Goal: Task Accomplishment & Management: Complete application form

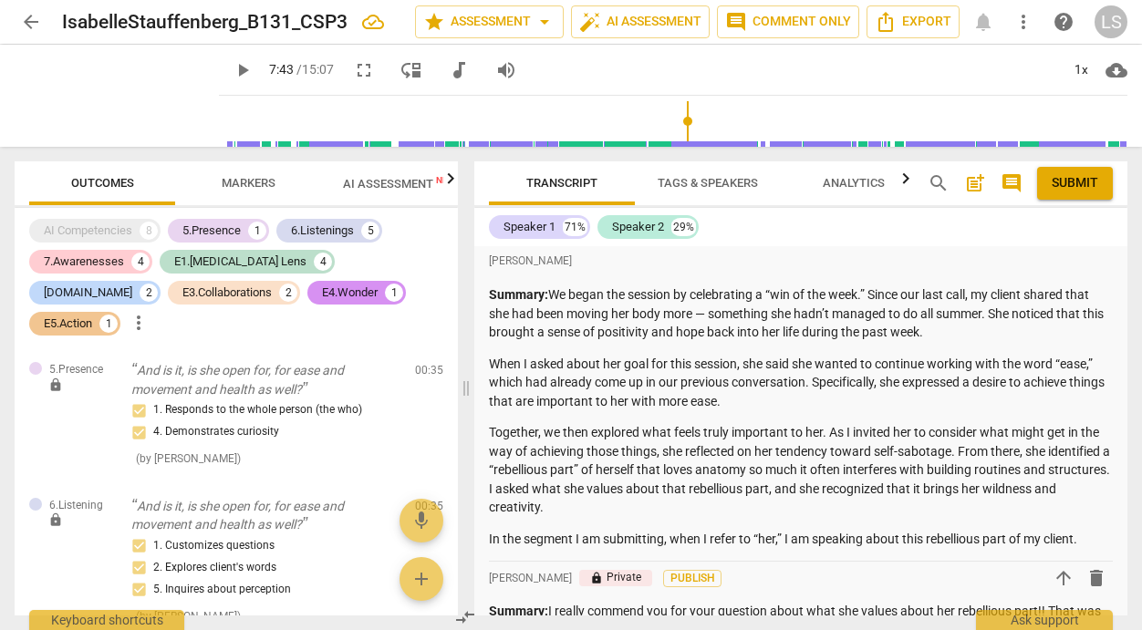
scroll to position [4215, 0]
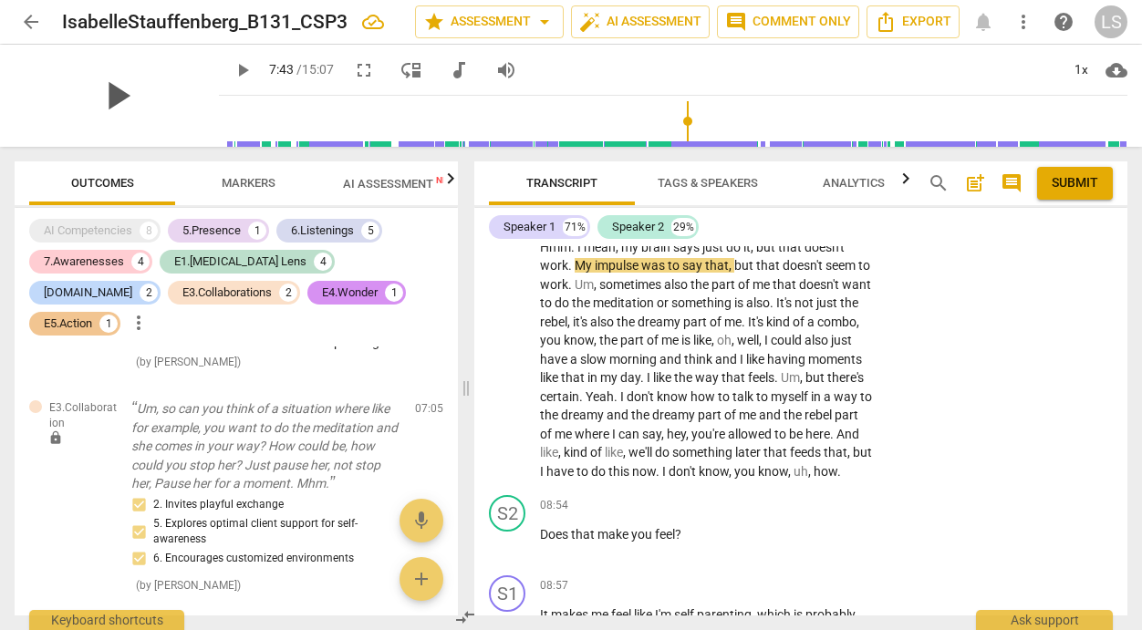
click at [105, 93] on span "play_arrow" at bounding box center [116, 95] width 47 height 47
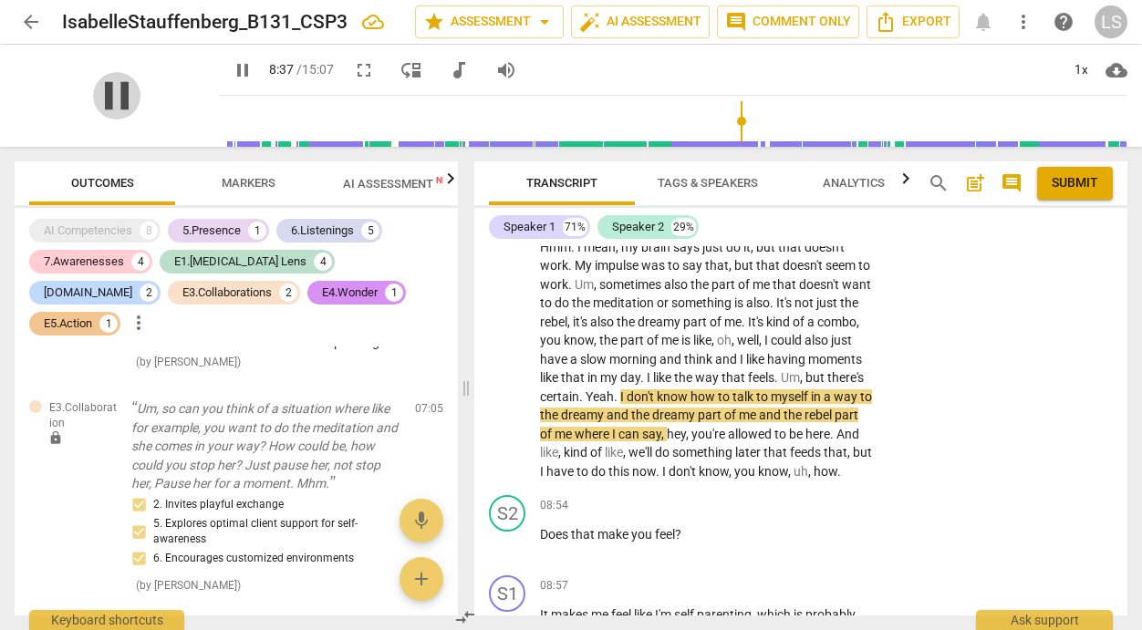
click at [105, 92] on span "pause" at bounding box center [116, 95] width 47 height 47
click at [105, 92] on span "play_arrow" at bounding box center [116, 95] width 47 height 47
click at [232, 69] on span "pause" at bounding box center [243, 70] width 22 height 22
click at [232, 69] on span "play_arrow" at bounding box center [243, 70] width 22 height 22
type input "518"
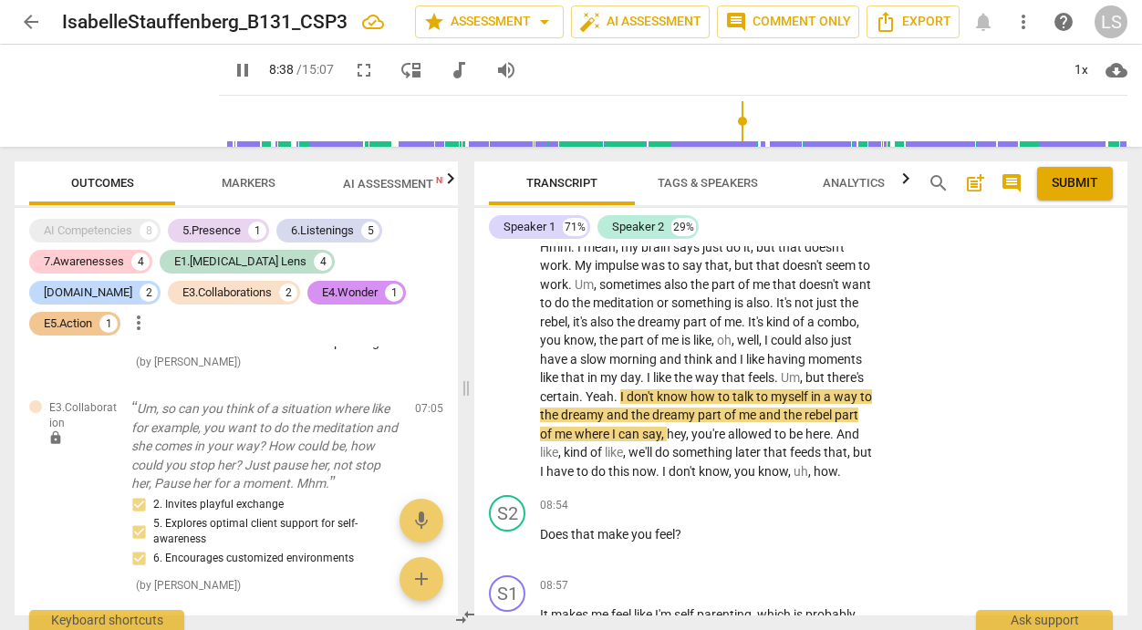
click at [30, 17] on span "arrow_back" at bounding box center [31, 22] width 22 height 22
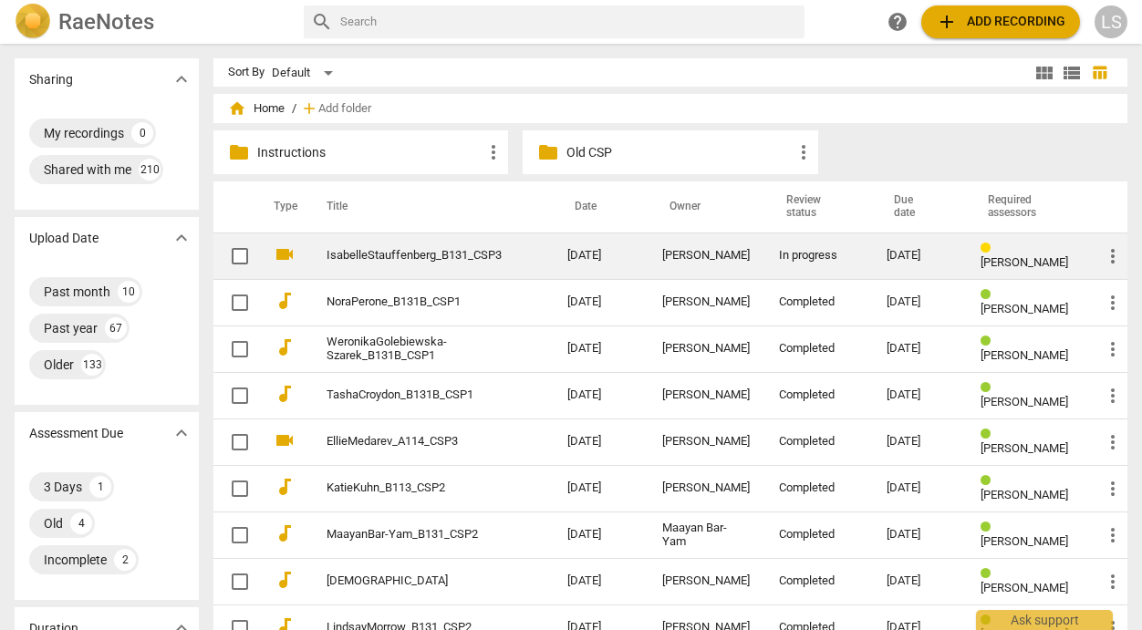
click at [764, 253] on td "In progress" at bounding box center [818, 256] width 108 height 47
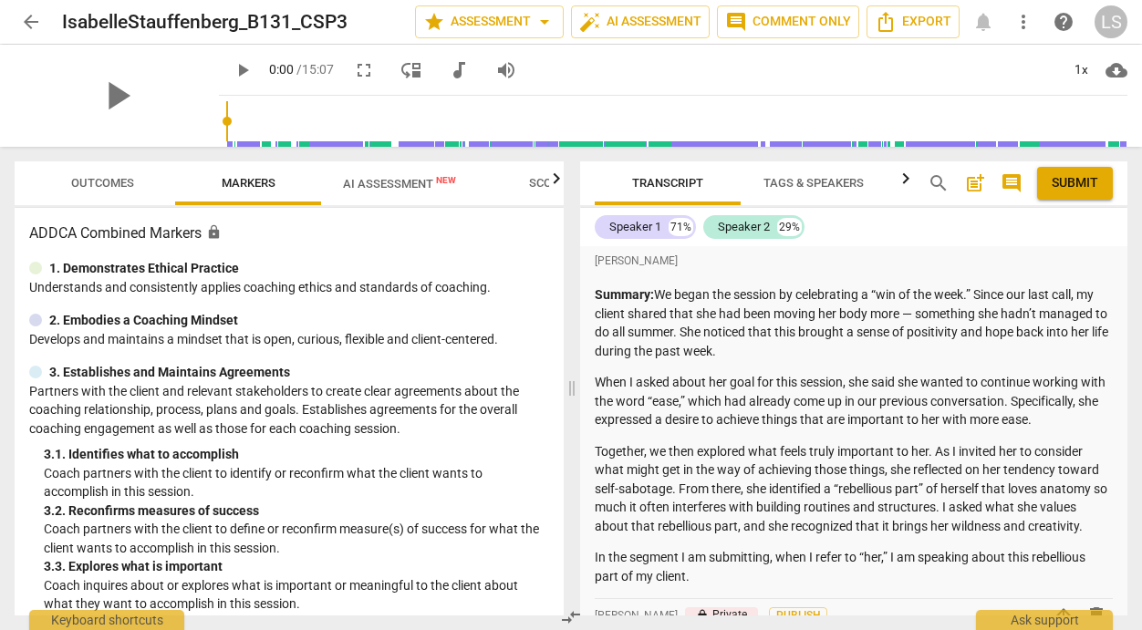
click at [226, 58] on button "play_arrow" at bounding box center [242, 70] width 33 height 33
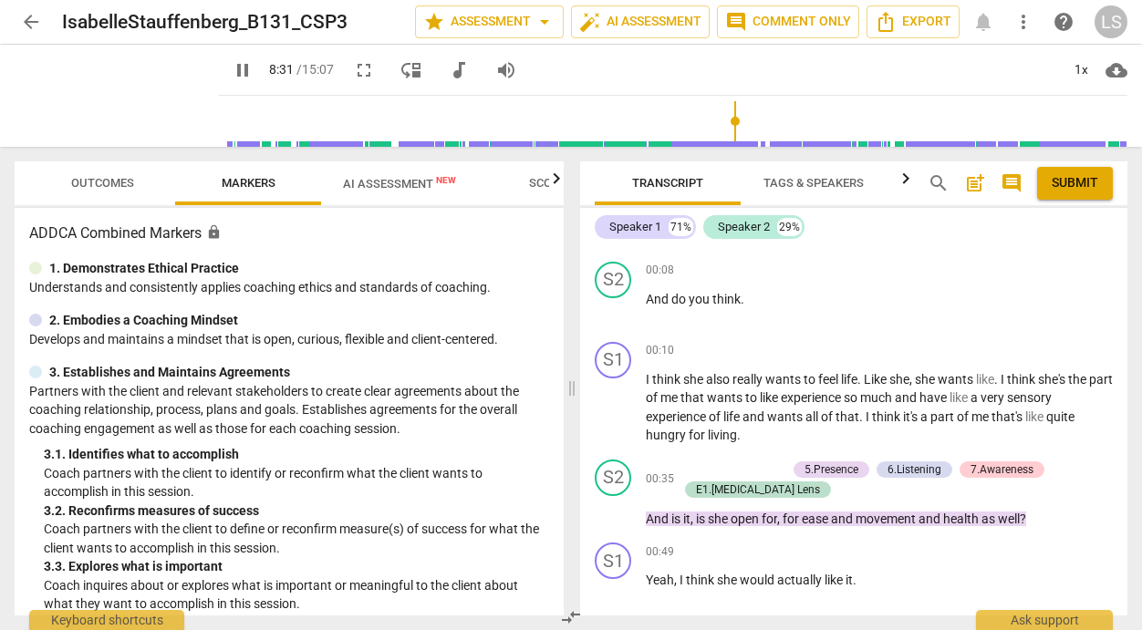
drag, startPoint x: 208, startPoint y: 117, endPoint x: 723, endPoint y: 135, distance: 515.7
type input "511"
click at [723, 135] on input "range" at bounding box center [676, 121] width 901 height 58
click at [232, 67] on span "pause" at bounding box center [243, 70] width 22 height 22
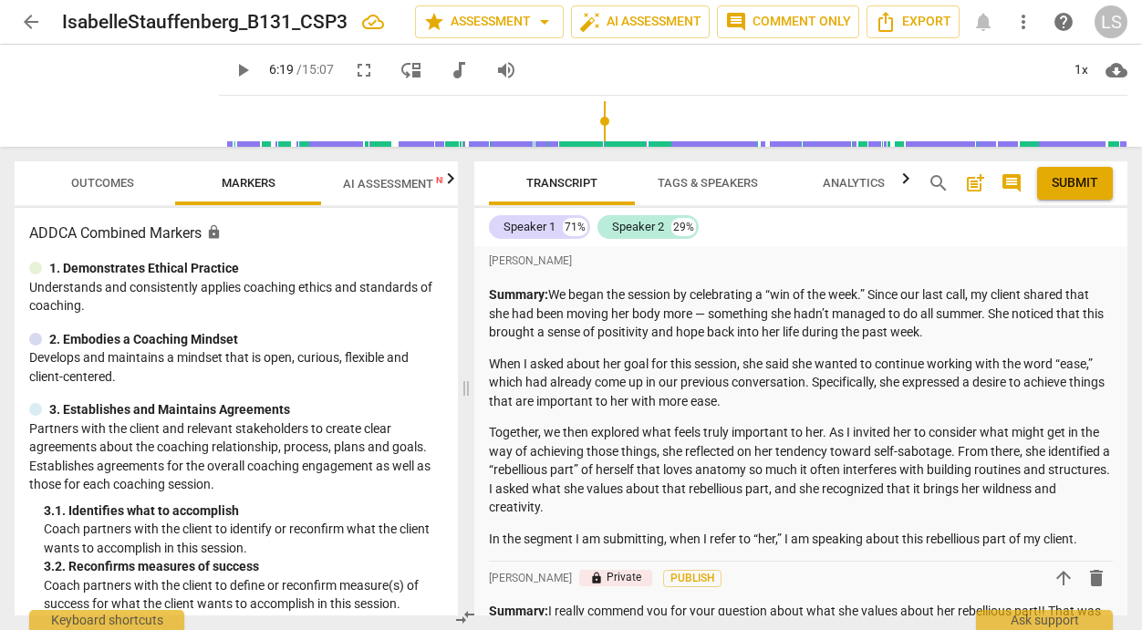
scroll to position [3853, 0]
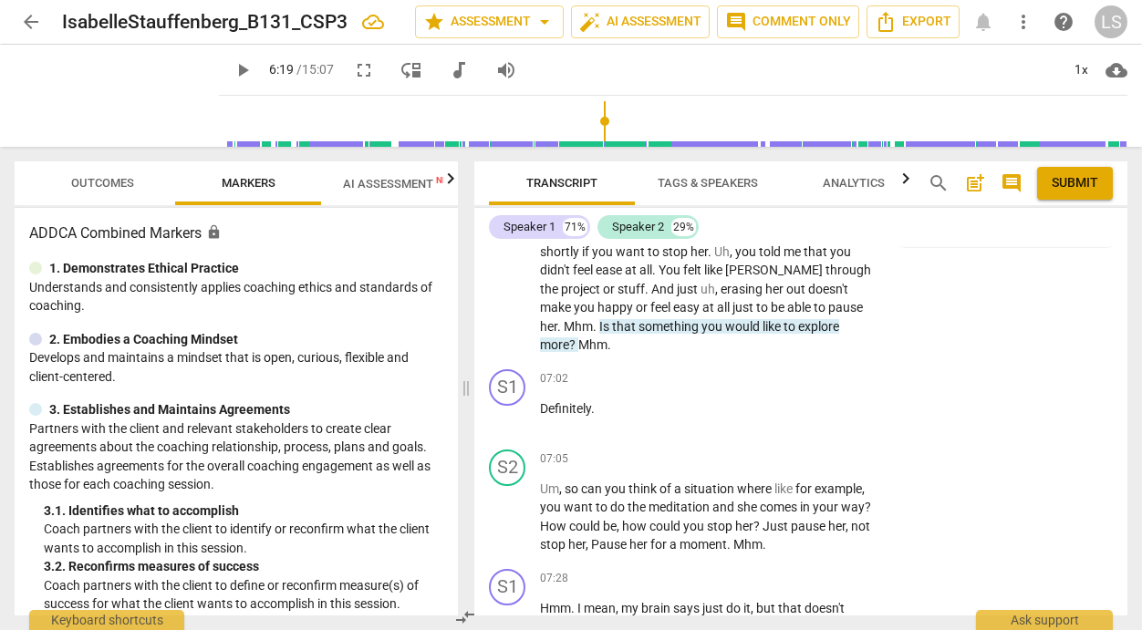
click at [232, 66] on span "play_arrow" at bounding box center [243, 70] width 22 height 22
click at [232, 69] on span "pause" at bounding box center [243, 70] width 22 height 22
type input "380"
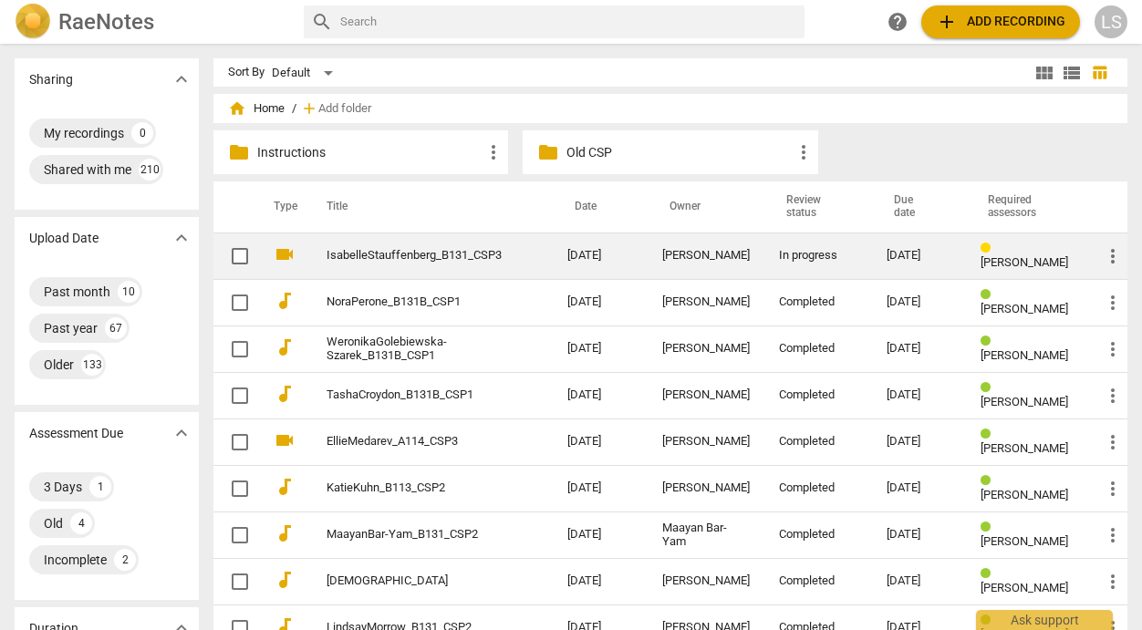
click at [704, 251] on div "[PERSON_NAME]" at bounding box center [706, 256] width 88 height 14
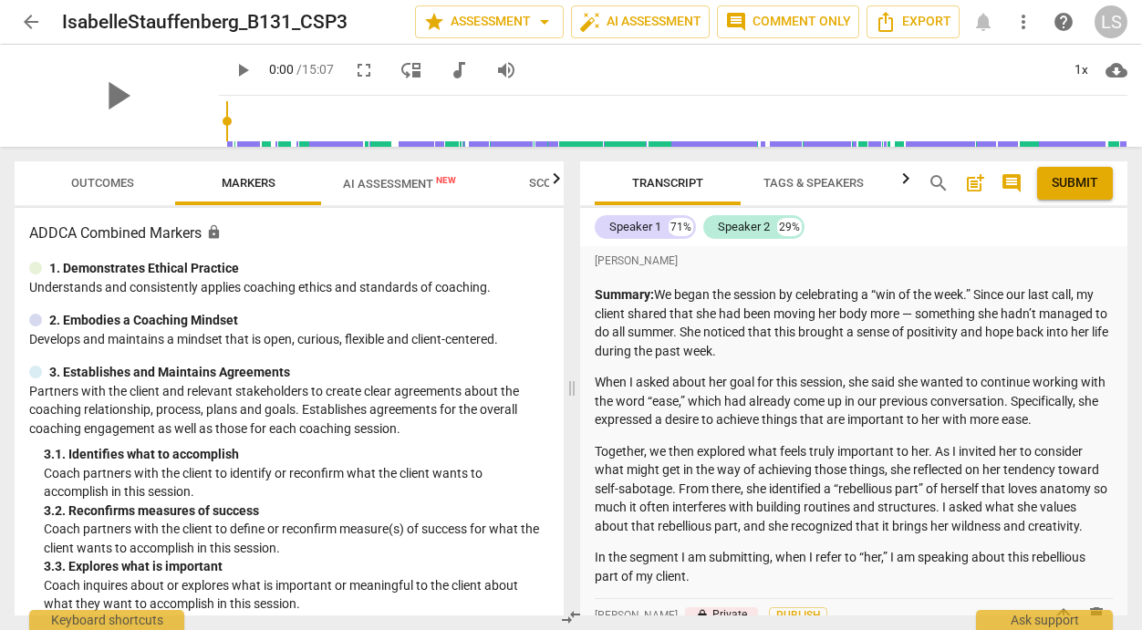
click at [232, 67] on span "play_arrow" at bounding box center [243, 70] width 22 height 22
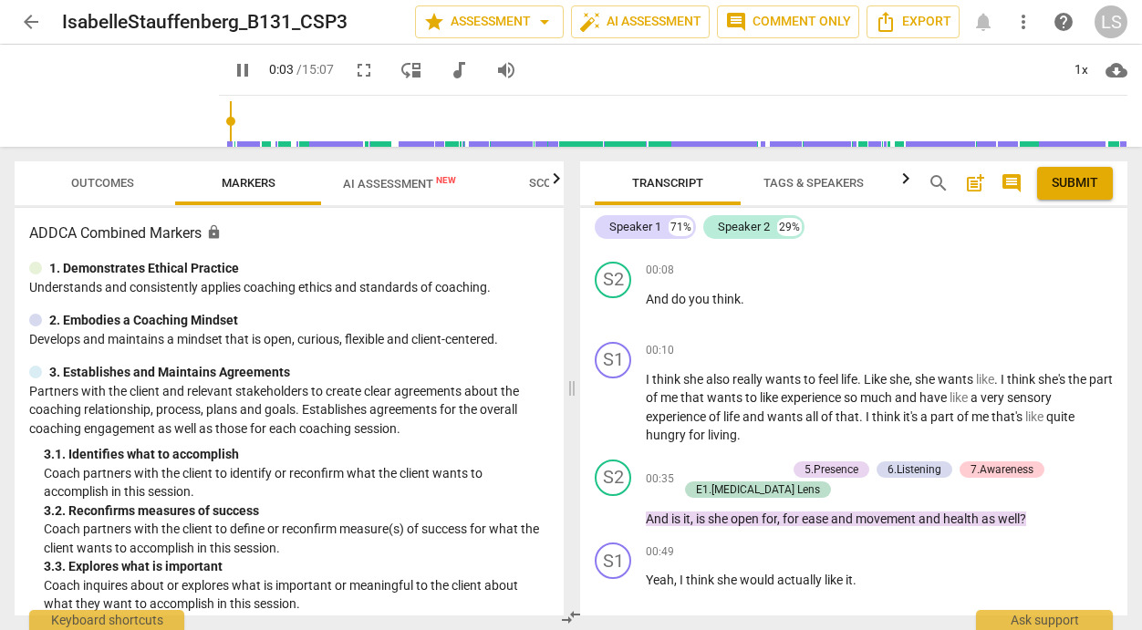
drag, startPoint x: 193, startPoint y: 108, endPoint x: 494, endPoint y: 118, distance: 300.3
click at [494, 118] on div "pause pause 0:03 / 15:07 fullscreen move_down audiotrack volume_up 1x cloud_dow…" at bounding box center [571, 96] width 1113 height 102
drag, startPoint x: 211, startPoint y: 117, endPoint x: 706, endPoint y: 130, distance: 495.5
click at [706, 130] on input "range" at bounding box center [676, 121] width 901 height 58
click at [232, 68] on span "pause" at bounding box center [243, 70] width 22 height 22
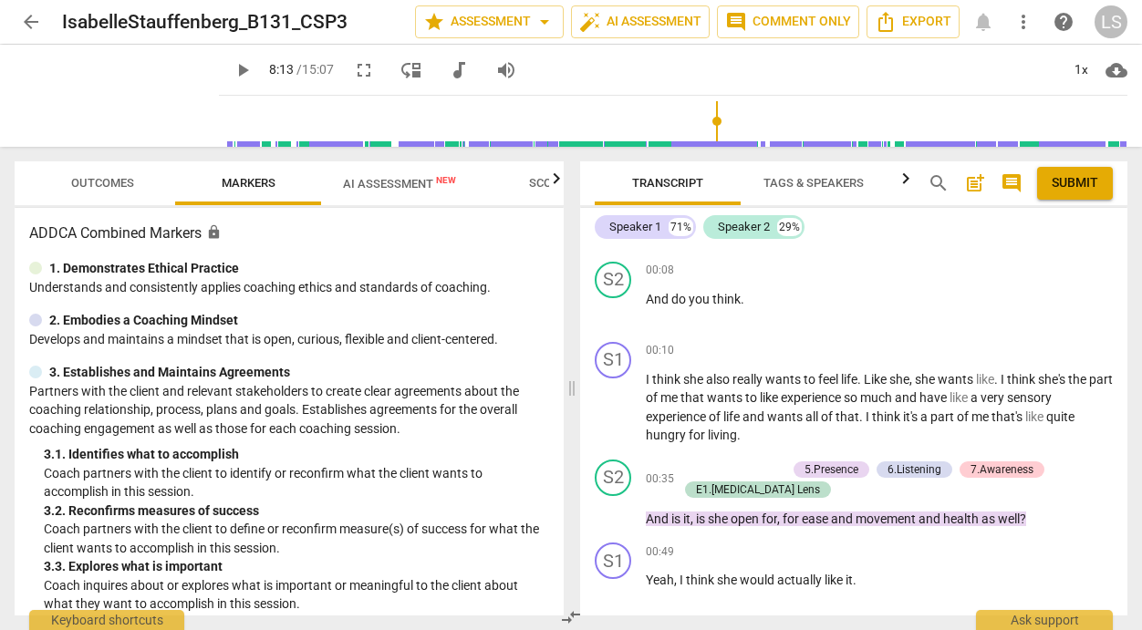
scroll to position [3903, 0]
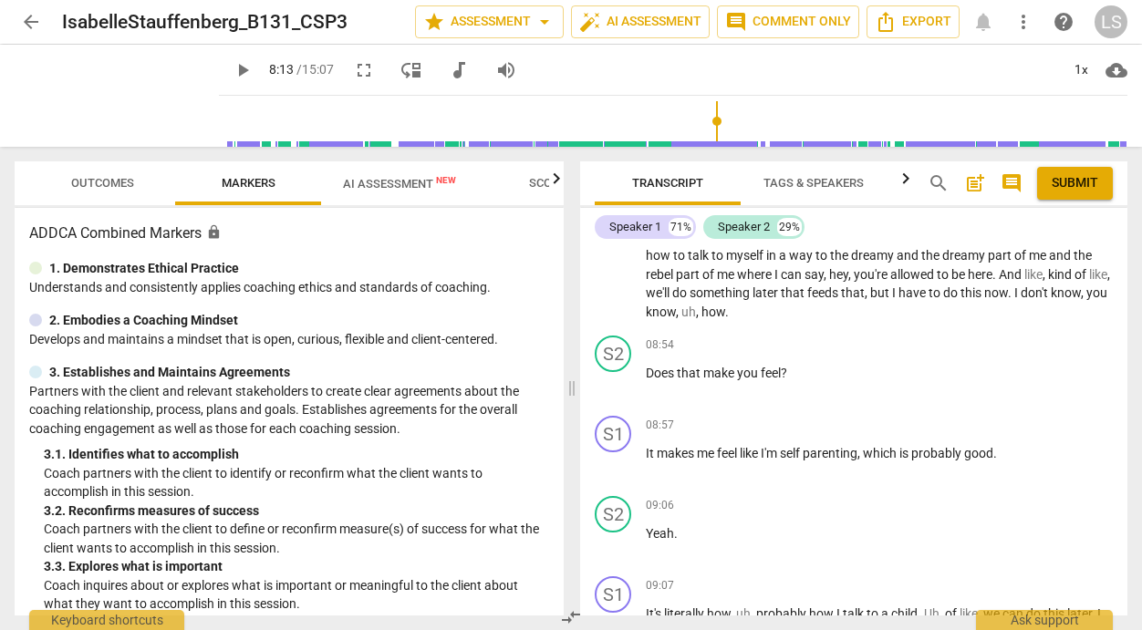
click at [615, 240] on span "play_arrow" at bounding box center [614, 229] width 22 height 22
click at [232, 68] on span "pause" at bounding box center [243, 70] width 22 height 22
type input "543"
click at [1005, 353] on div "+" at bounding box center [1013, 344] width 18 height 18
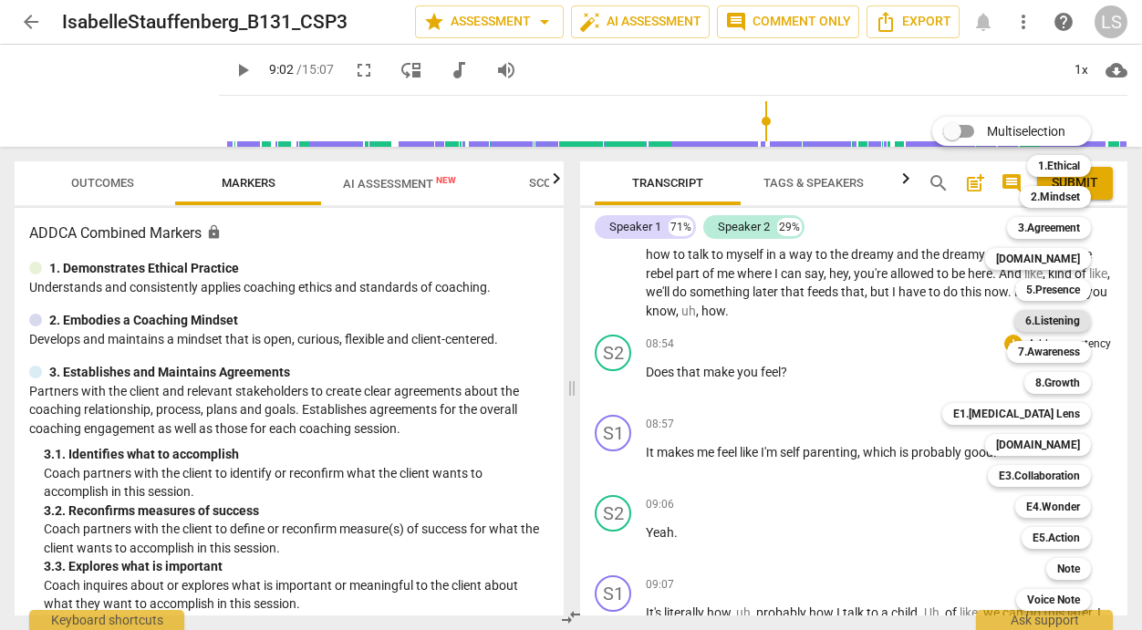
click at [1044, 320] on b "6.Listening" at bounding box center [1052, 321] width 55 height 22
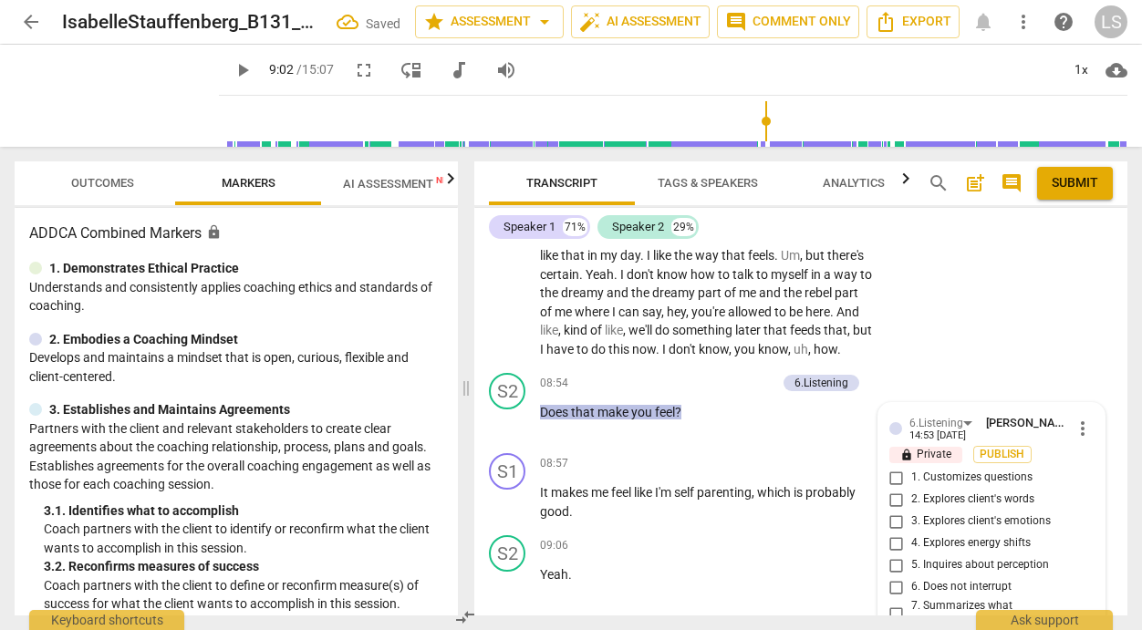
scroll to position [4605, 0]
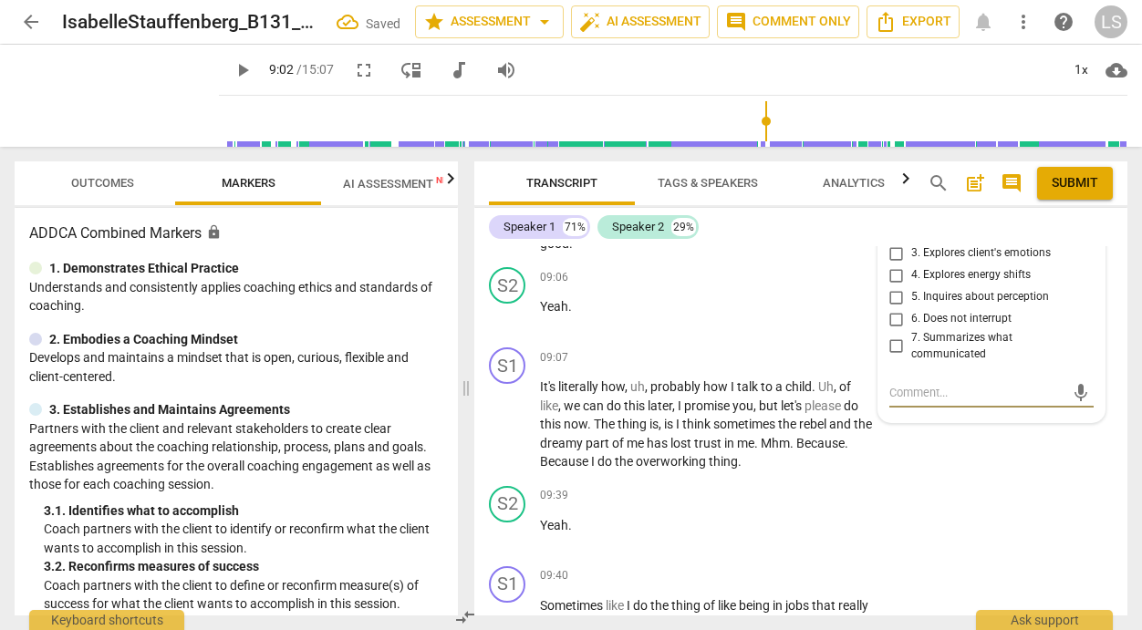
click at [892, 265] on input "3. Explores client's emotions" at bounding box center [896, 254] width 29 height 22
checkbox input "true"
click at [893, 243] on input "2. Explores client's words" at bounding box center [896, 232] width 29 height 22
checkbox input "true"
click at [894, 401] on textarea at bounding box center [976, 392] width 175 height 17
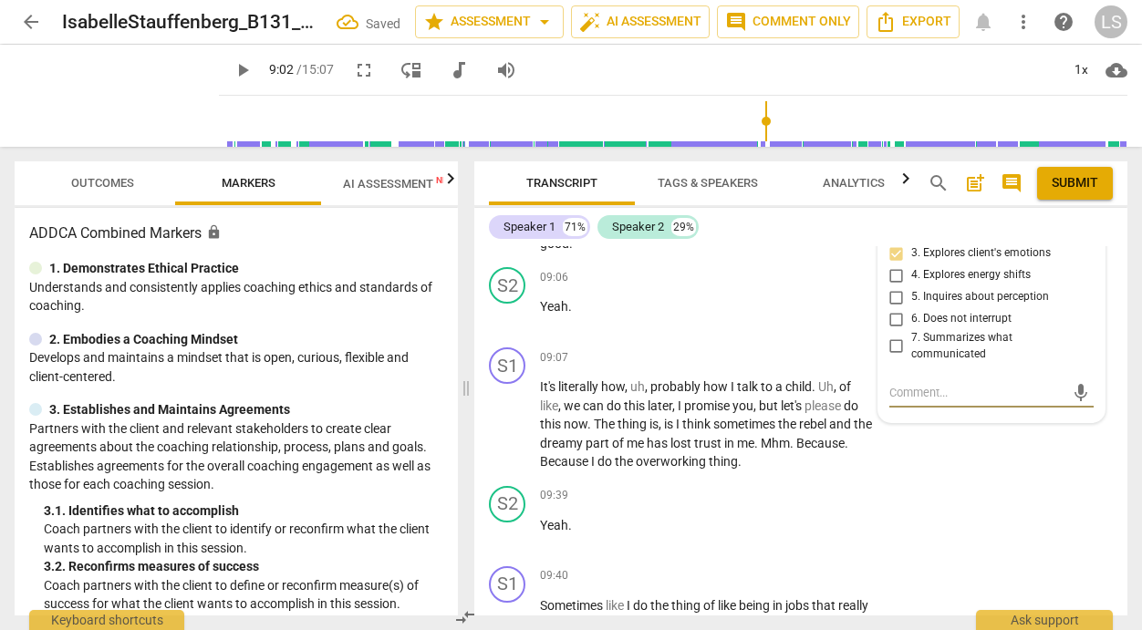
type textarea "I"
type textarea "I w"
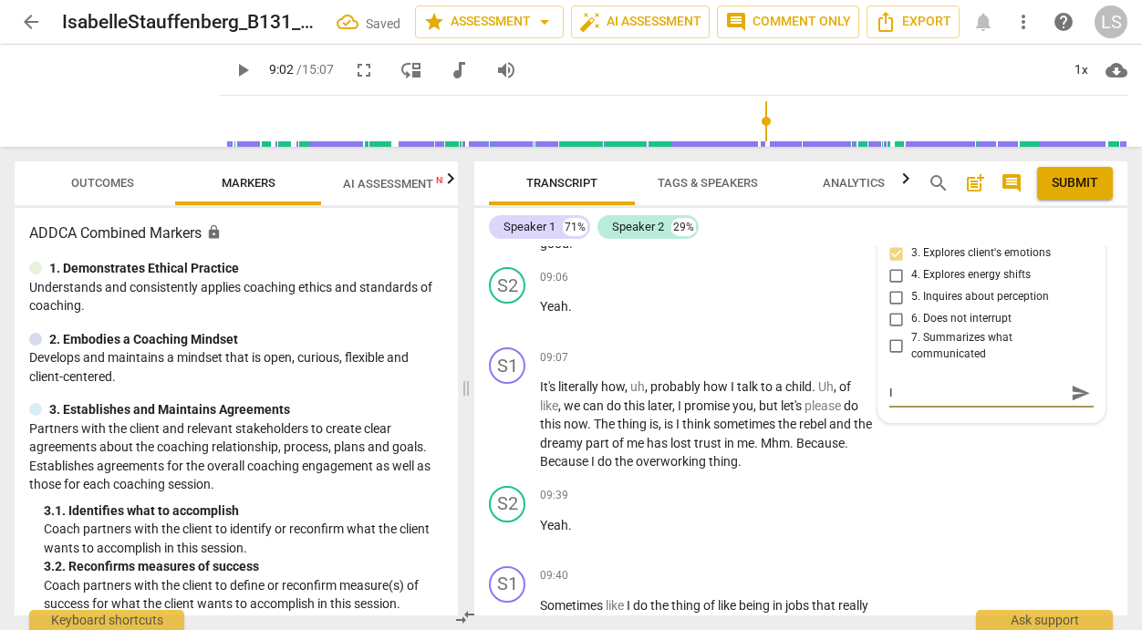
type textarea "I w"
type textarea "I wo"
type textarea "I won"
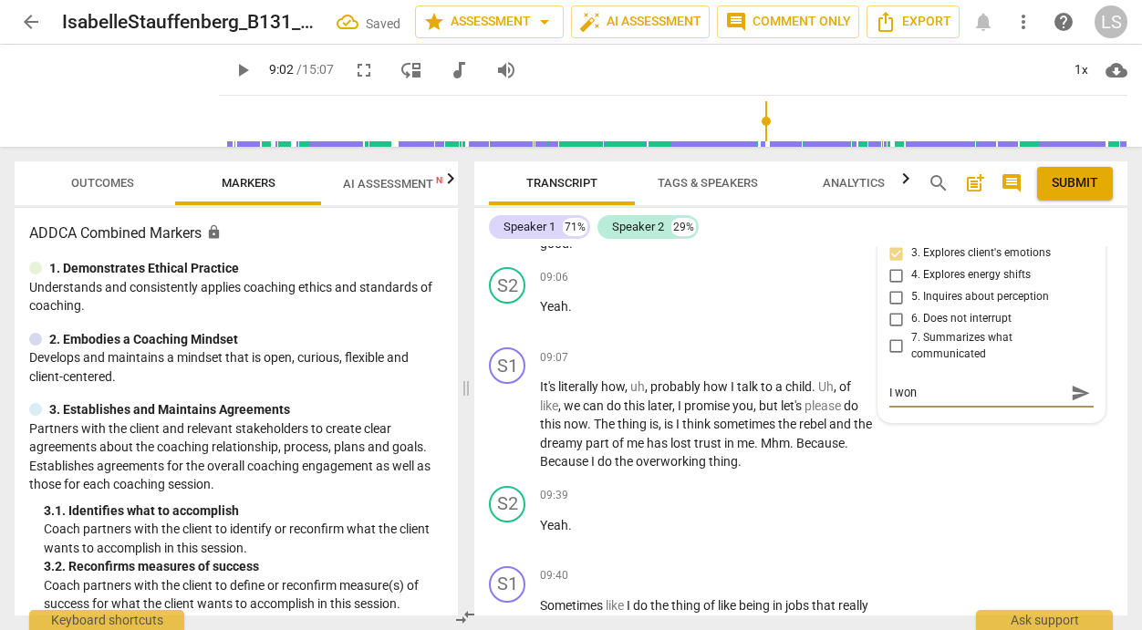
type textarea "I wond"
type textarea "I wonde"
type textarea "I wonder"
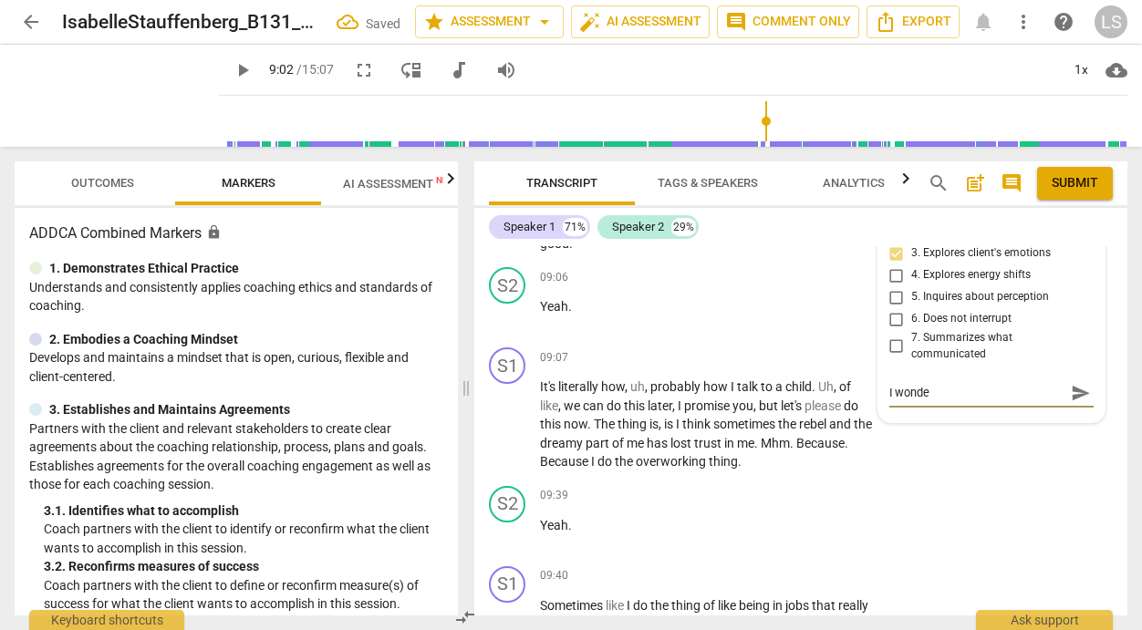
type textarea "I wonder"
type textarea "I wonder w"
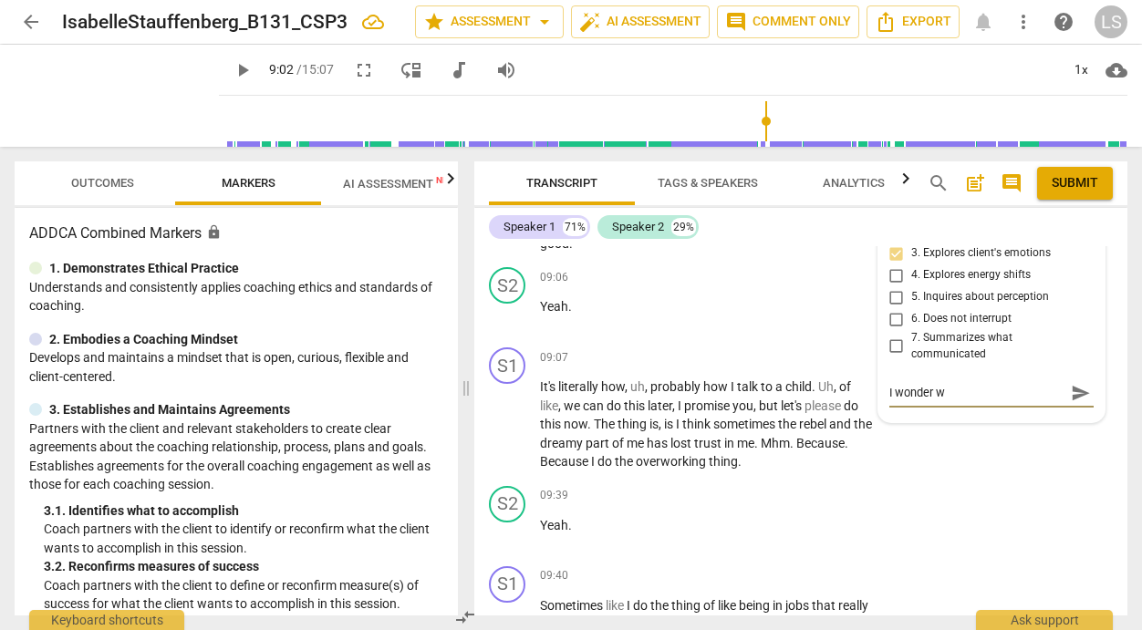
type textarea "I wonder wh"
type textarea "I wonder wha"
type textarea "I wonder what"
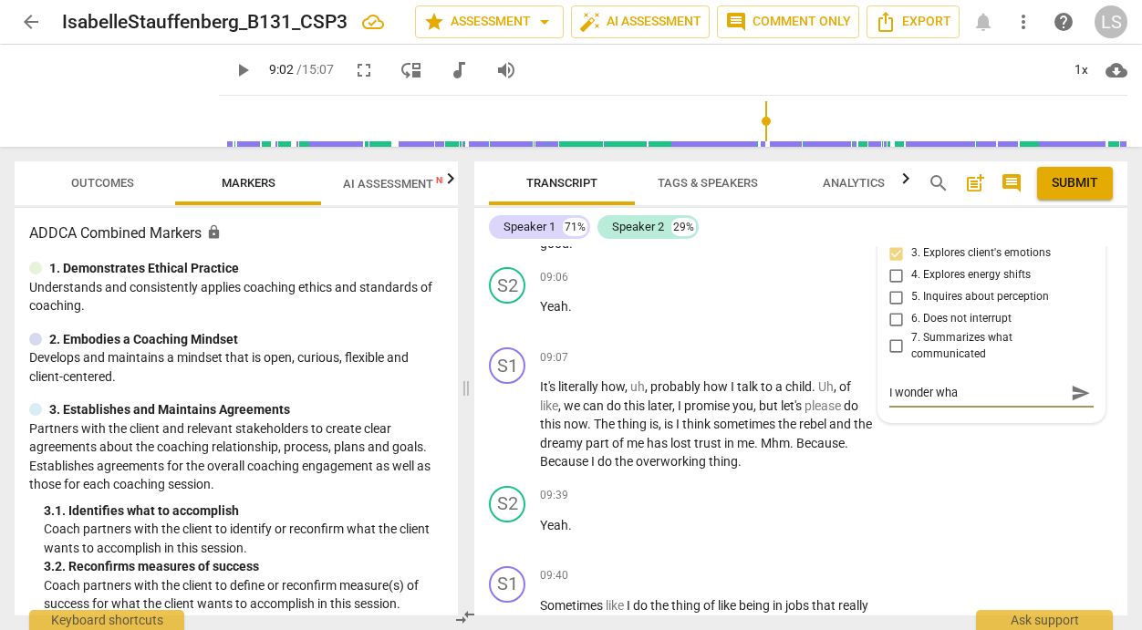
type textarea "I wonder what"
type textarea "I wonder what i"
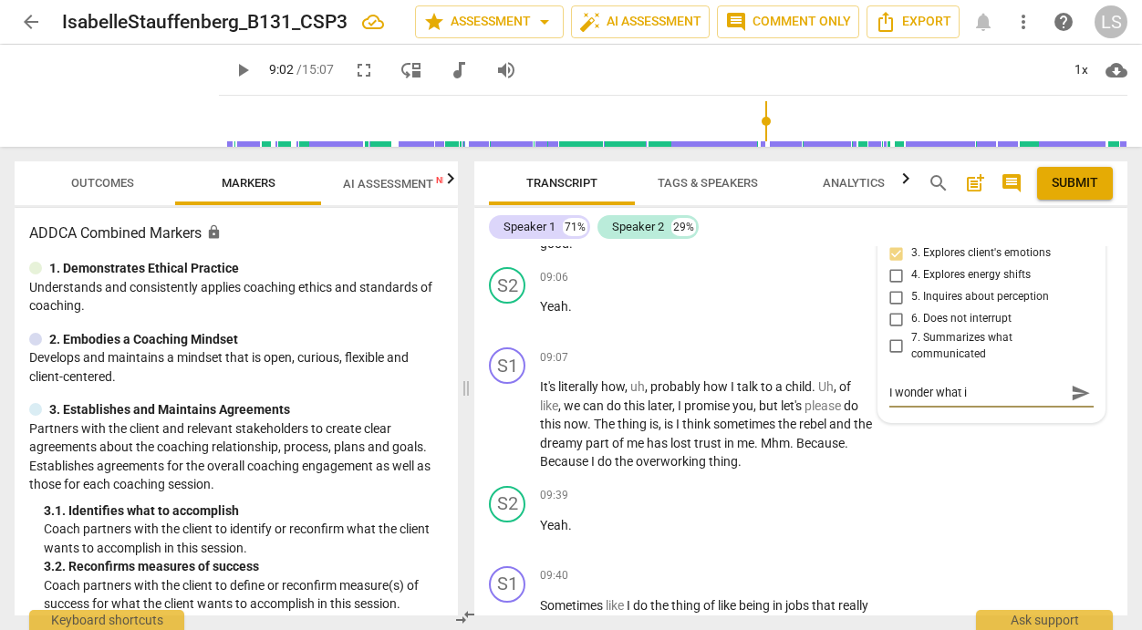
type textarea "I wonder what is"
type textarea "I wonder what is i"
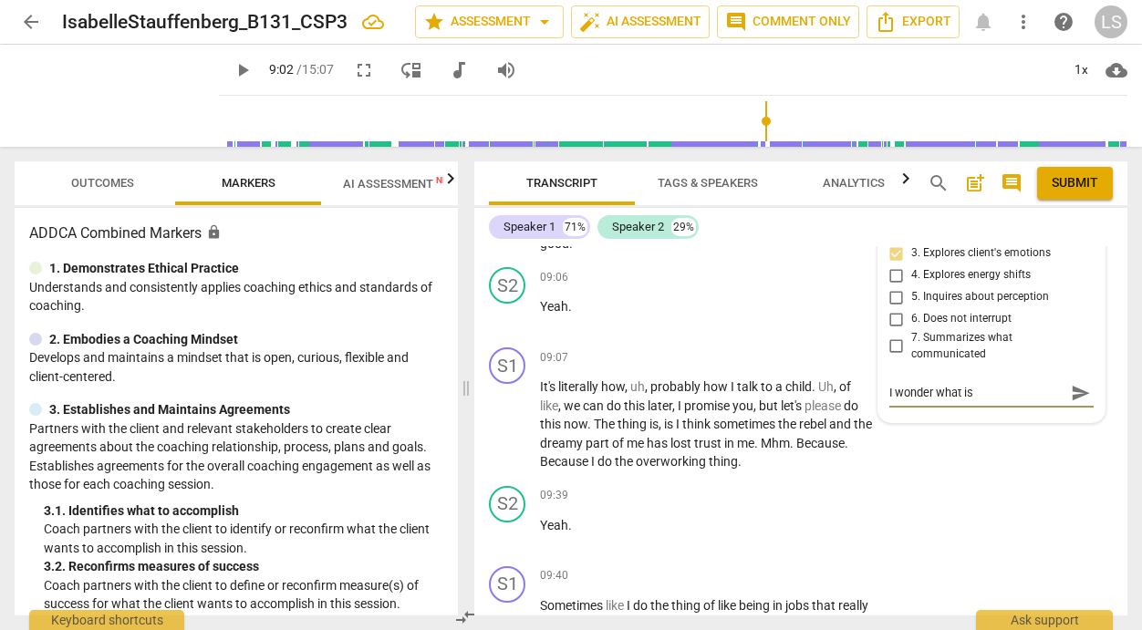
type textarea "I wonder what is i"
type textarea "I wonder what is in"
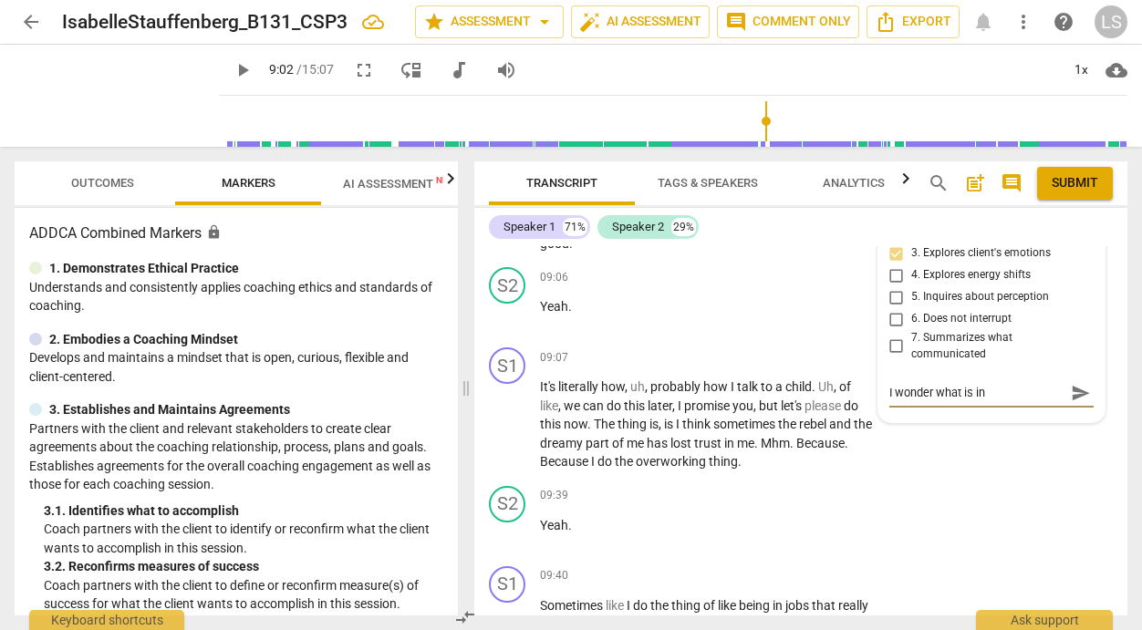
type textarea "I wonder what is in c"
type textarea "I wonder what is in co"
type textarea "I wonder what is in con"
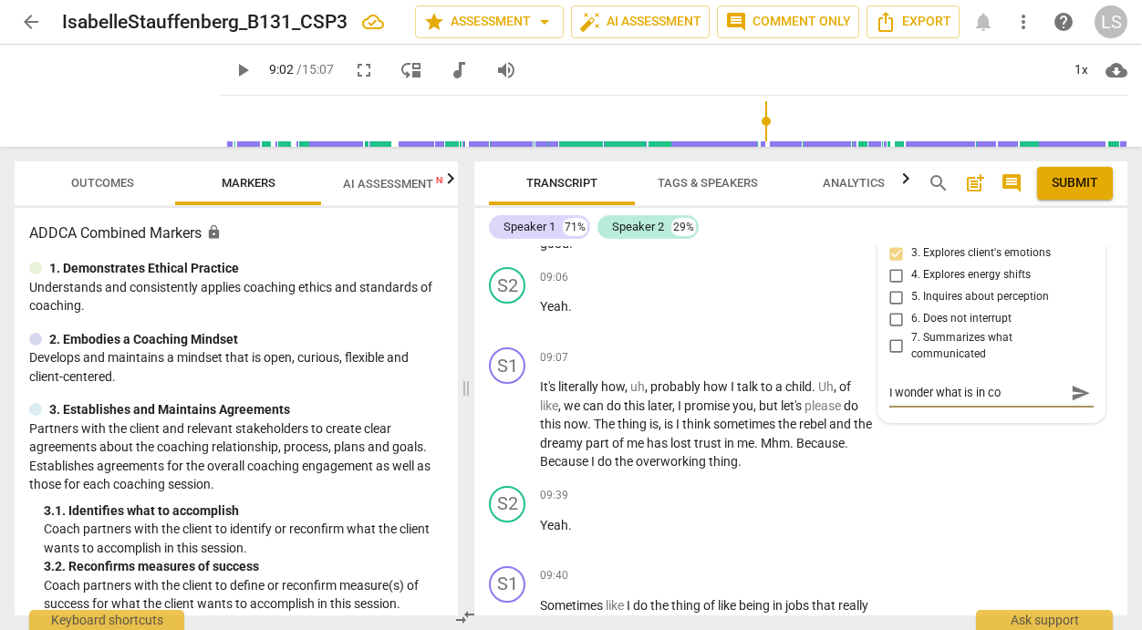
type textarea "I wonder what is in con"
type textarea "I wonder what is in conf"
type textarea "I wonder what is in confl"
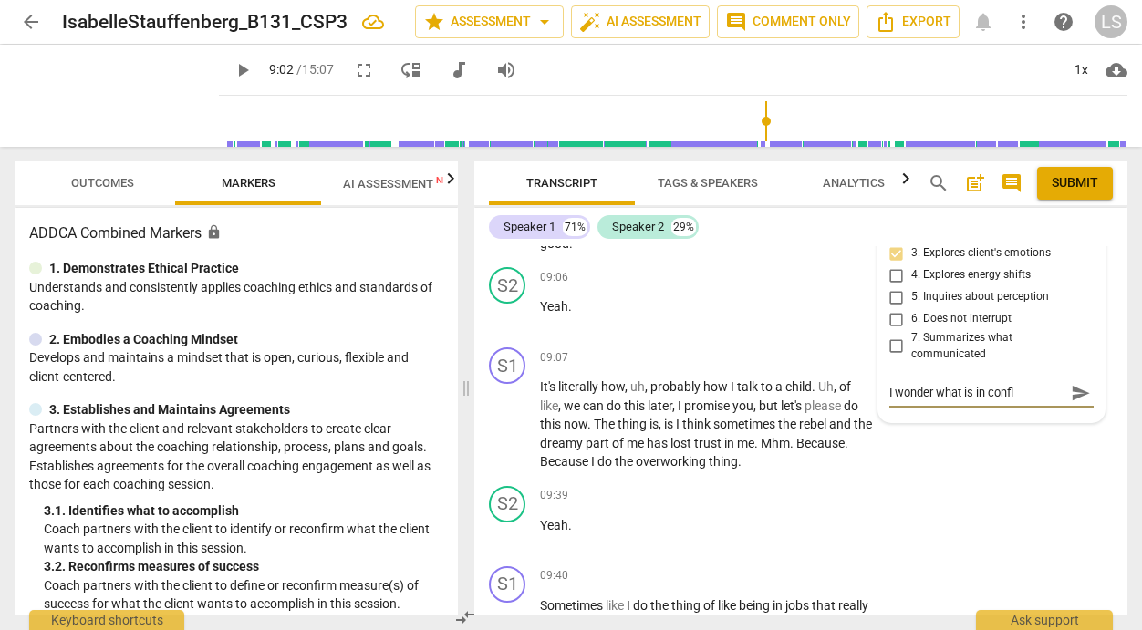
type textarea "I wonder what is in confli"
type textarea "I wonder what is in conflic"
type textarea "I wonder what is in conflict"
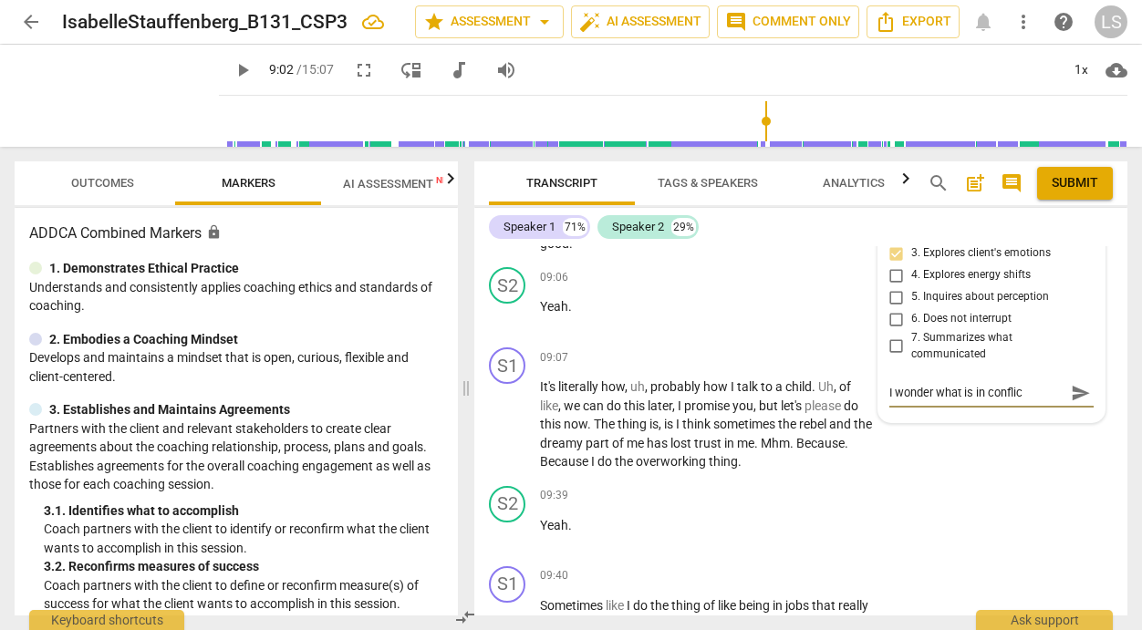
type textarea "I wonder what is in conflict"
type textarea "I wonder what is in conflict f"
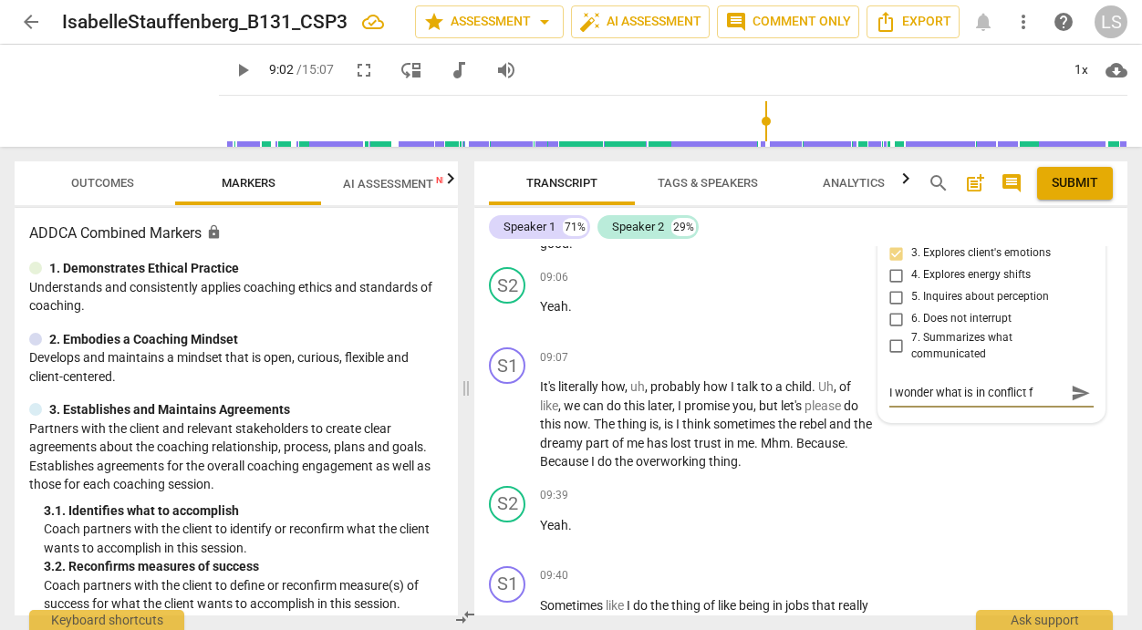
type textarea "I wonder what is in conflict fo"
type textarea "I wonder what is in conflict for"
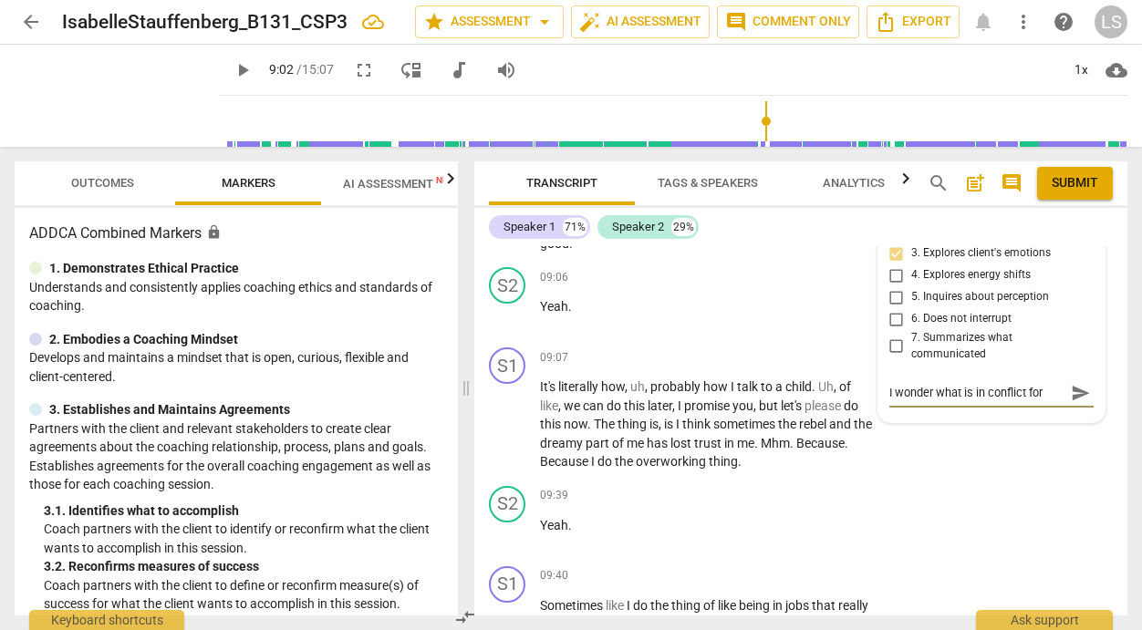
type textarea "I wonder what is in conflict for"
type textarea "I wonder what is in conflict for h"
type textarea "I wonder what is in conflict for he"
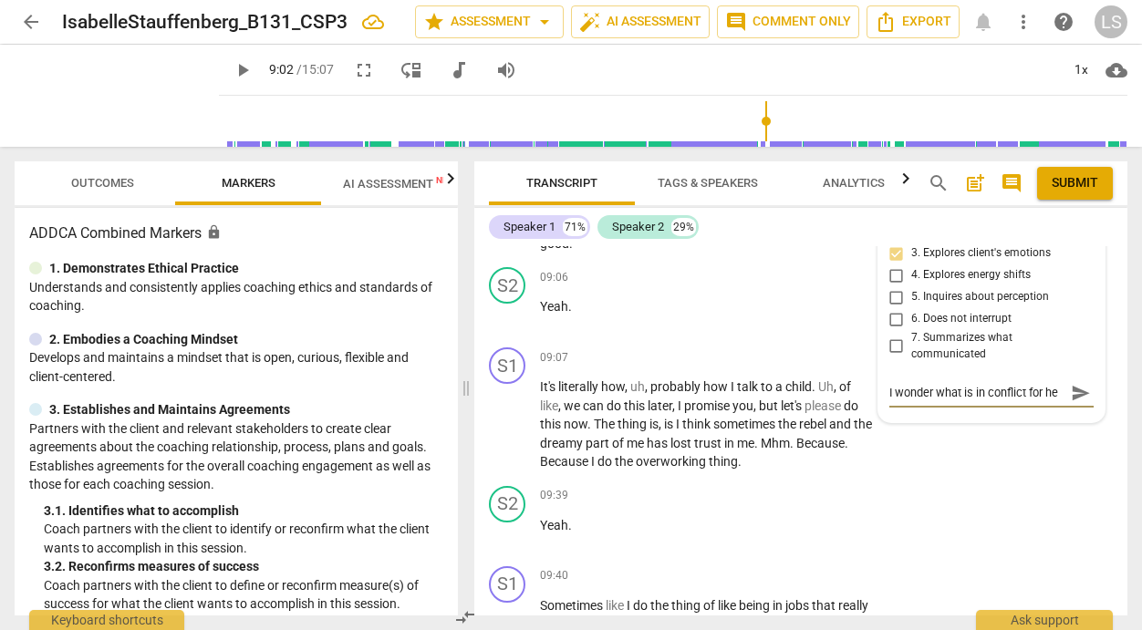
scroll to position [16, 0]
type textarea "I wonder what is in conflict for her"
type textarea "I wonder what is in conflict for her?"
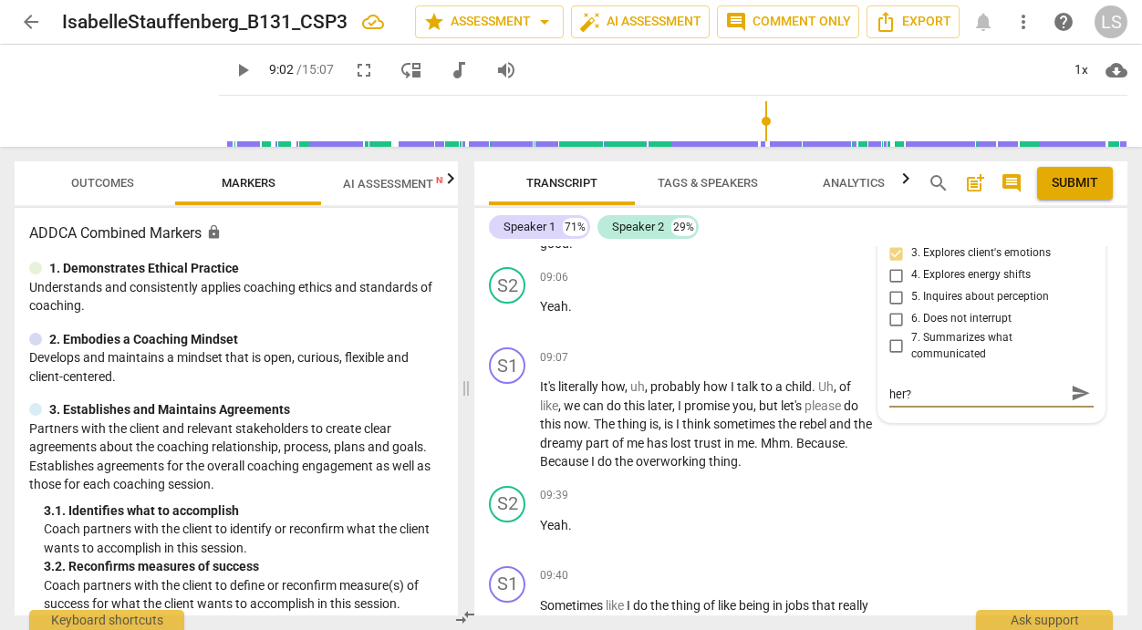
click at [1071, 403] on span "send" at bounding box center [1081, 393] width 20 height 20
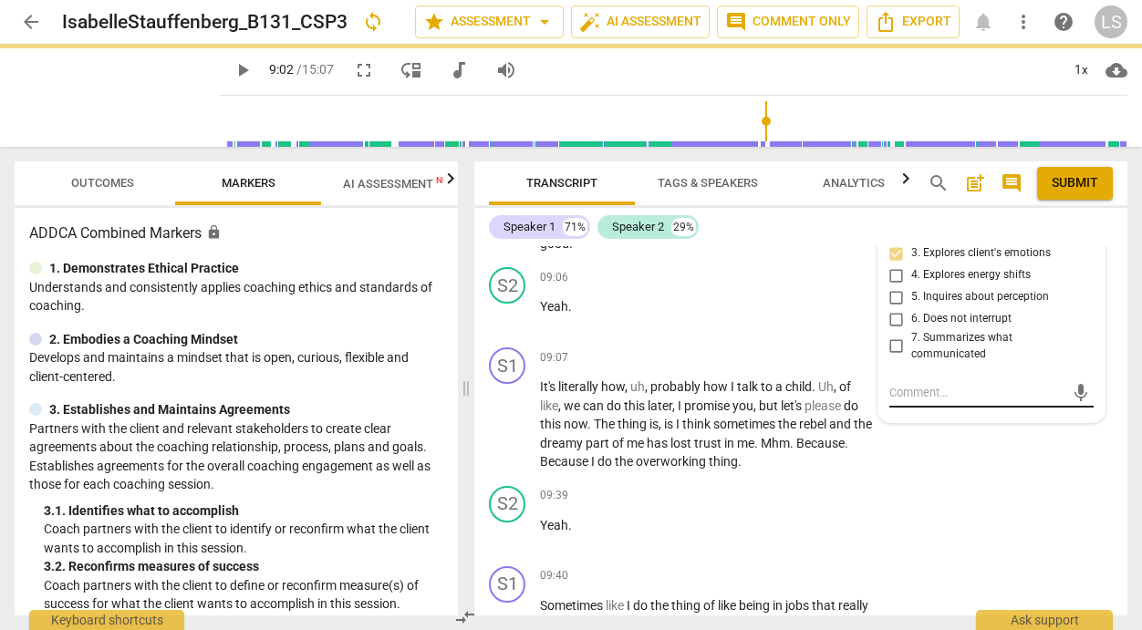
scroll to position [0, 0]
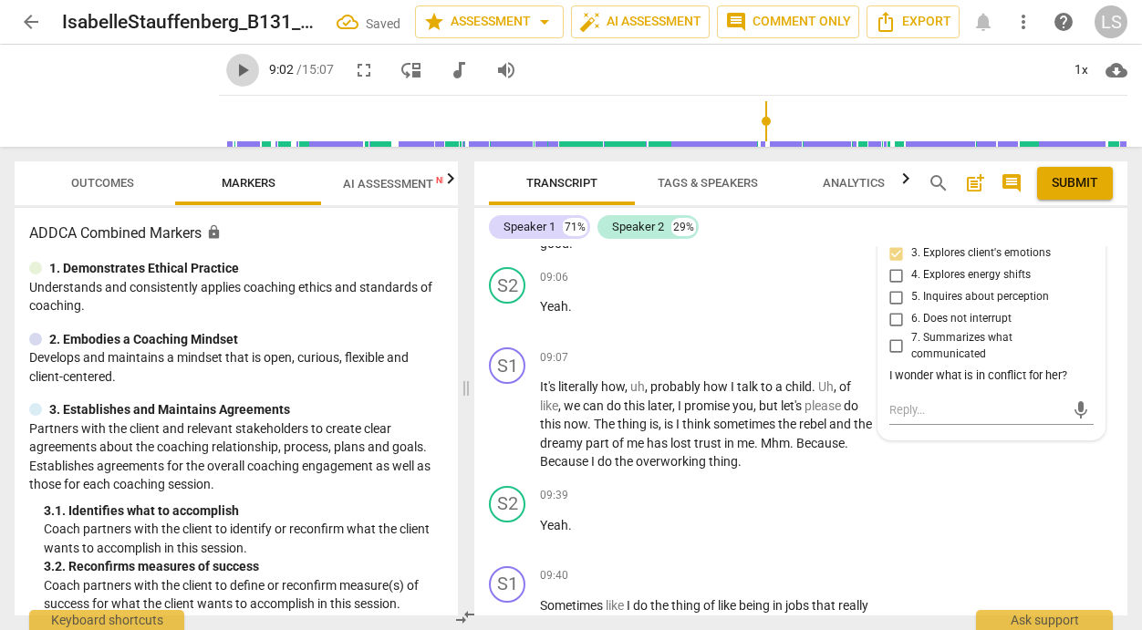
click at [232, 66] on span "play_arrow" at bounding box center [243, 70] width 22 height 22
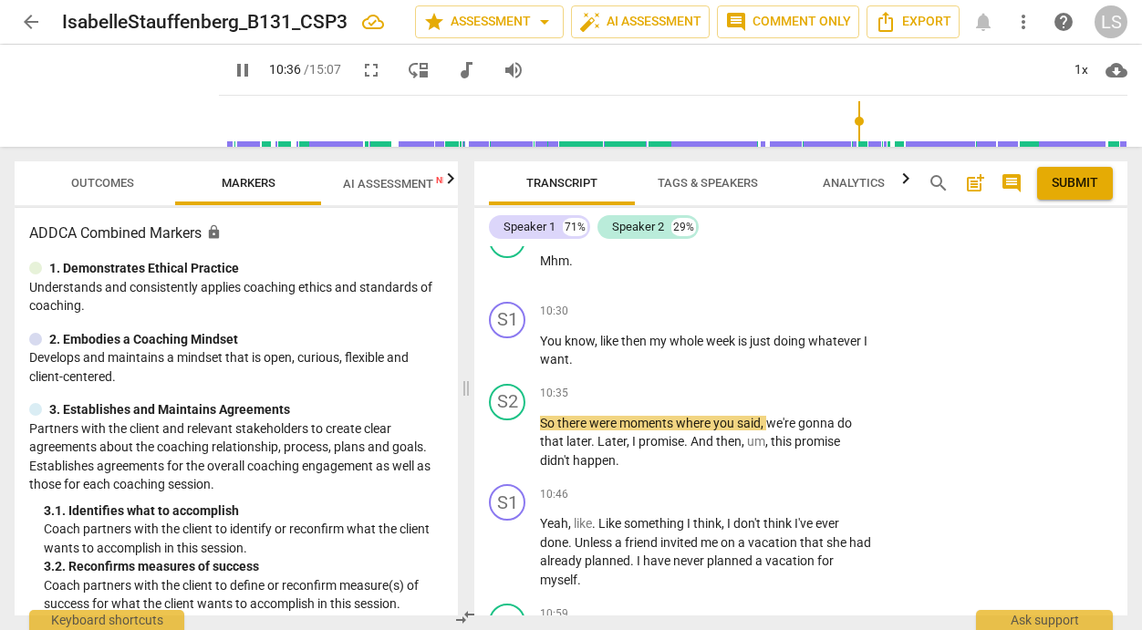
scroll to position [5163, 0]
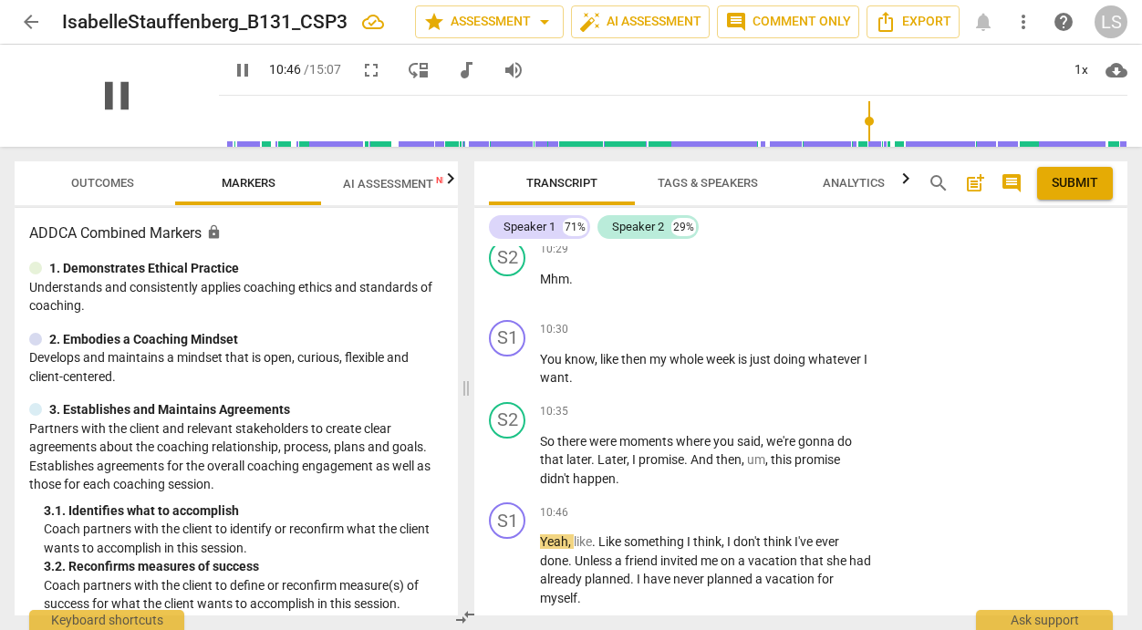
click at [105, 89] on span "pause" at bounding box center [116, 95] width 47 height 47
type input "646"
click at [758, 339] on div "+" at bounding box center [760, 330] width 18 height 18
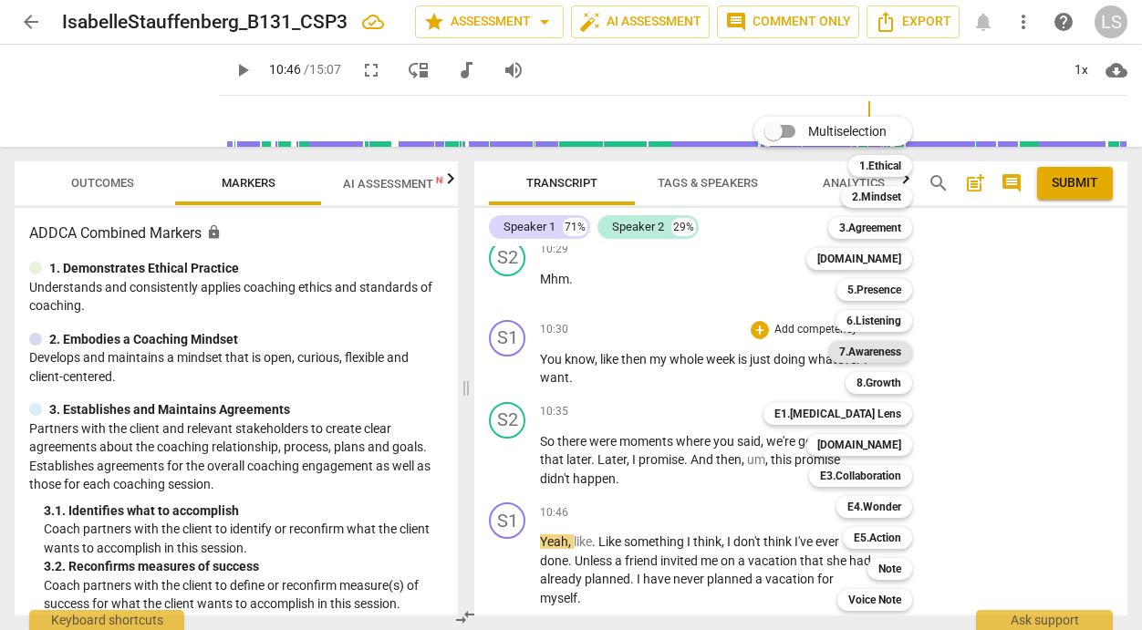
click at [872, 349] on b "7.Awareness" at bounding box center [870, 352] width 62 height 22
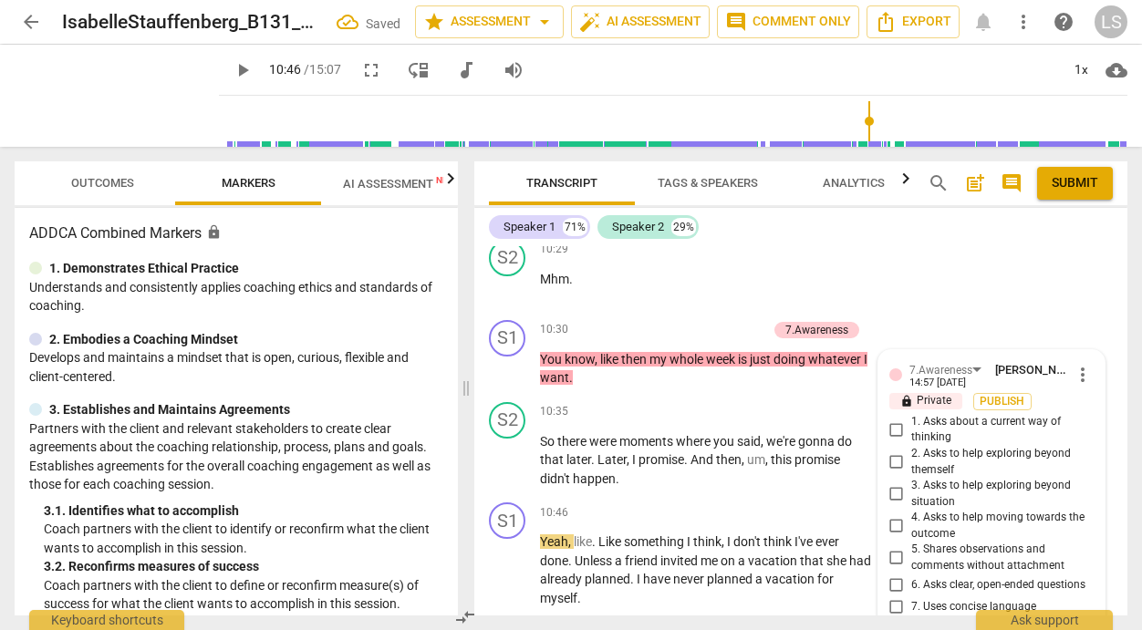
scroll to position [5451, 0]
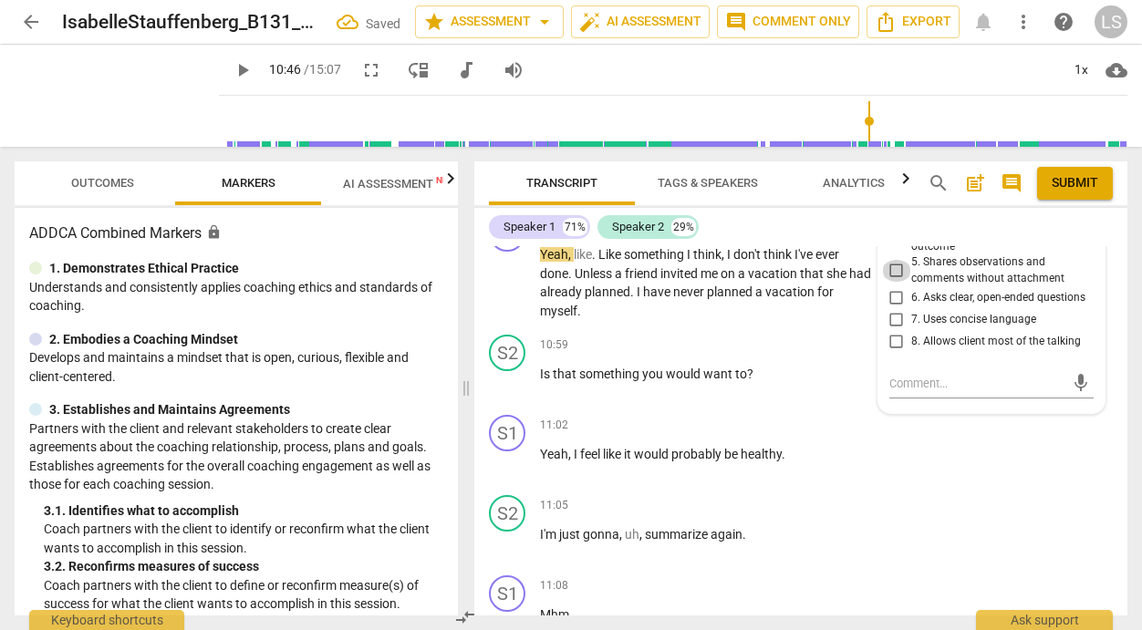
click at [895, 282] on input "5. Shares observations and comments without attachment" at bounding box center [896, 271] width 29 height 22
checkbox input "true"
click at [911, 392] on textarea at bounding box center [976, 383] width 175 height 17
type textarea "I"
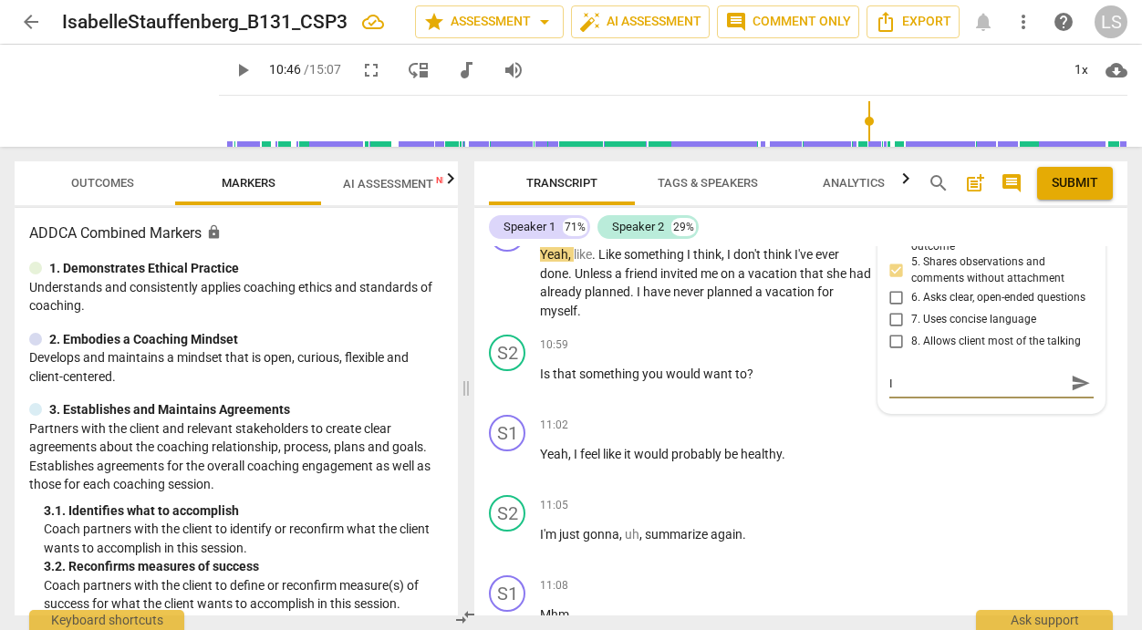
type textarea "I"
type textarea "I w"
type textarea "I wo"
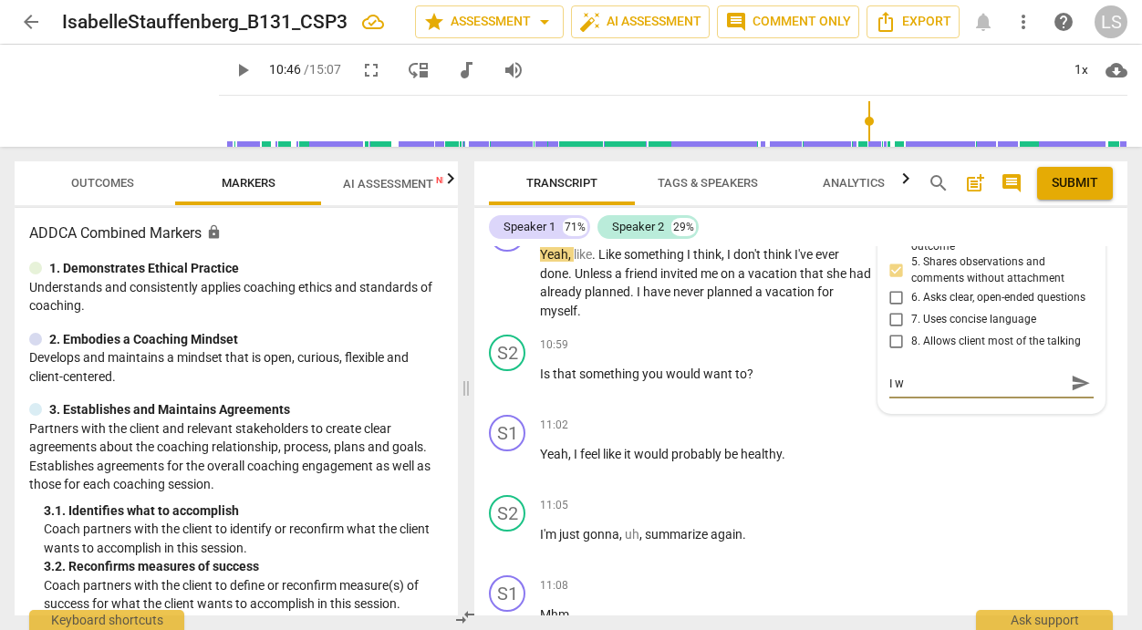
type textarea "I wo"
type textarea "I won"
type textarea "I wond"
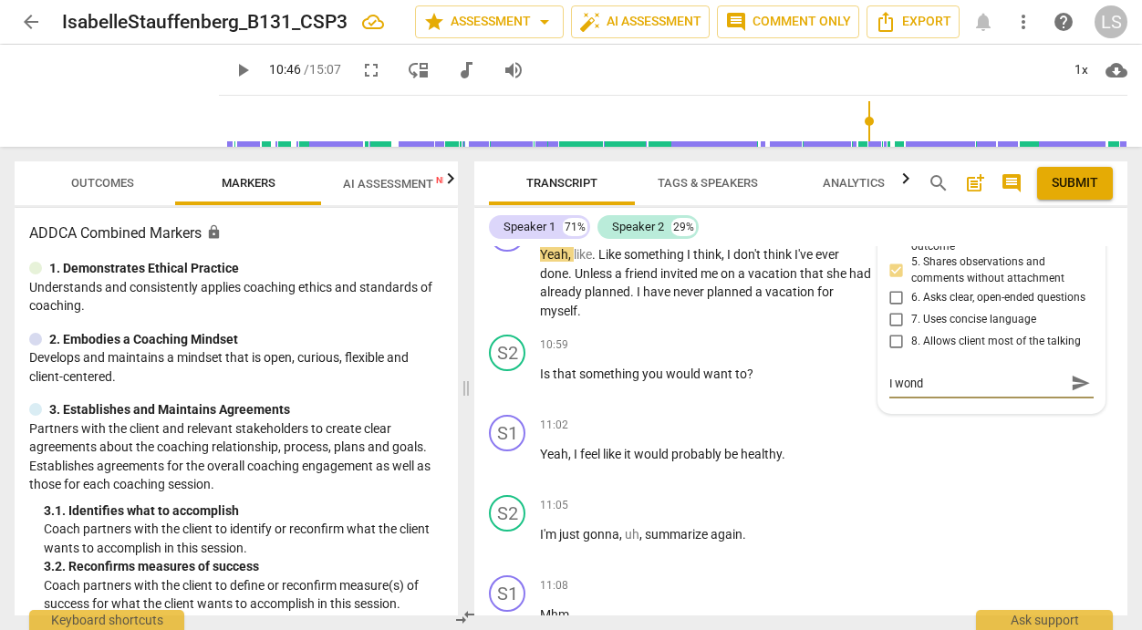
type textarea "I wonde"
type textarea "I wonder"
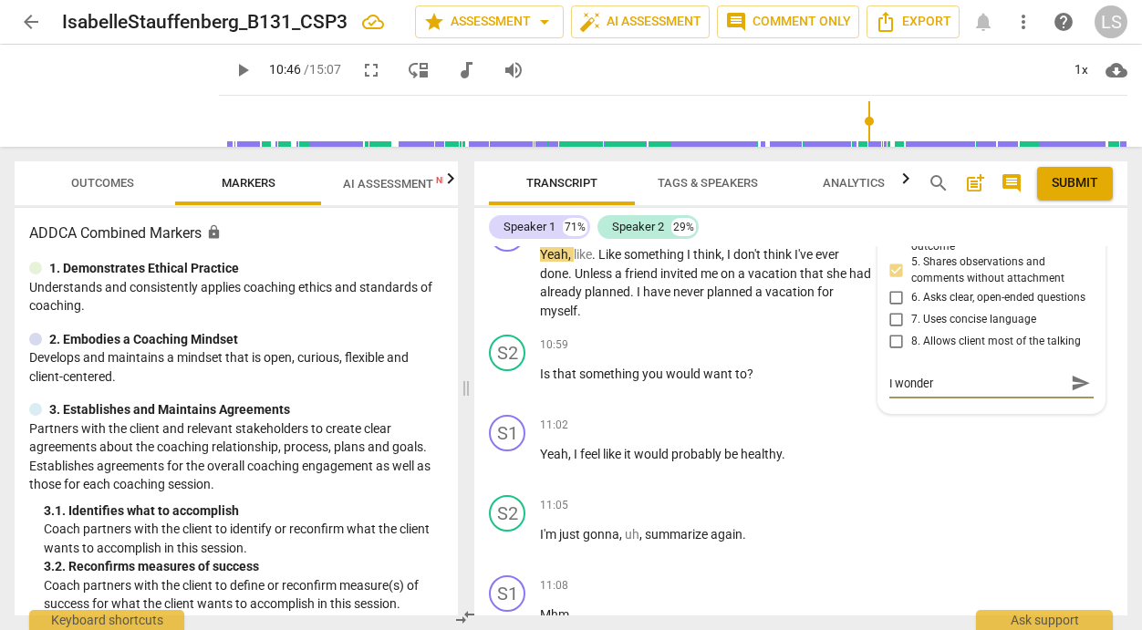
type textarea "I wonder"
type textarea "I wonder h"
type textarea "I wonder ho"
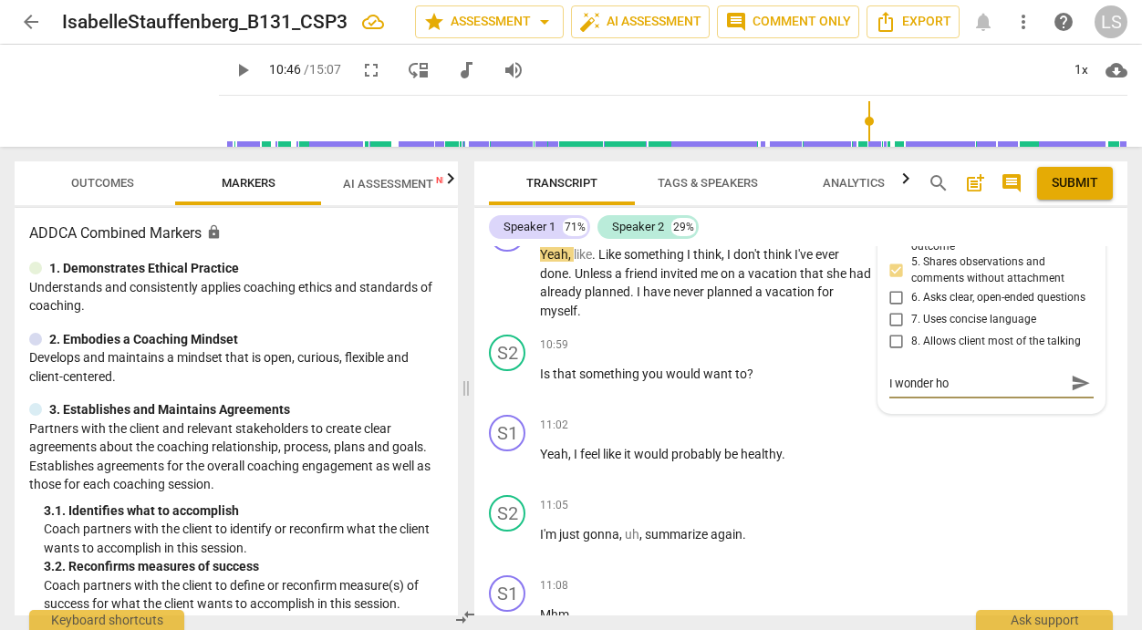
type textarea "I wonder how"
type textarea "I wonder how t"
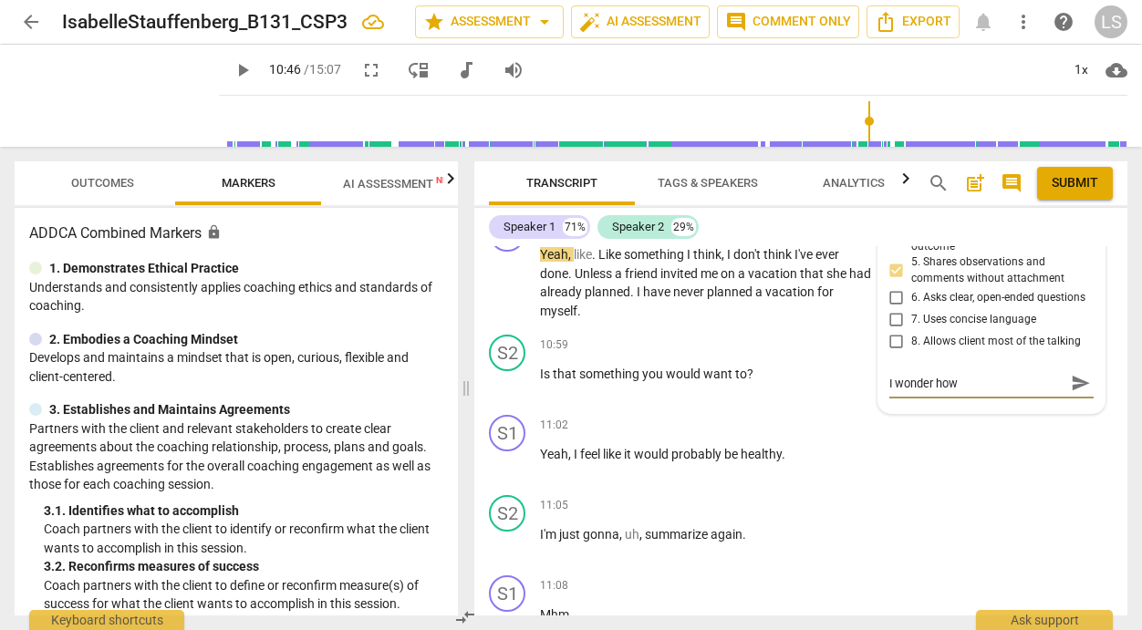
type textarea "I wonder how t"
type textarea "I wonder how th"
type textarea "I wonder how the"
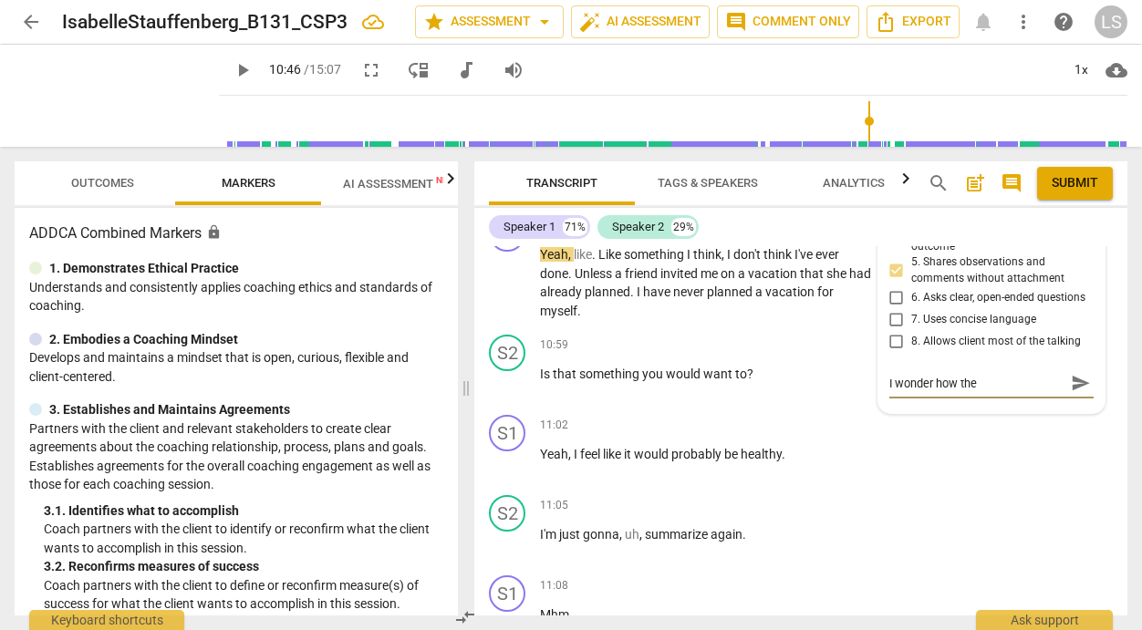
type textarea "I wonder how the"
type textarea "I wonder how the o"
type textarea "I wonder how the ov"
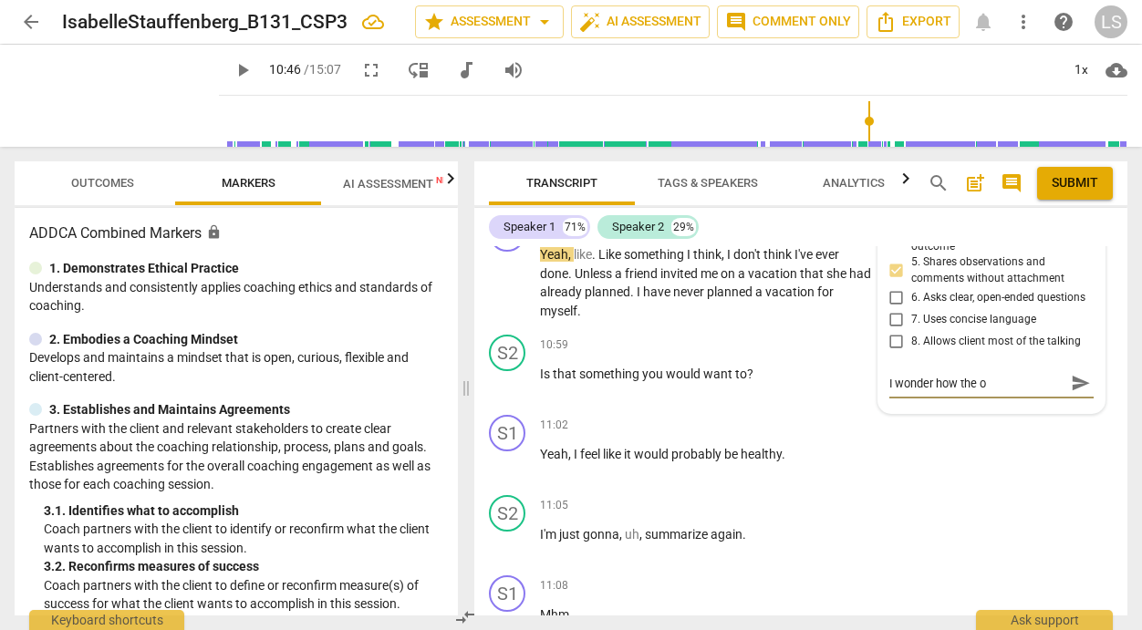
type textarea "I wonder how the ov"
type textarea "I wonder how the ove"
type textarea "I wonder how the over"
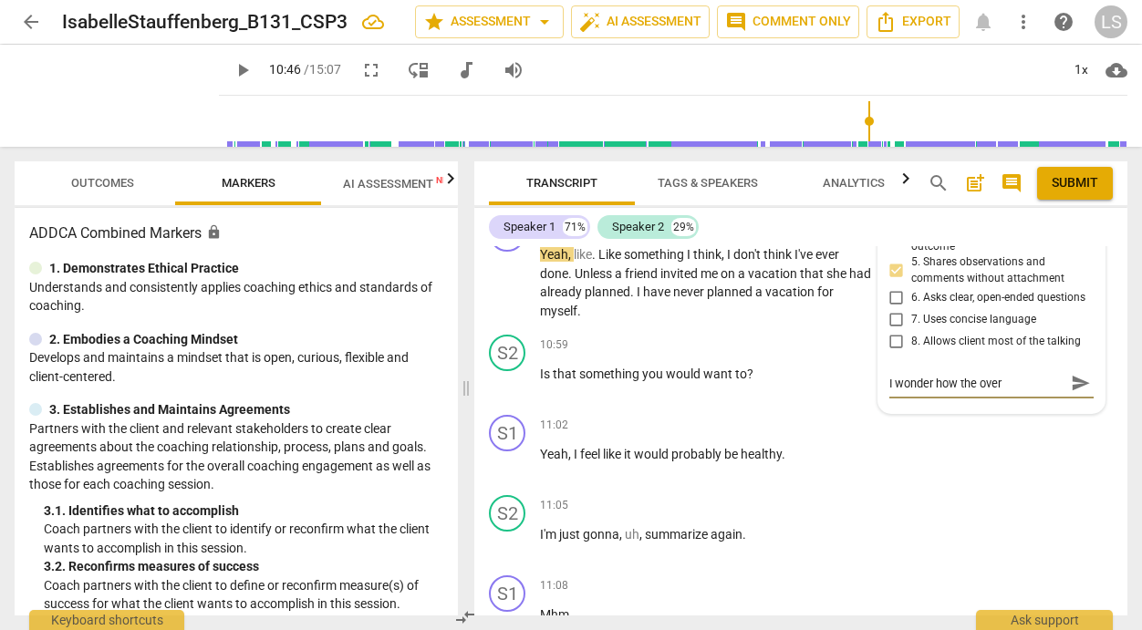
type textarea "I wonder how the over"
type textarea "I wonder how the over p"
type textarea "I wonder how the over pr"
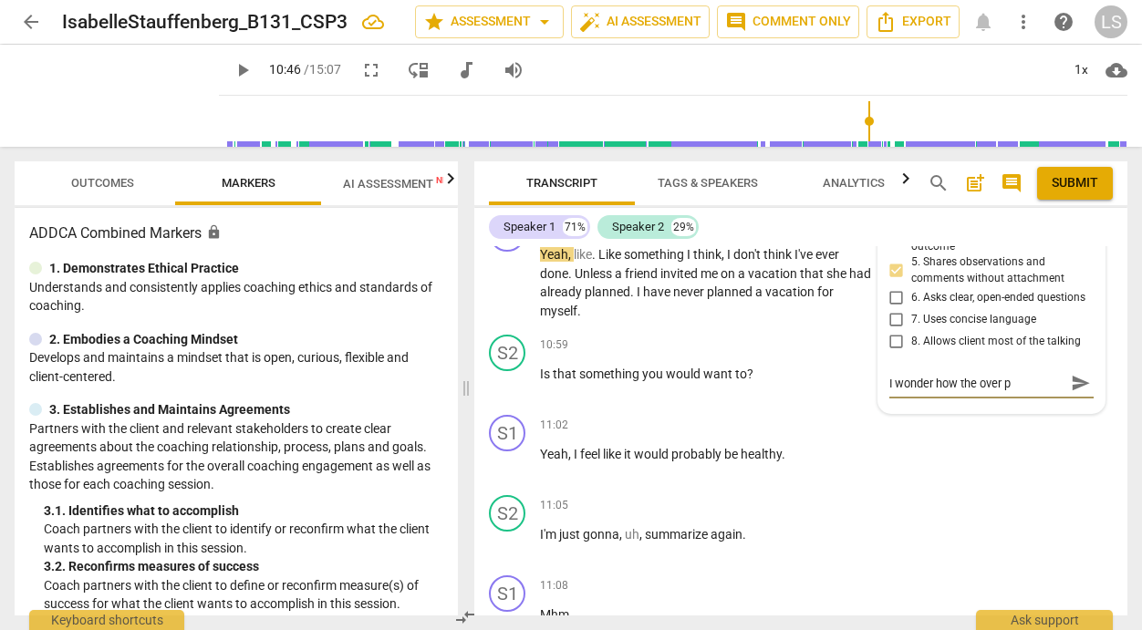
type textarea "I wonder how the over pr"
type textarea "I wonder how the over pro"
type textarea "I wonder how the over prom"
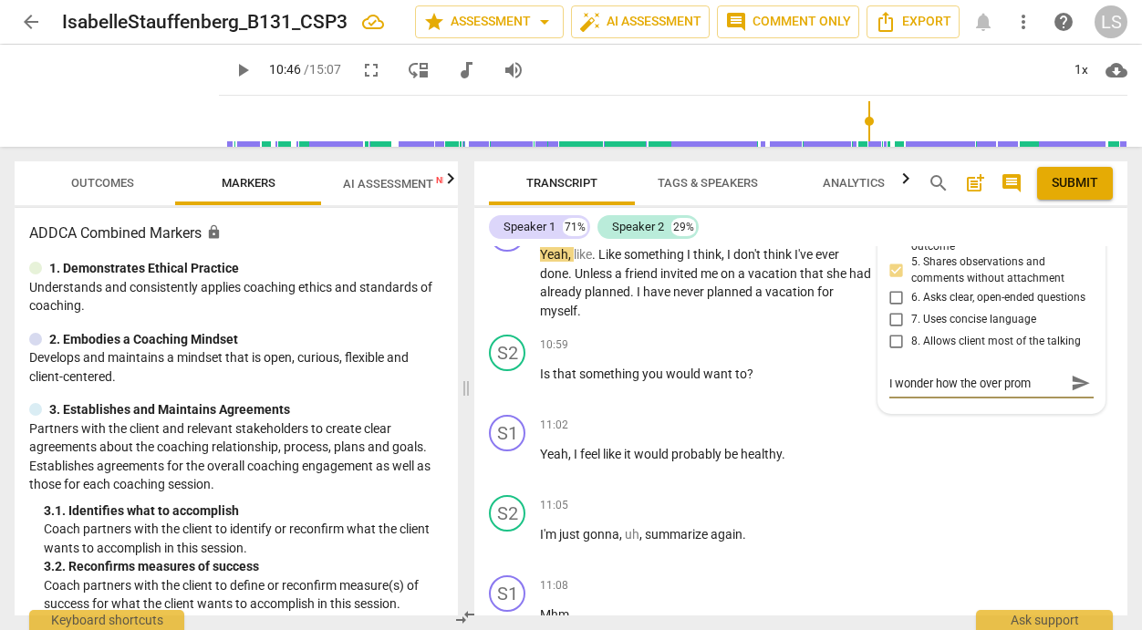
type textarea "I wonder how the over promi"
type textarea "I wonder how the over promis"
type textarea "I wonder how the over promisi"
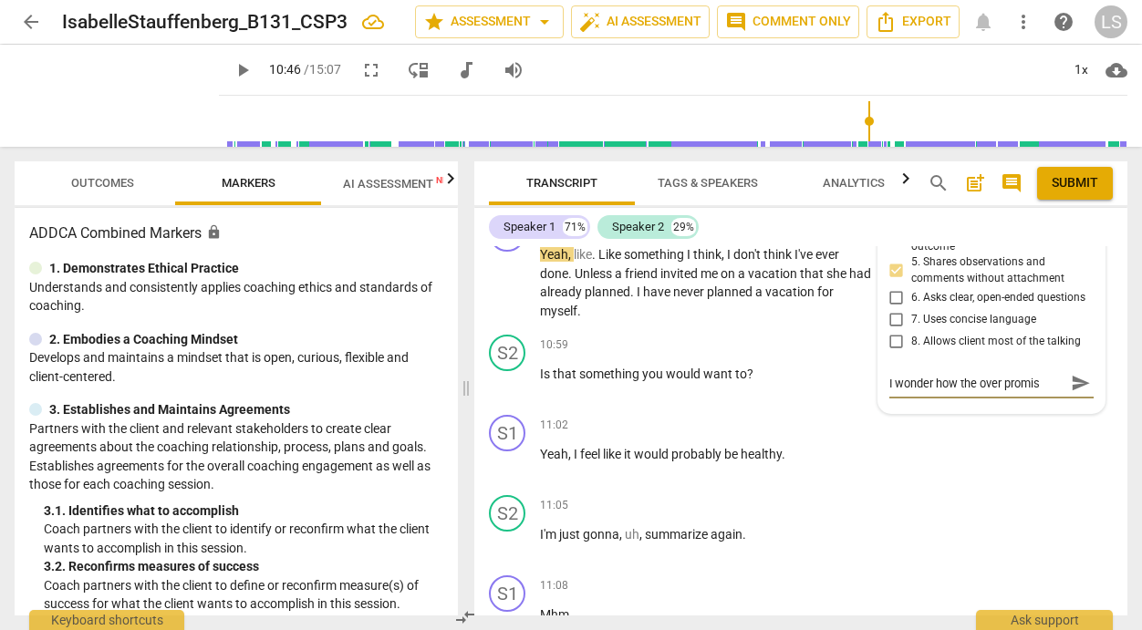
type textarea "I wonder how the over promisi"
type textarea "I wonder how the over promisin"
type textarea "I wonder how the over promising"
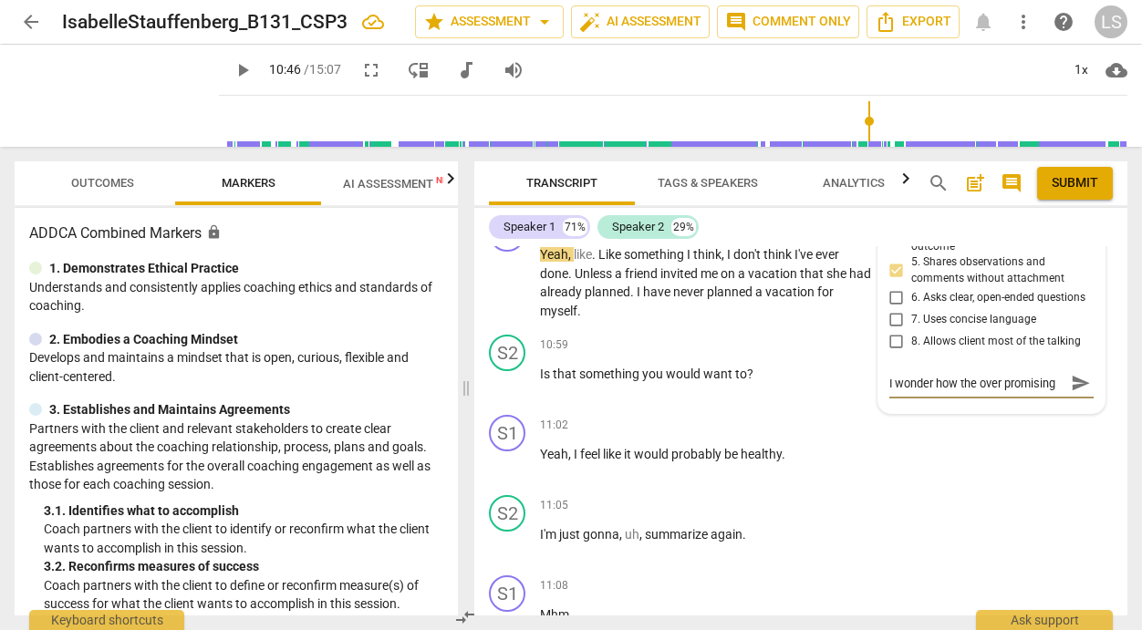
type textarea "I wonder how the over promising"
type textarea "I wonder how the over promising a"
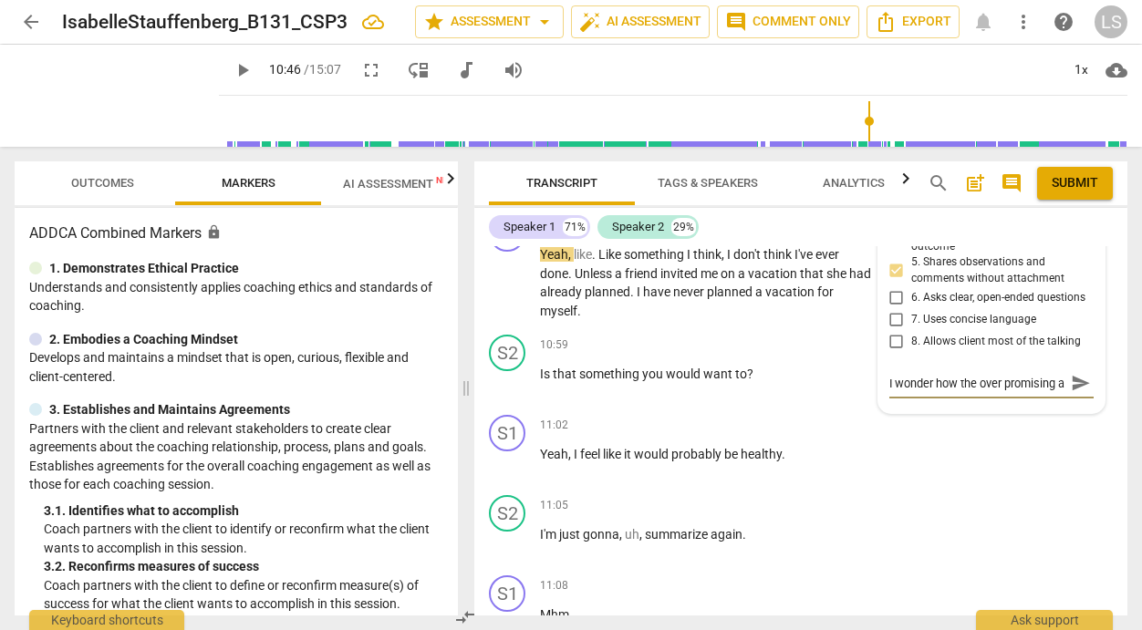
type textarea "I wonder how the over promising an"
type textarea "I wonder how the over promising and"
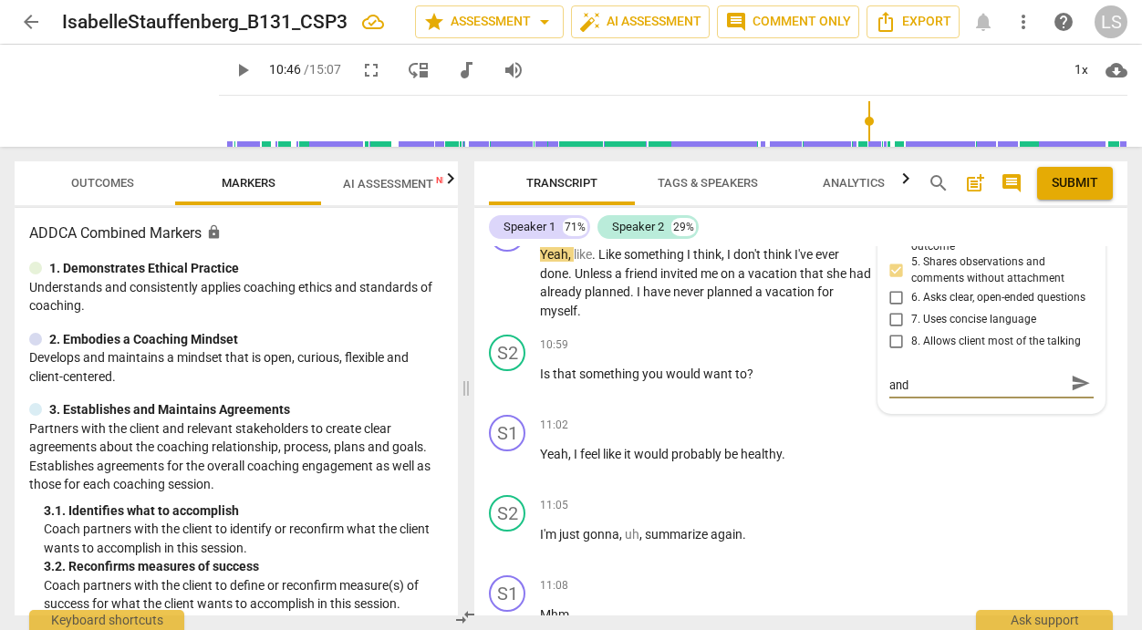
type textarea "I wonder how the over promising and"
type textarea "I wonder how the over promising and o"
type textarea "I wonder how the over promising and ov"
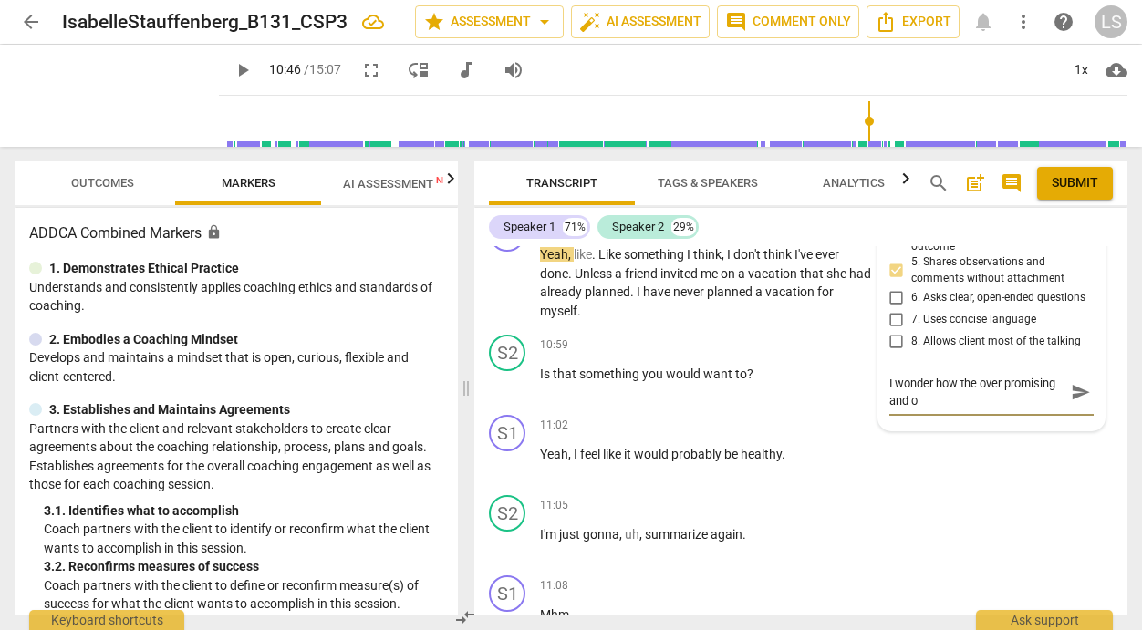
type textarea "I wonder how the over promising and ov"
type textarea "I wonder how the over promising and ove"
type textarea "I wonder how the over promising and over"
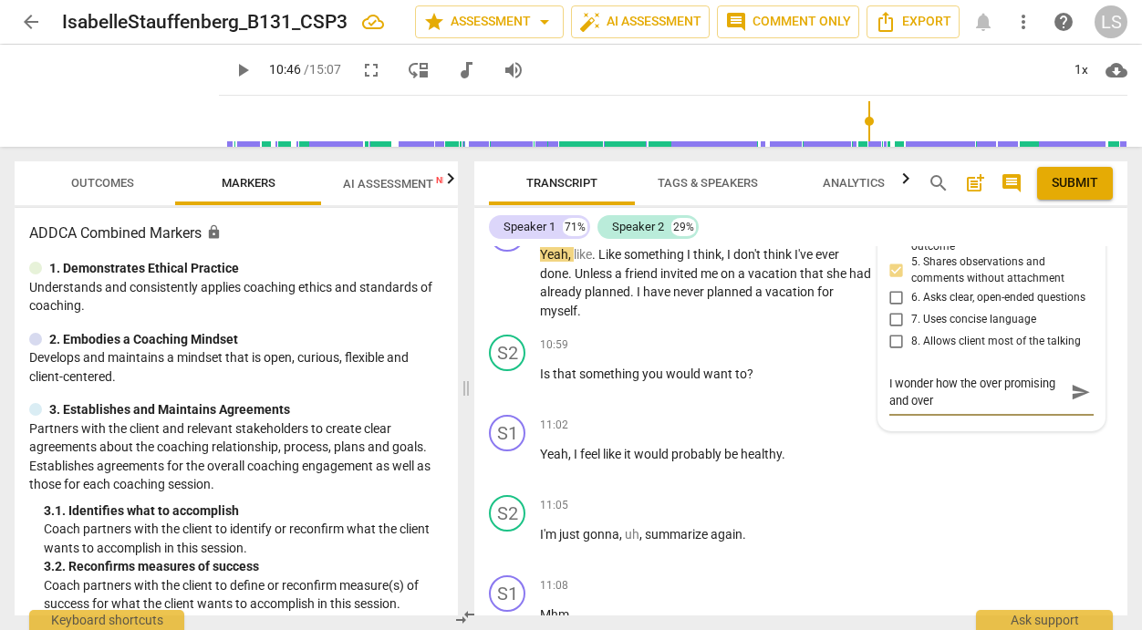
type textarea "I wonder how the over promising and overw"
type textarea "I wonder how the over promising and overwh"
type textarea "I wonder how the over promising and overwhe"
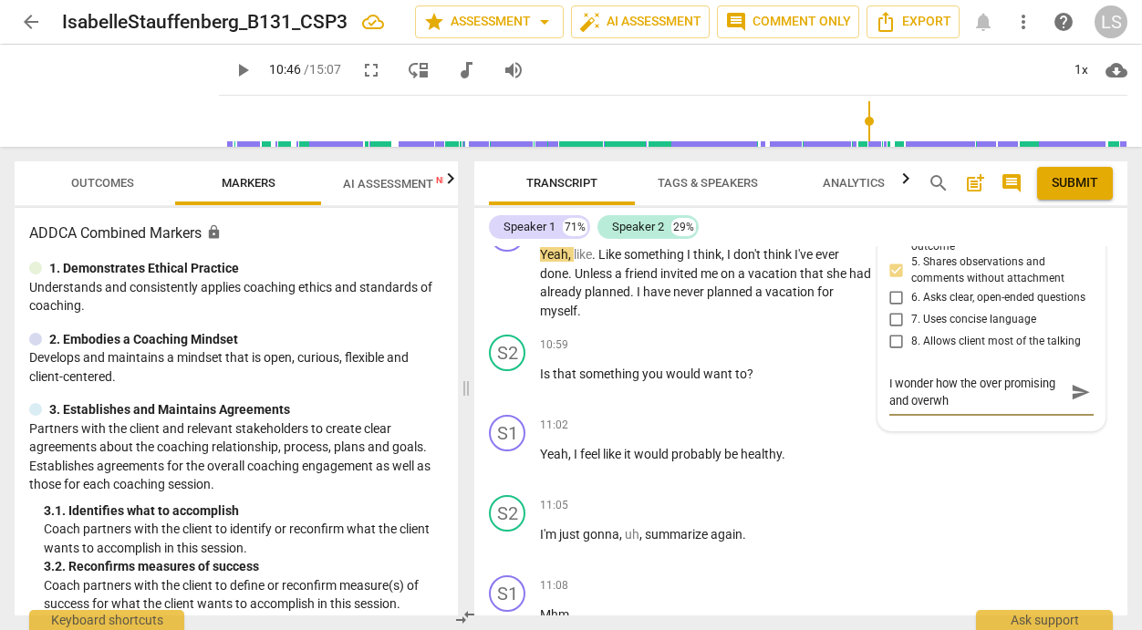
type textarea "I wonder how the over promising and overwhe"
type textarea "I wonder how the over promising and overwhel"
type textarea "I wonder how the over promising and overwhelm"
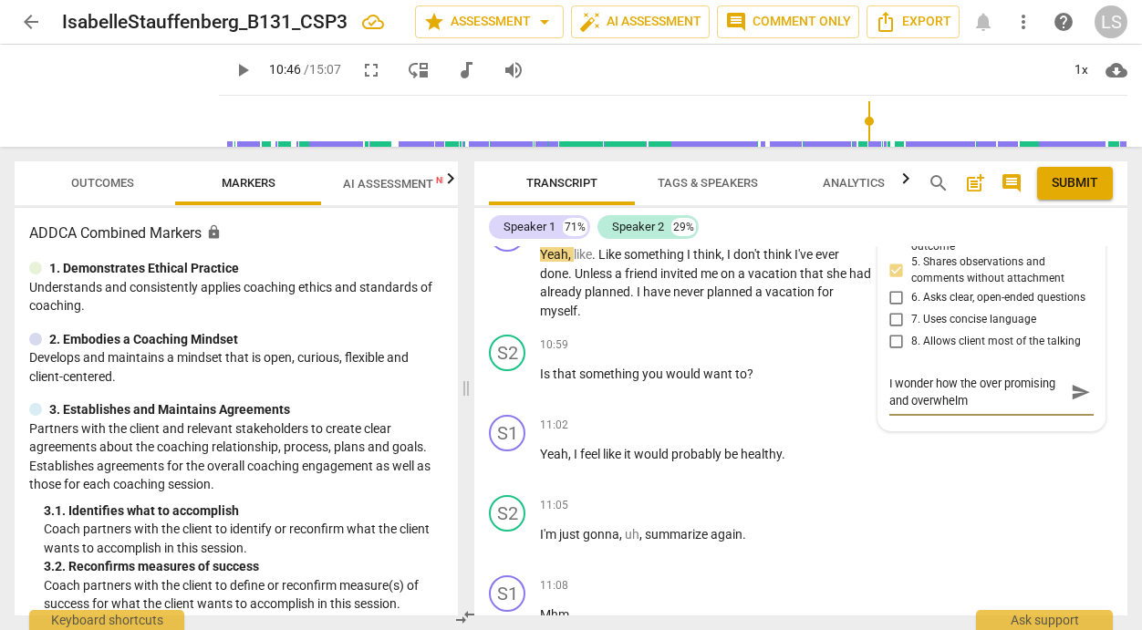
type textarea "I wonder how the over promising and overwhelm"
type textarea "I wonder how the over promising and overwhelm a"
type textarea "I wonder how the over promising and overwhelm ar"
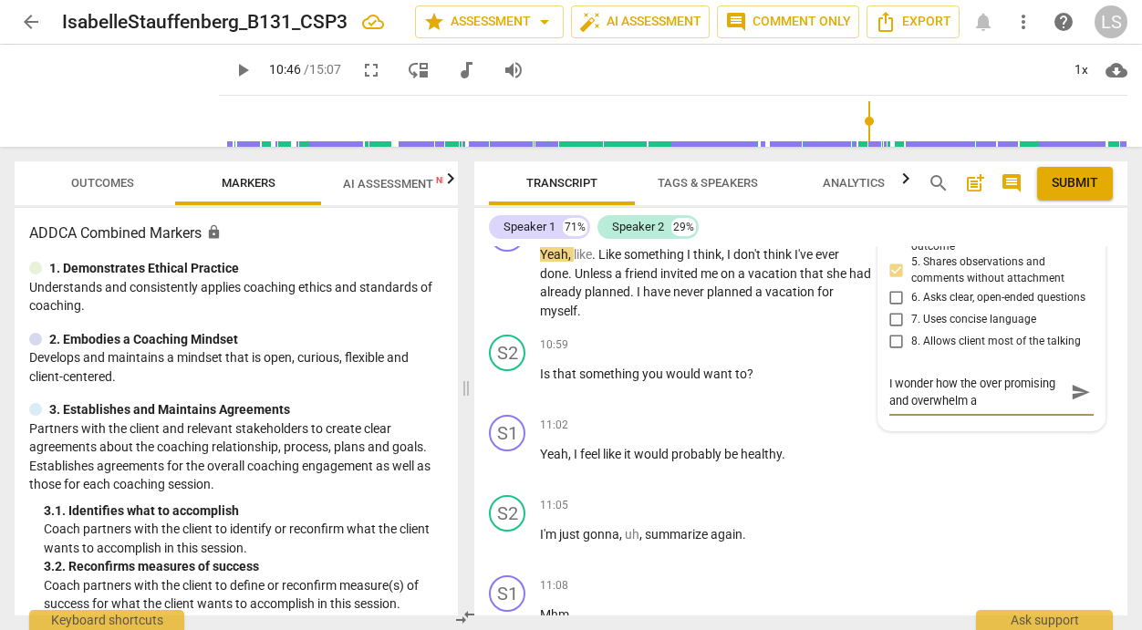
type textarea "I wonder how the over promising and overwhelm ar"
type textarea "I wonder how the over promising and overwhelm are"
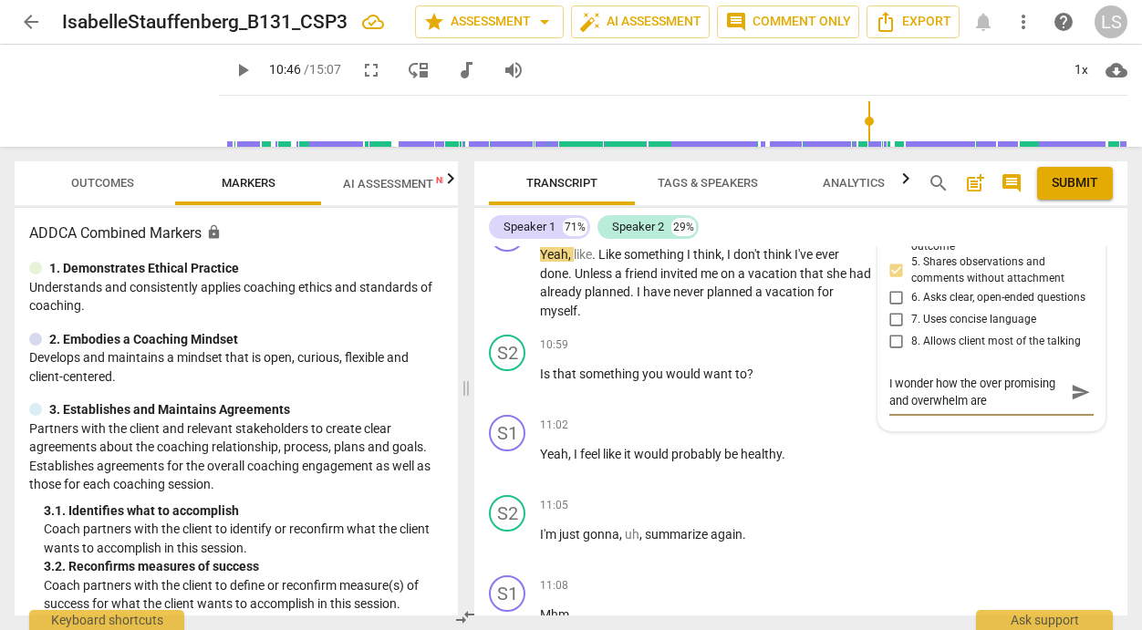
type textarea "I wonder how the over promising and overwhelm are a"
type textarea "I wonder how the over promising and overwhelm are af"
type textarea "I wonder how the over promising and overwhelm are aff"
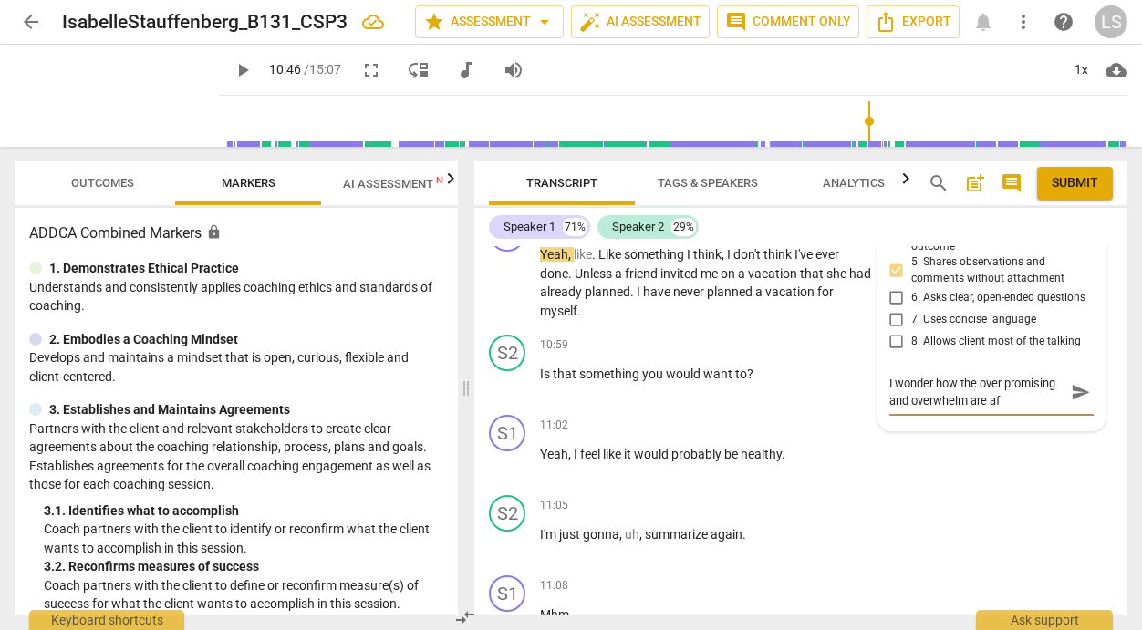
type textarea "I wonder how the over promising and overwhelm are aff"
type textarea "I wonder how the over promising and overwhelm are affe"
type textarea "I wonder how the over promising and overwhelm are affec"
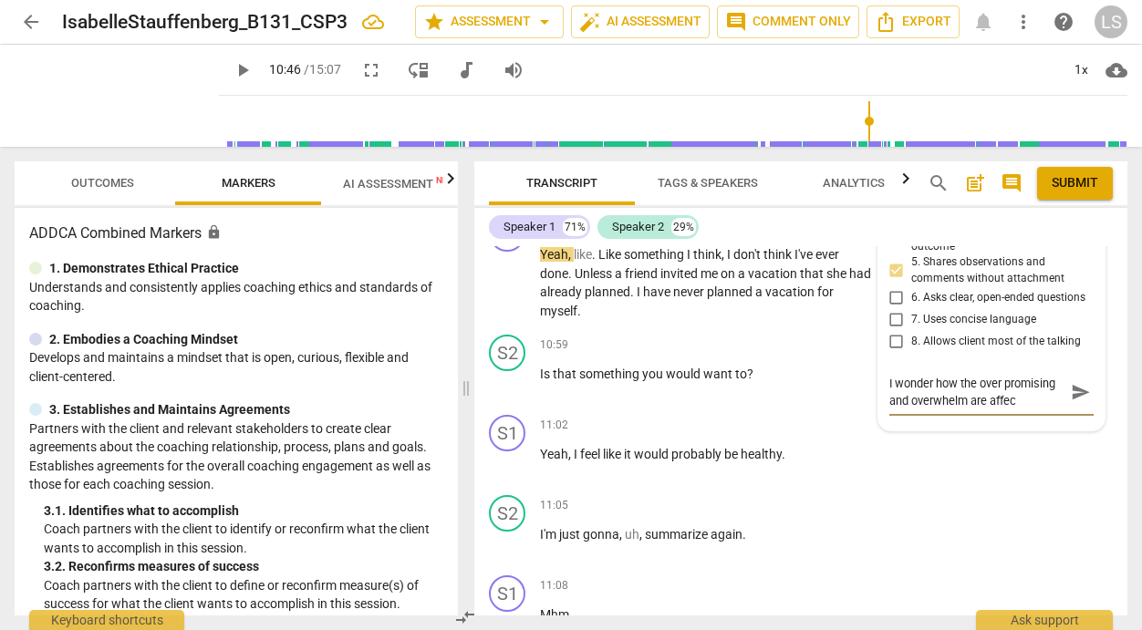
type textarea "I wonder how the over promising and overwhelm are affect"
type textarea "I wonder how the over promising and overwhelm are affecti"
type textarea "I wonder how the over promising and overwhelm are affectin"
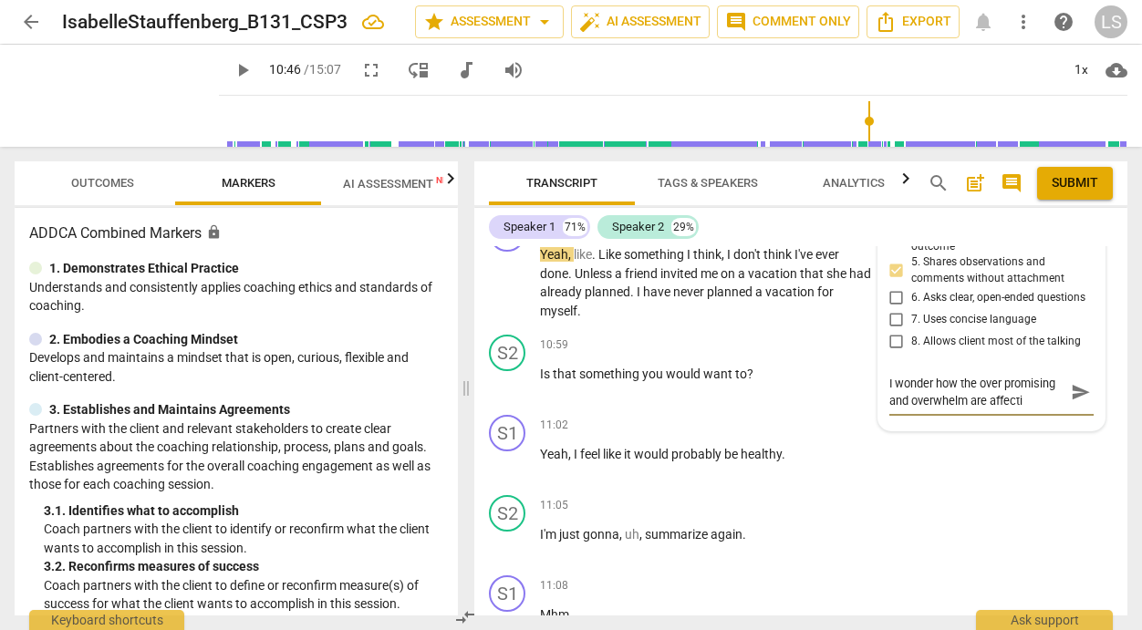
type textarea "I wonder how the over promising and overwhelm are affectin"
type textarea "I wonder how the over promising and overwhelm are affecting"
click at [992, 444] on textarea "I wonder how the over promising and overwhelm are affecting her productive spri…" at bounding box center [976, 409] width 175 height 69
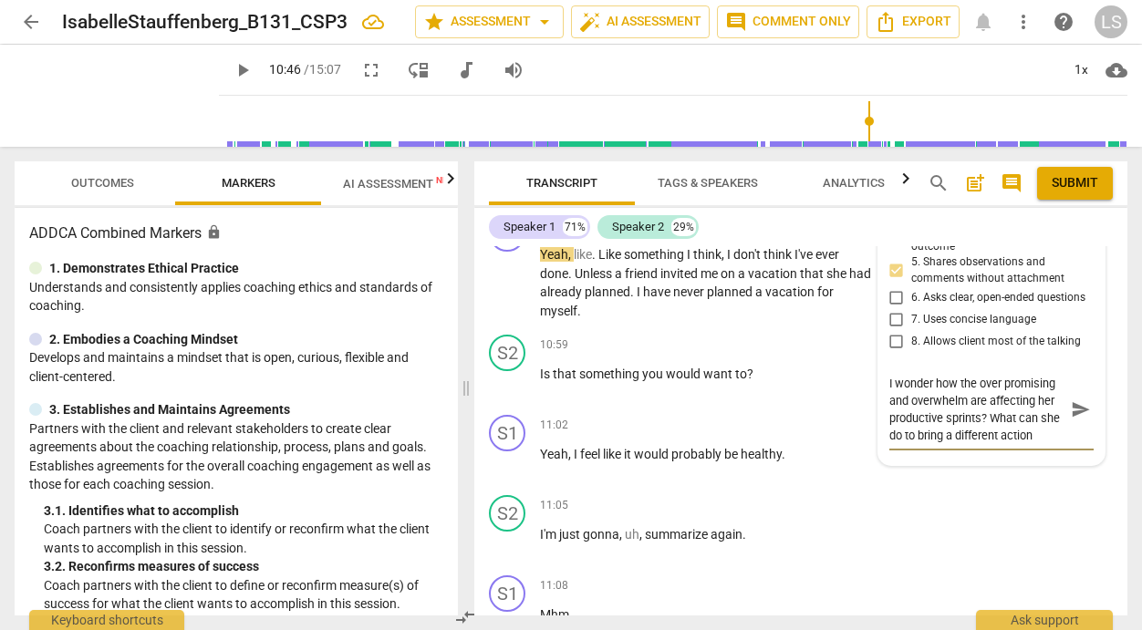
click at [1053, 444] on textarea "I wonder how the over promising and overwhelm are affecting her productive spri…" at bounding box center [976, 409] width 175 height 69
click at [1071, 420] on span "send" at bounding box center [1081, 410] width 20 height 20
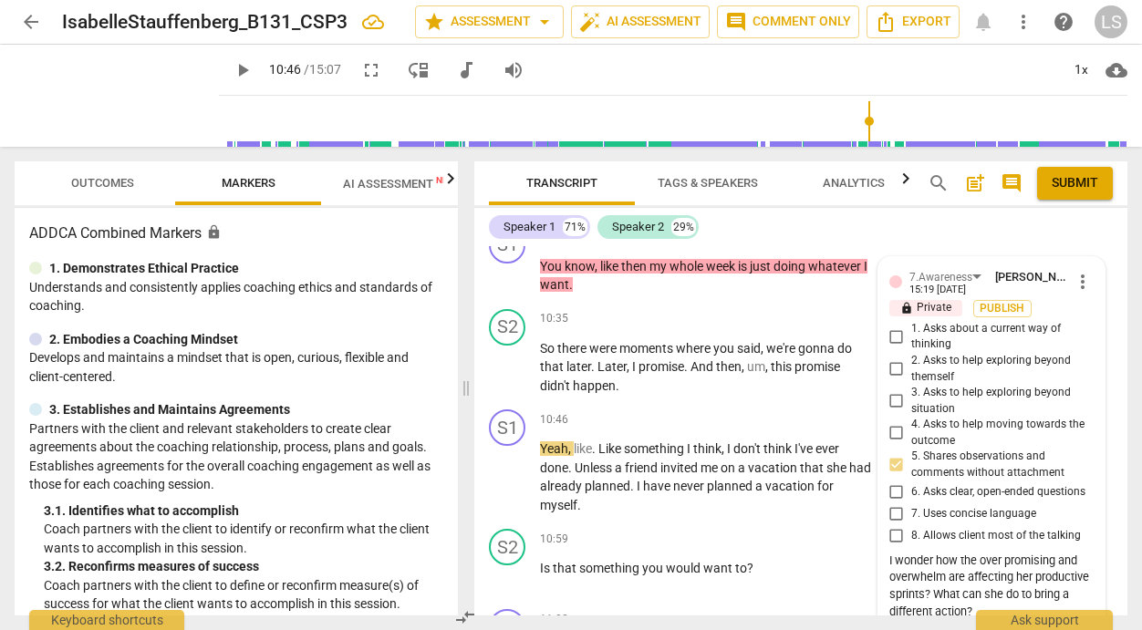
scroll to position [5246, 0]
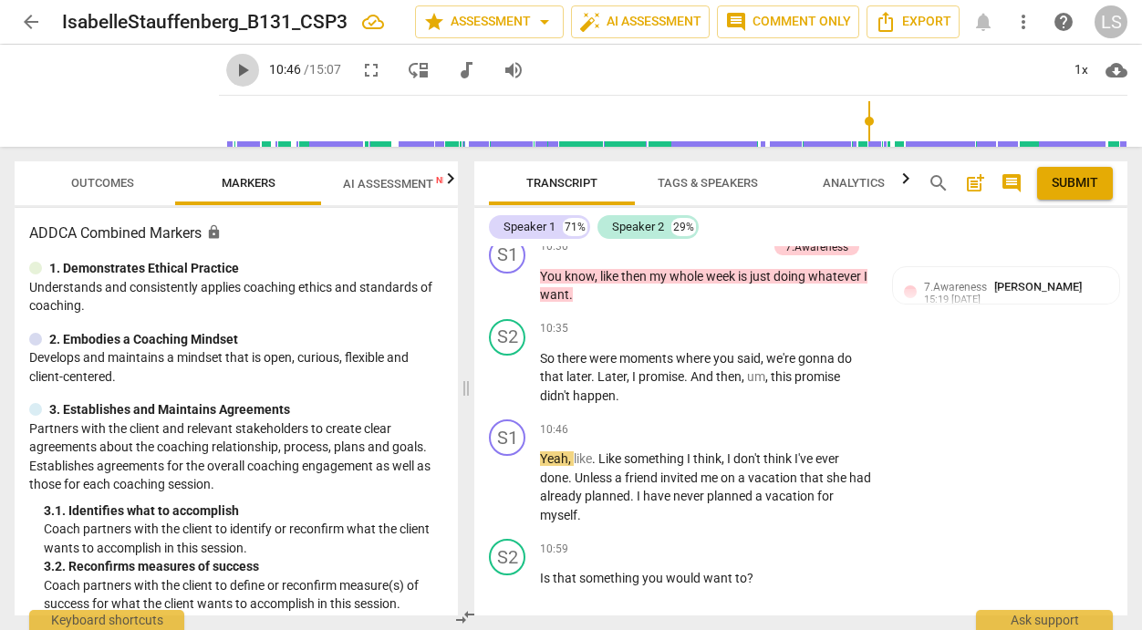
click at [232, 68] on span "play_arrow" at bounding box center [243, 70] width 22 height 22
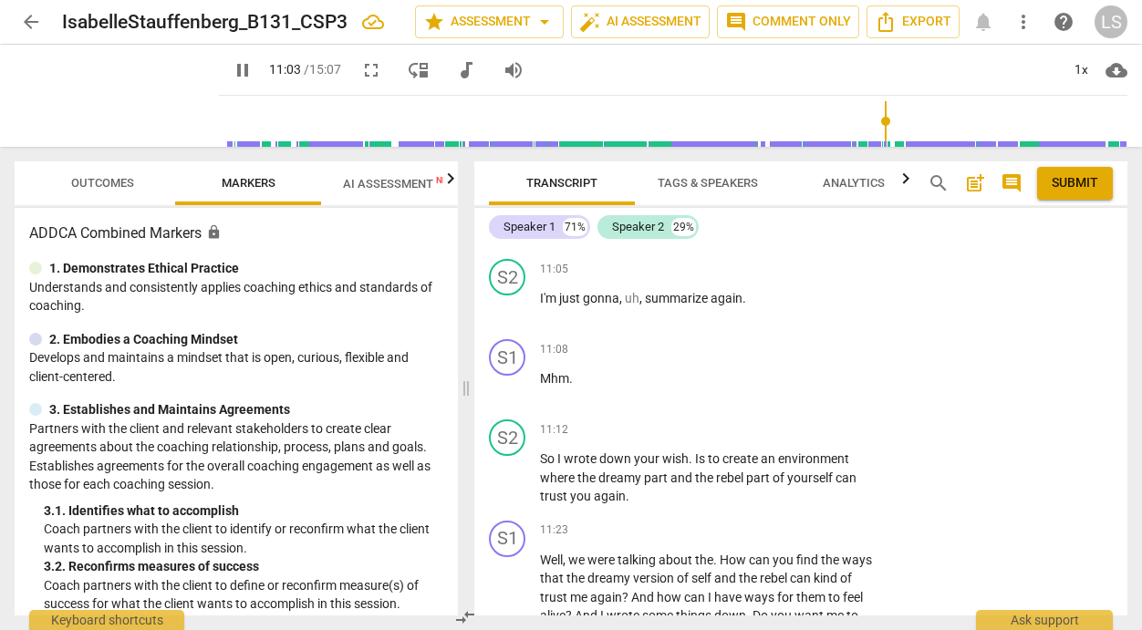
click at [232, 72] on span "pause" at bounding box center [243, 70] width 22 height 22
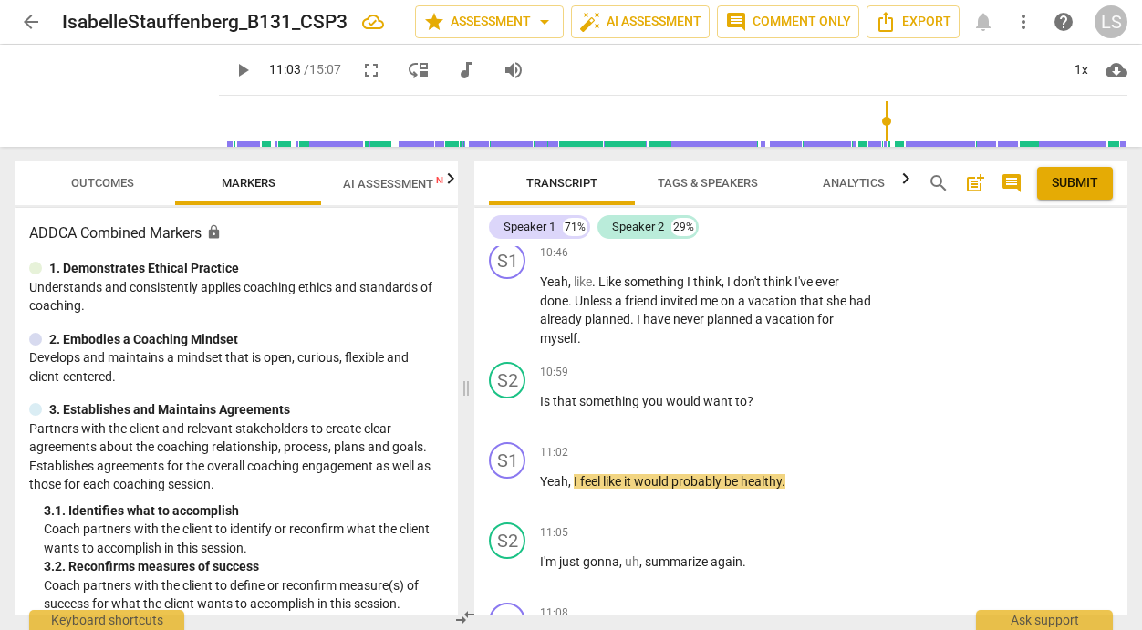
scroll to position [5414, 0]
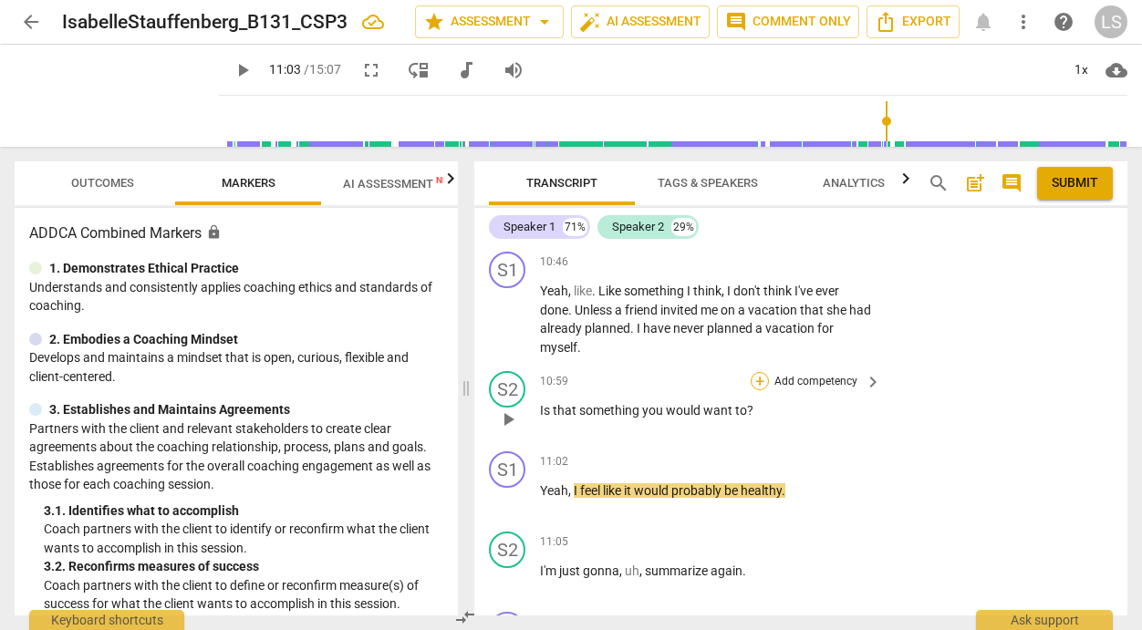
click at [753, 390] on div "+" at bounding box center [760, 381] width 18 height 18
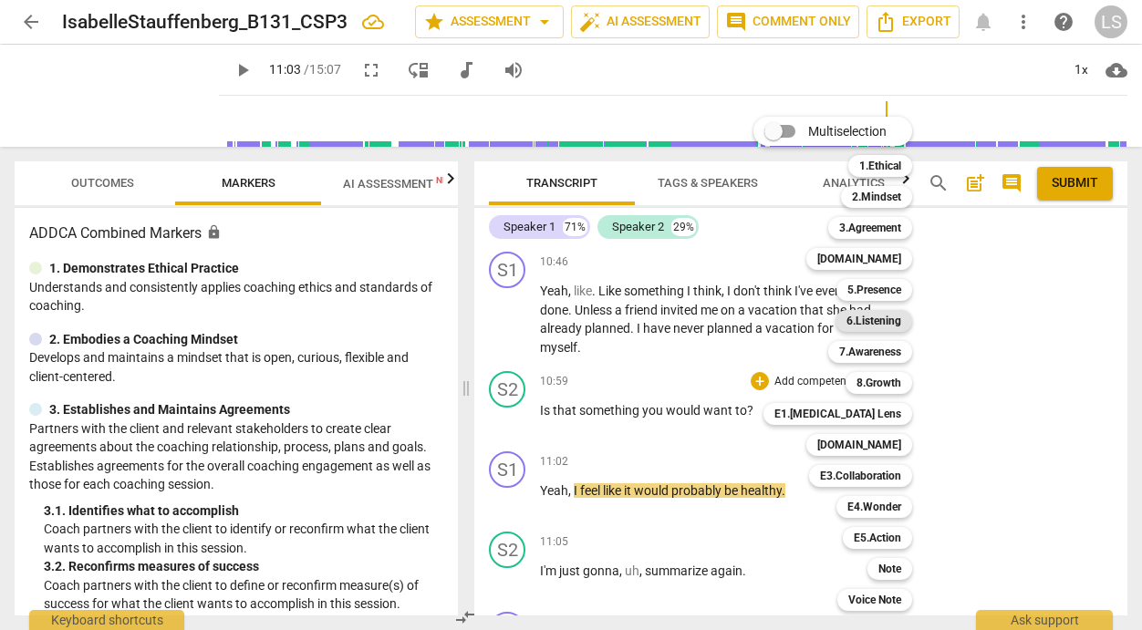
click at [886, 327] on b "6.Listening" at bounding box center [874, 321] width 55 height 22
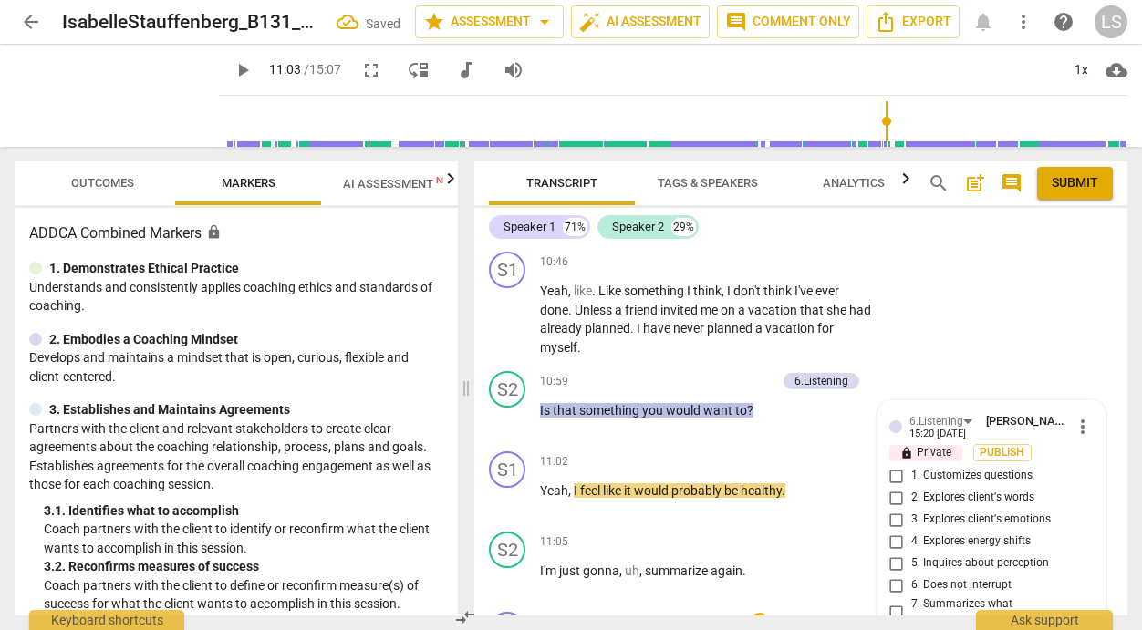
scroll to position [5681, 0]
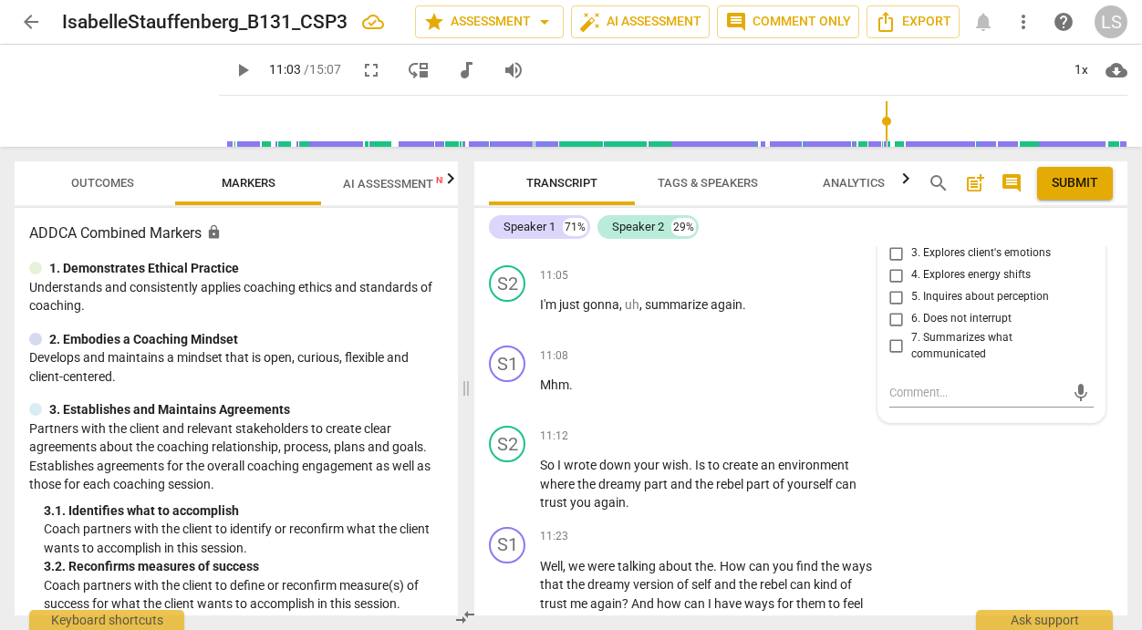
click at [893, 221] on input "1. Customizes questions" at bounding box center [896, 210] width 29 height 22
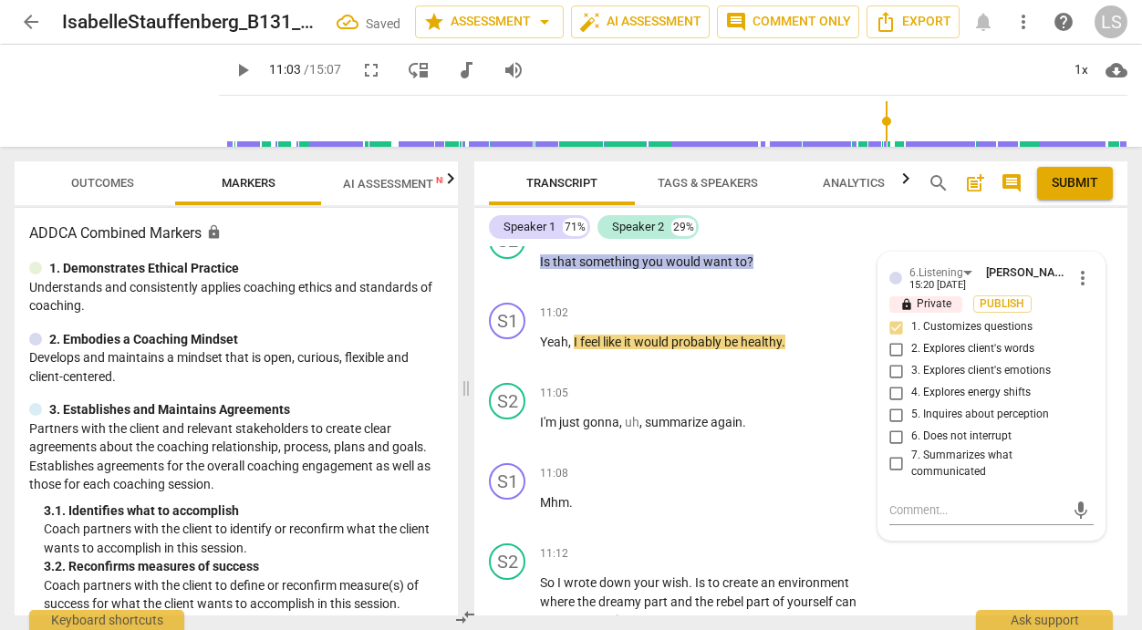
scroll to position [5536, 0]
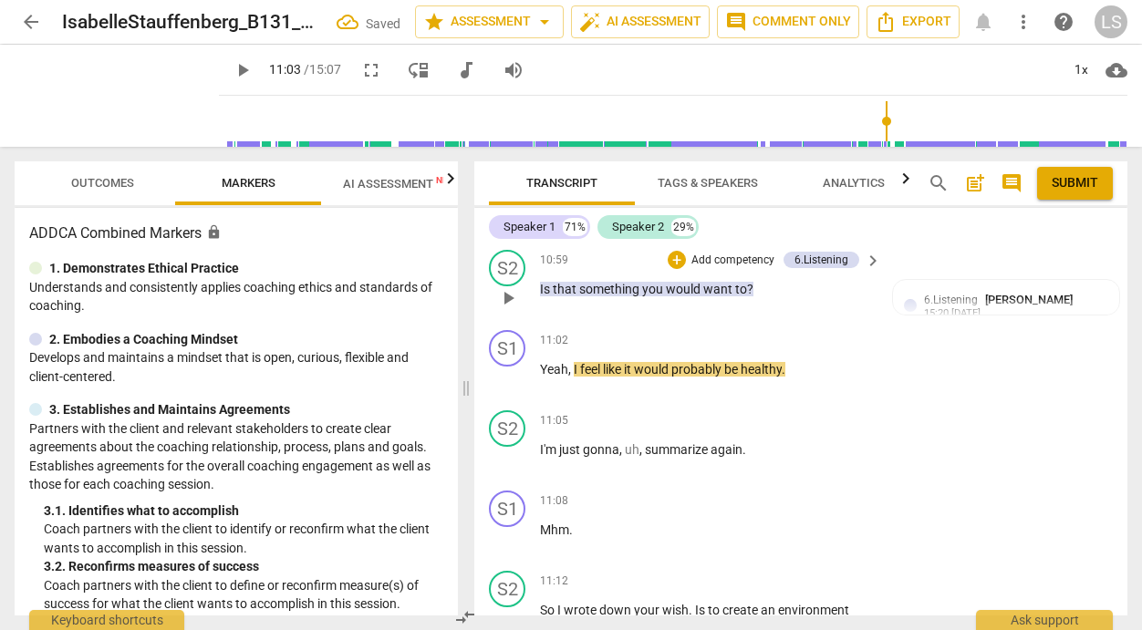
click at [738, 269] on p "Add competency" at bounding box center [733, 261] width 87 height 16
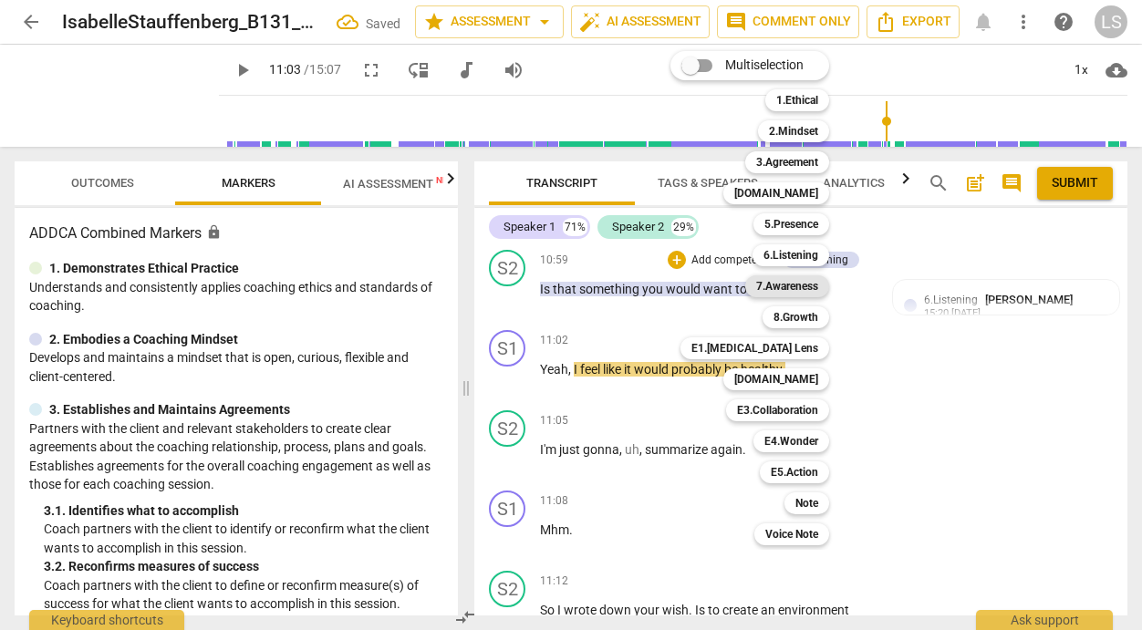
click at [767, 284] on b "7.Awareness" at bounding box center [787, 286] width 62 height 22
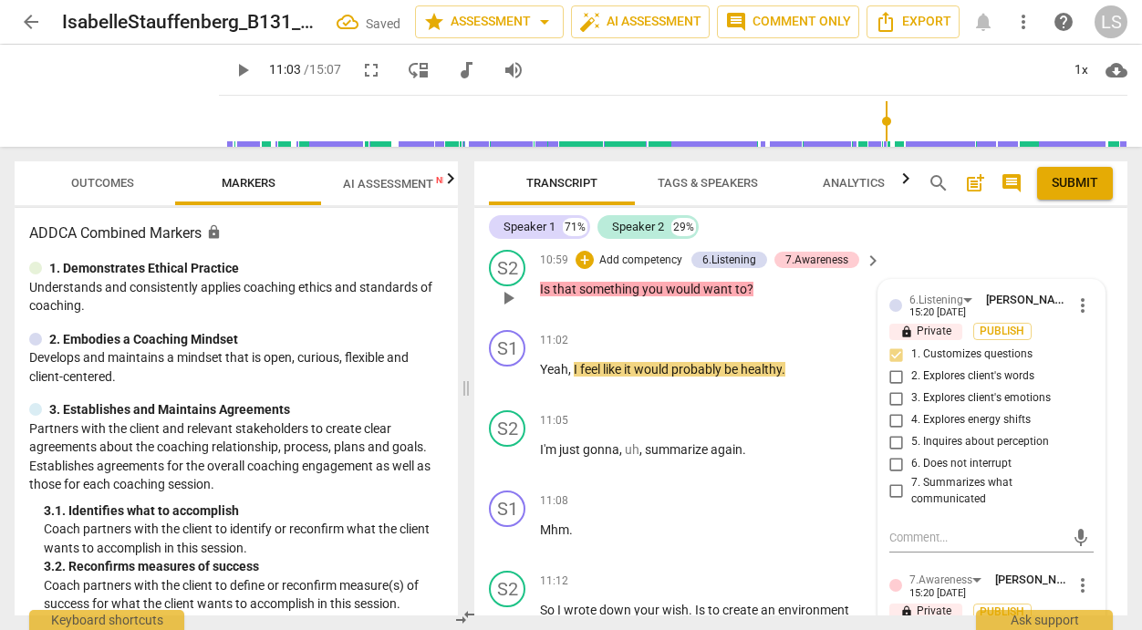
click at [905, 600] on div "6.Listening Lynn Shumaker 15:20 09-10-2025 more_vert lock Private Publish 1. Cu…" at bounding box center [991, 595] width 226 height 630
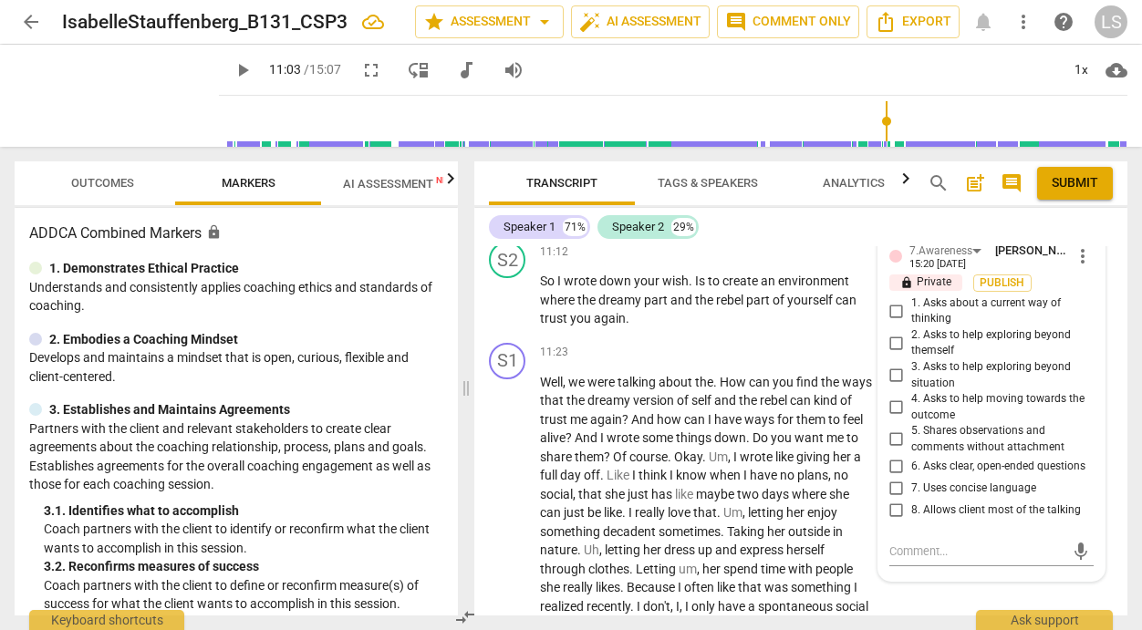
scroll to position [5899, 0]
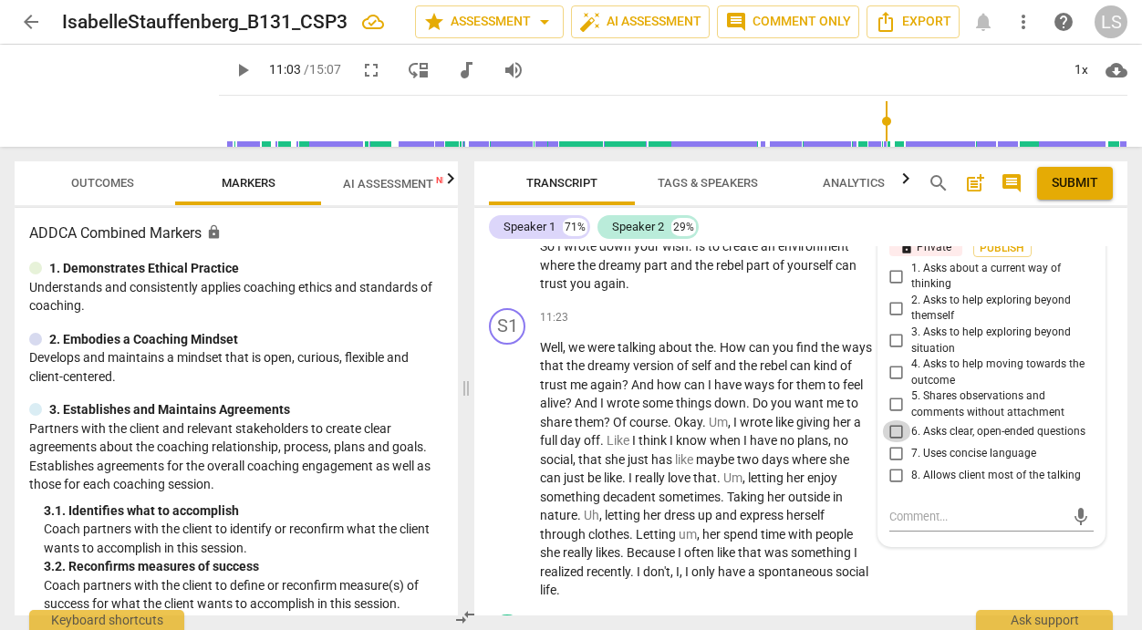
click at [889, 442] on input "6. Asks clear, open-ended questions" at bounding box center [896, 432] width 29 height 22
click at [894, 525] on textarea at bounding box center [976, 516] width 175 height 17
click at [985, 525] on textarea "What makes her wnat to plan" at bounding box center [976, 516] width 175 height 17
click at [1039, 525] on textarea "What makes her what to plan" at bounding box center [976, 516] width 175 height 17
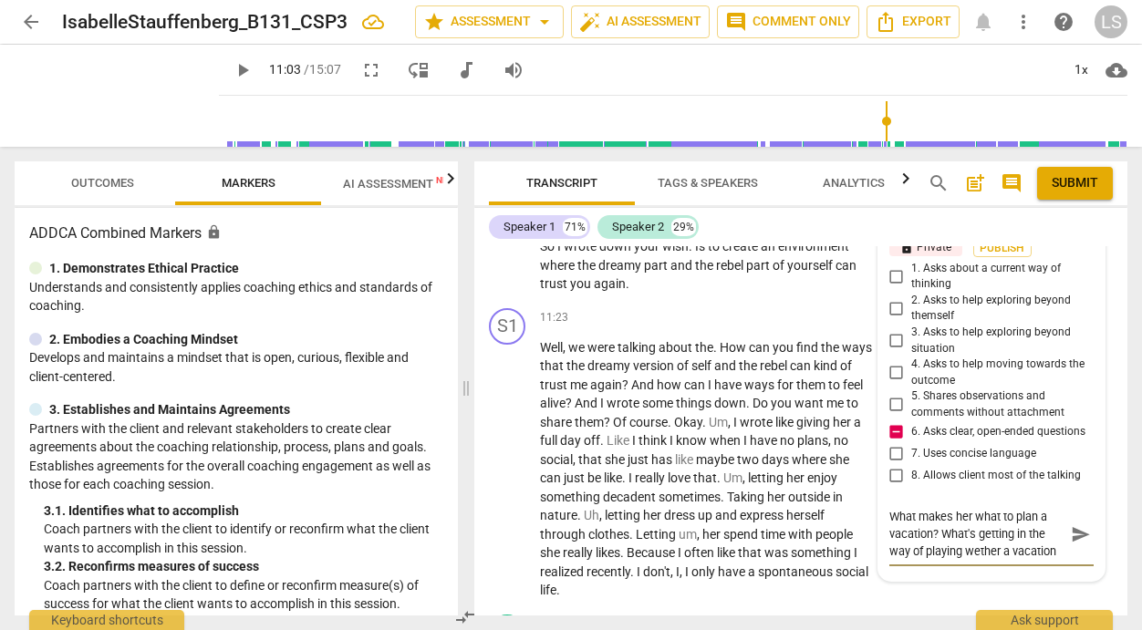
scroll to position [16, 0]
click at [969, 560] on textarea "What makes her what to plan a vacation? What's getting in the way of playing we…" at bounding box center [976, 534] width 175 height 52
click at [1071, 554] on span "send" at bounding box center [1081, 544] width 20 height 20
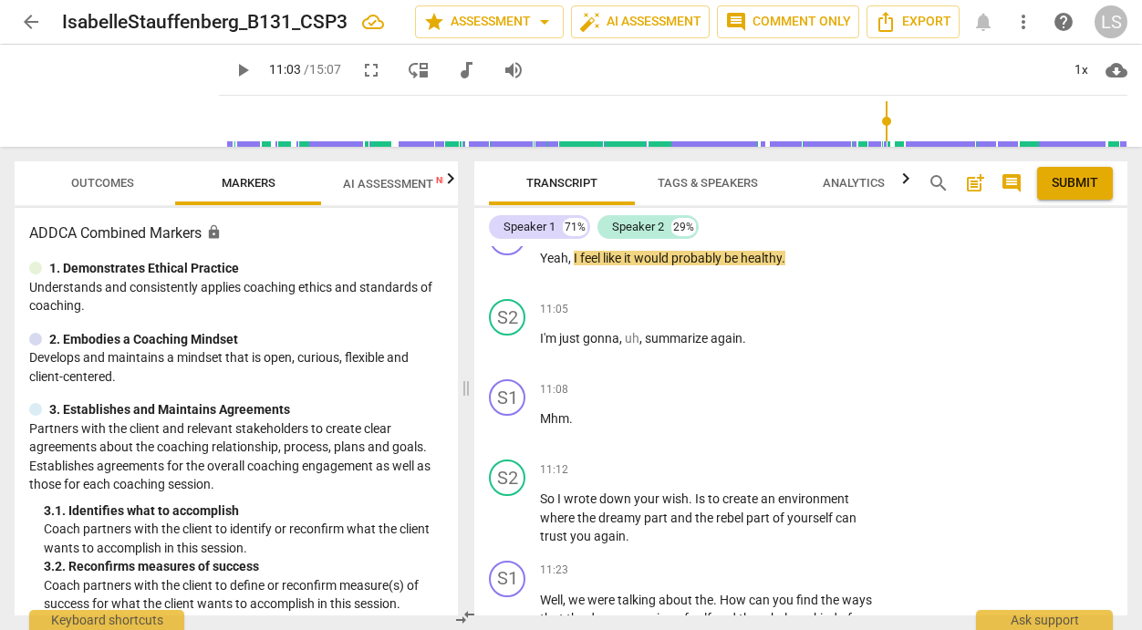
scroll to position [5489, 0]
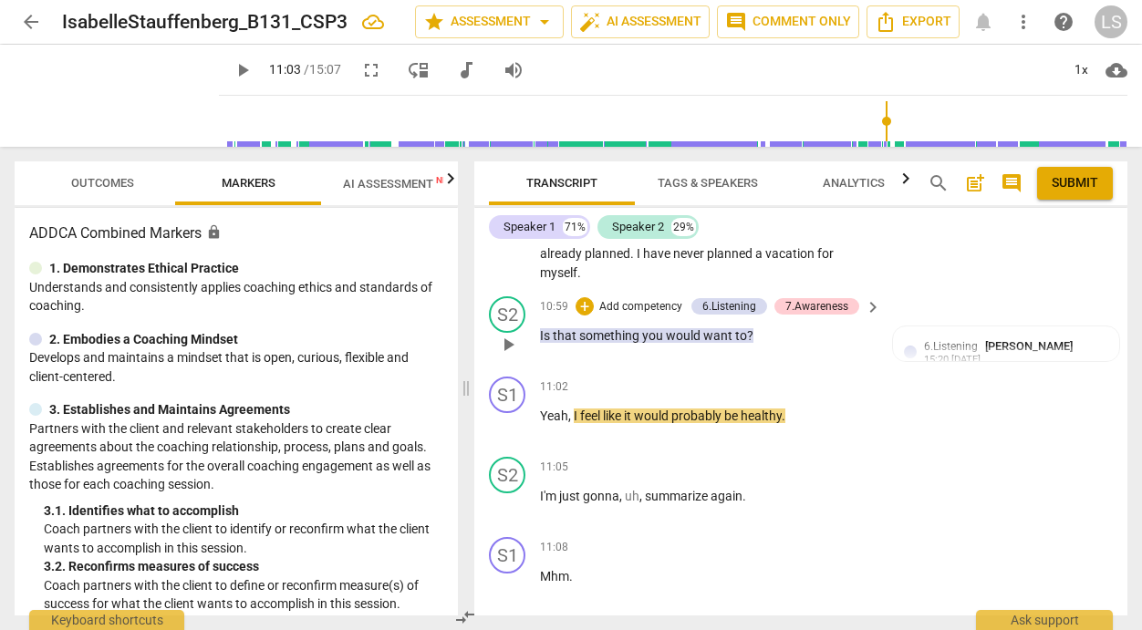
click at [658, 316] on p "Add competency" at bounding box center [641, 307] width 87 height 16
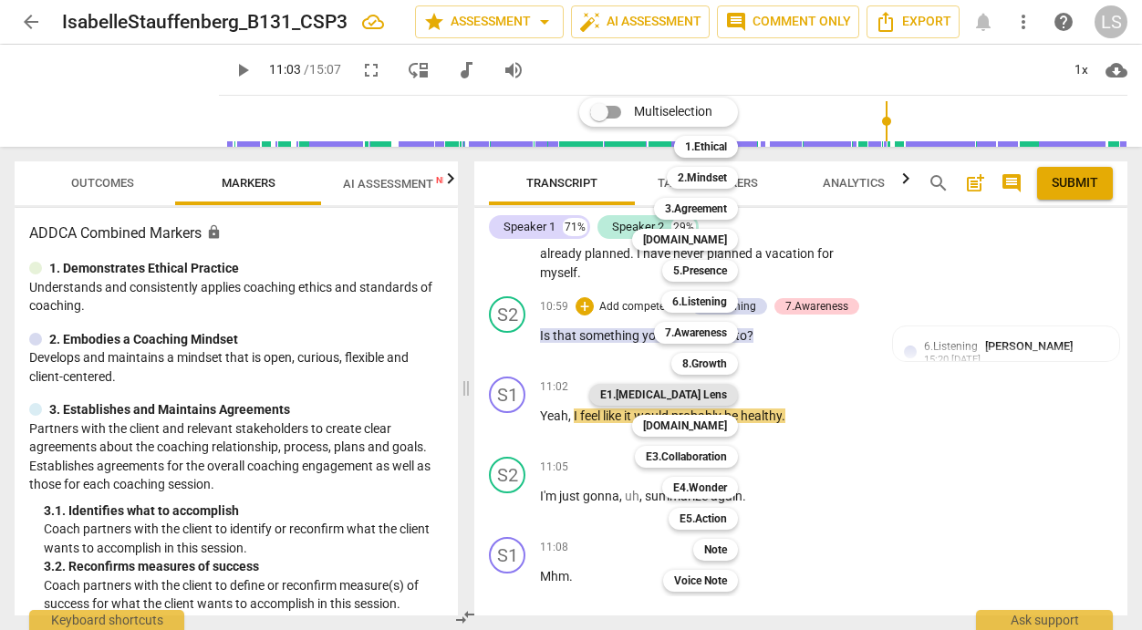
click at [705, 396] on b "E1.[MEDICAL_DATA] Lens" at bounding box center [663, 395] width 127 height 22
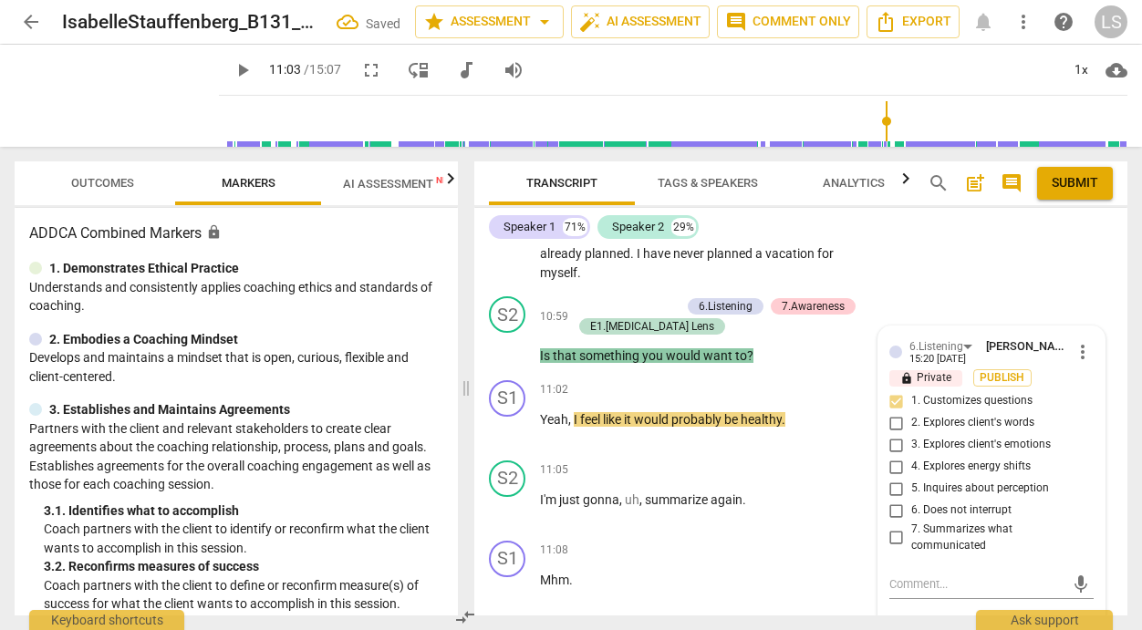
scroll to position [5681, 0]
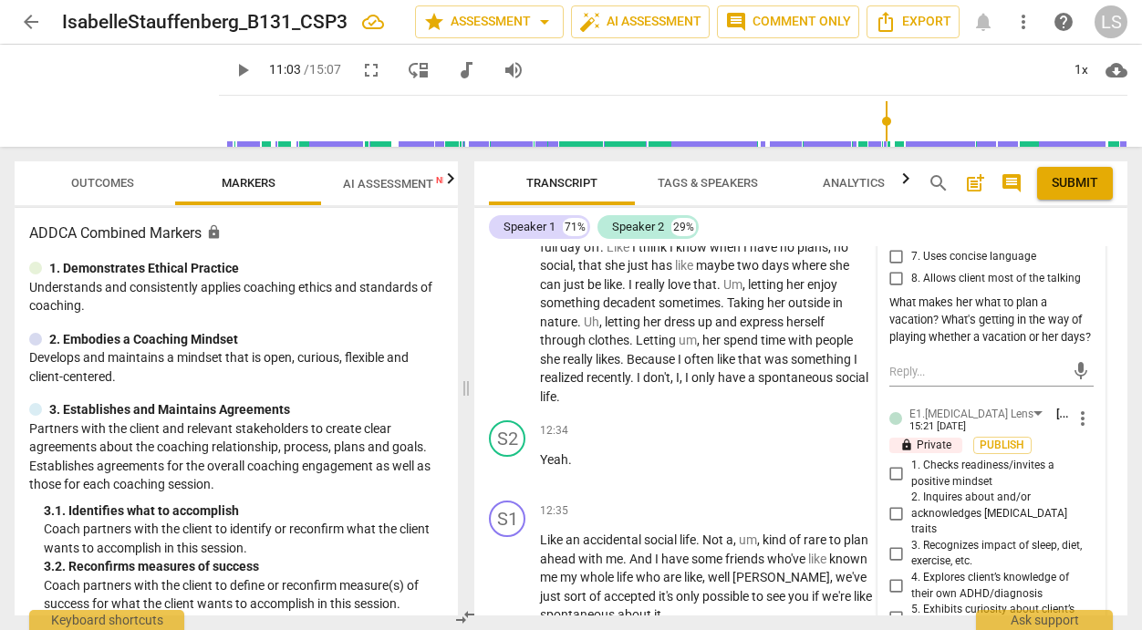
scroll to position [6149, 0]
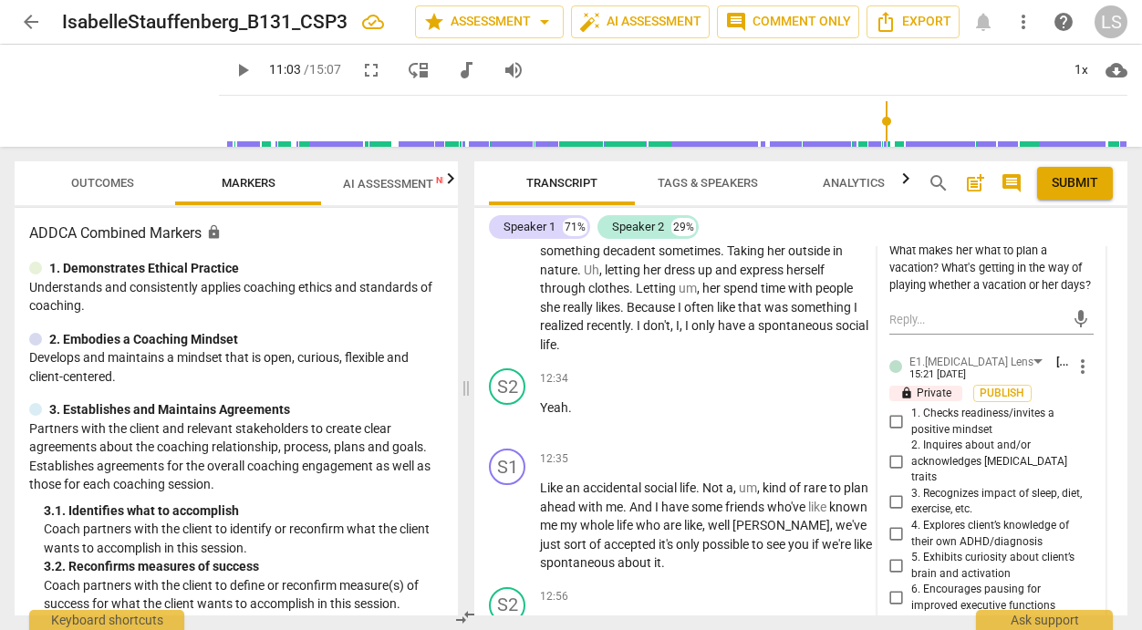
click at [888, 473] on input "2. Inquires about and/or acknowledges [MEDICAL_DATA] traits" at bounding box center [896, 463] width 29 height 22
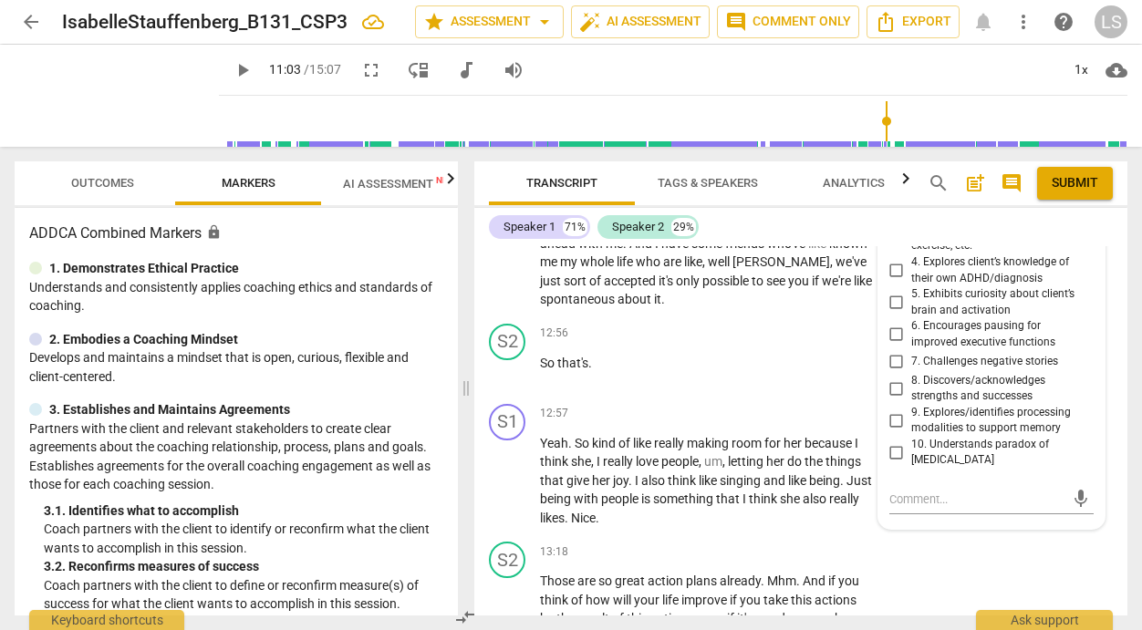
scroll to position [6461, 0]
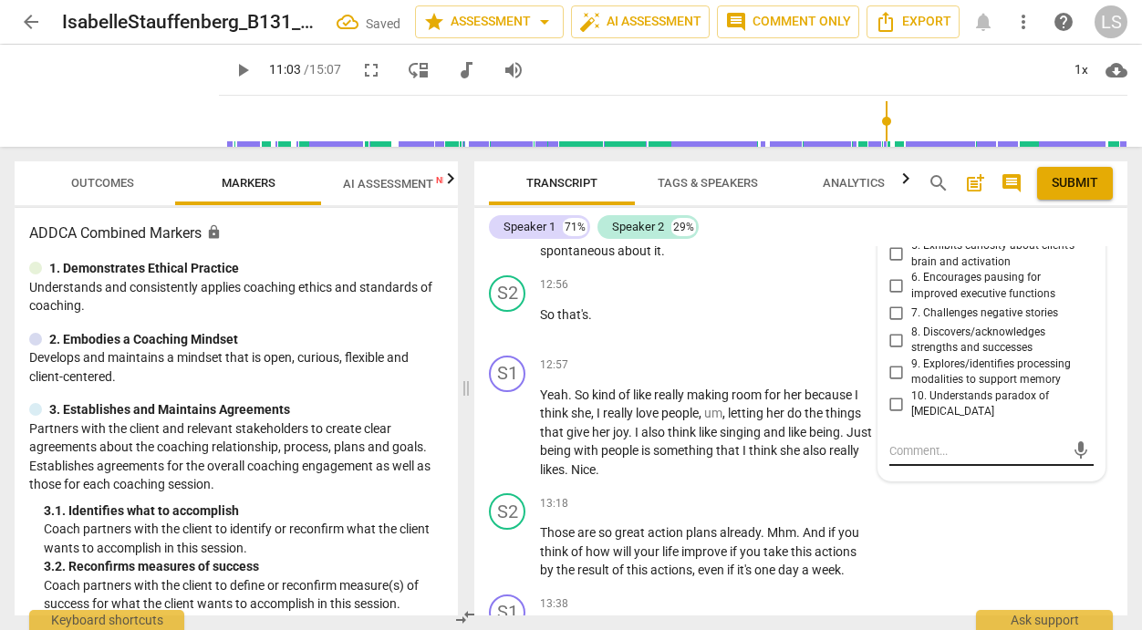
click at [911, 460] on textarea at bounding box center [976, 450] width 175 height 17
click at [973, 477] on textarea "How might overwelm be showing up? What traits does she recognizze?" at bounding box center [976, 459] width 175 height 35
click at [1074, 473] on button "send" at bounding box center [1080, 459] width 26 height 26
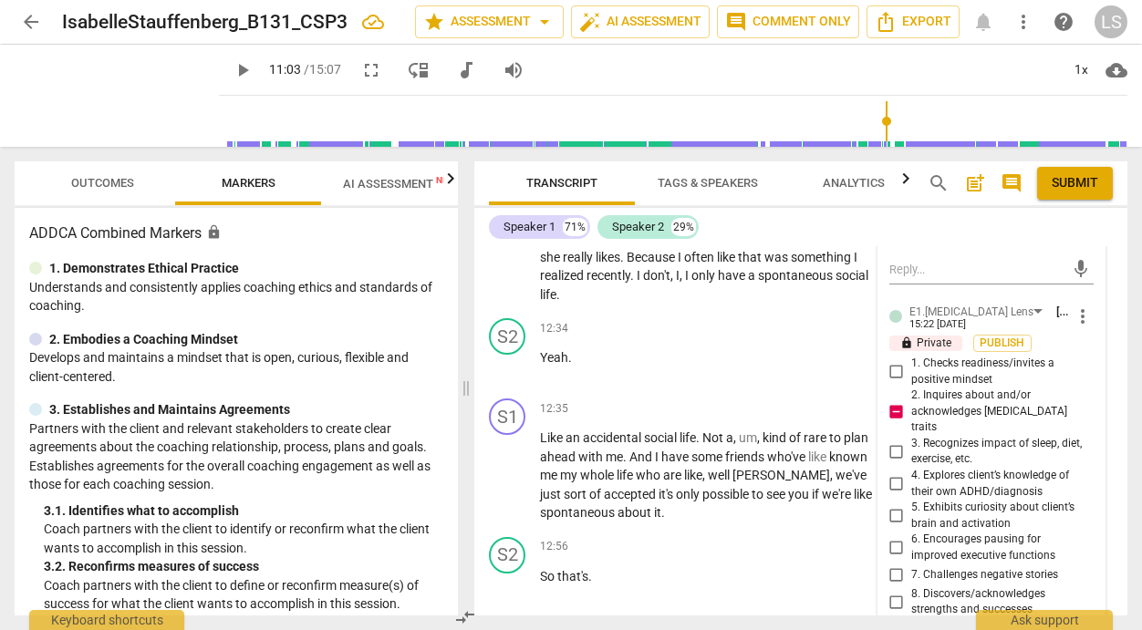
scroll to position [6133, 0]
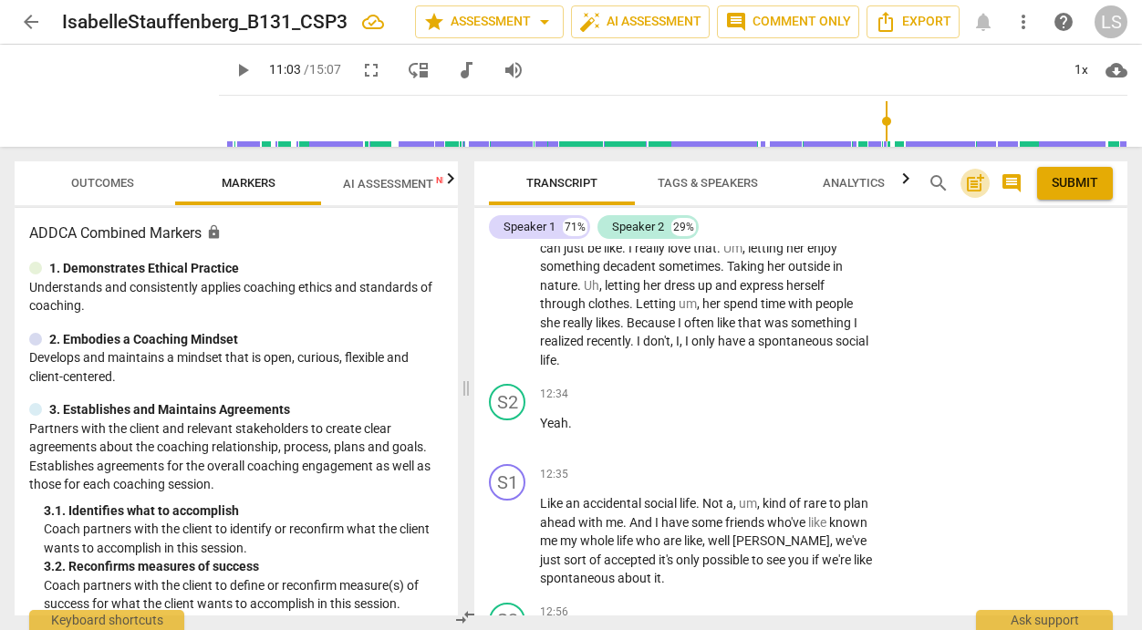
click at [976, 178] on span "post_add" at bounding box center [975, 183] width 22 height 22
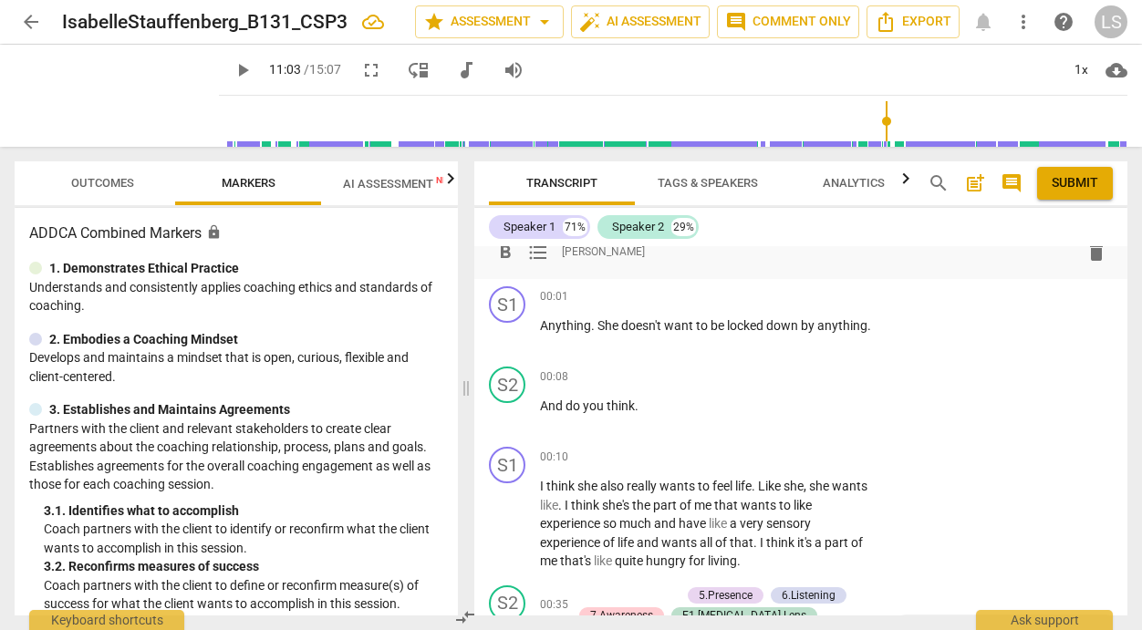
click at [571, 262] on div "format_bold format_list_bulleted Lynn Shumaker delete" at bounding box center [801, 251] width 624 height 33
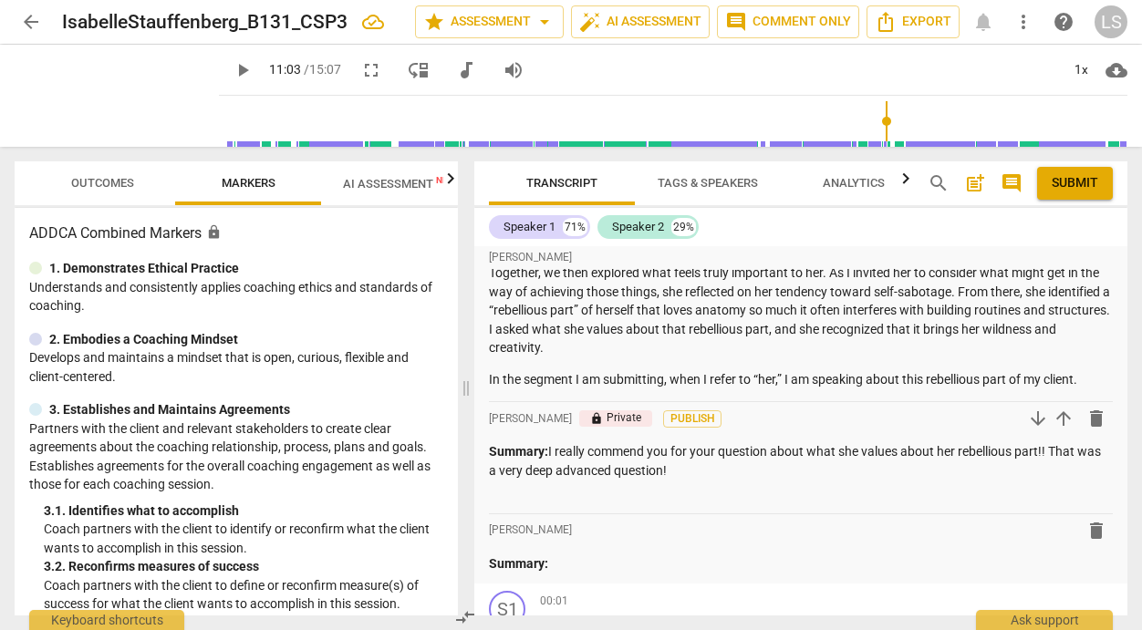
scroll to position [178, 0]
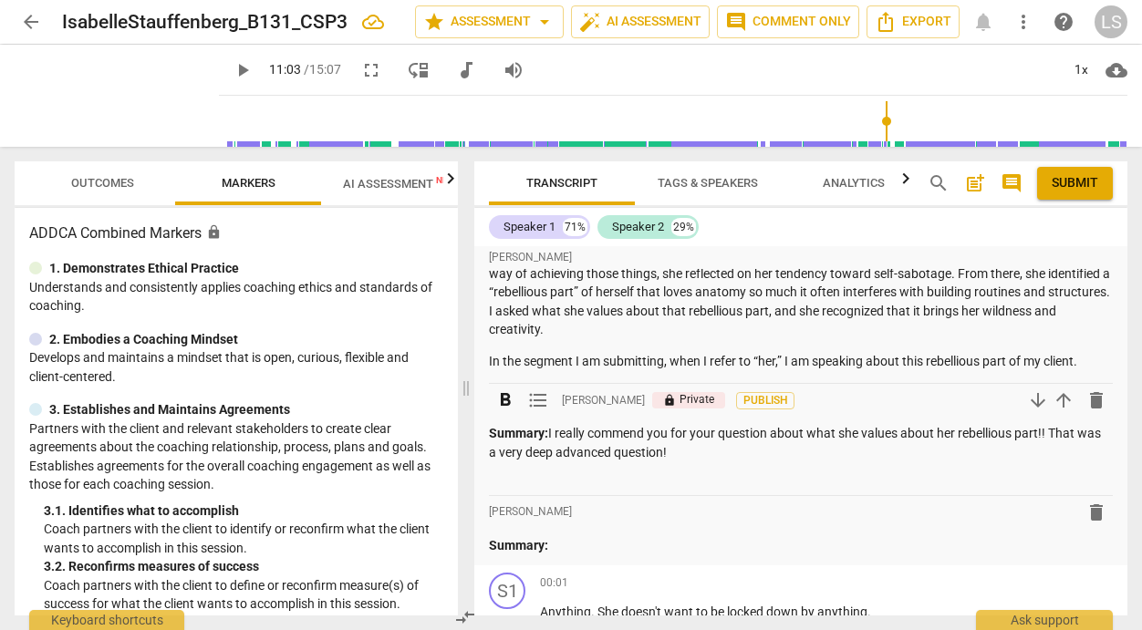
click at [707, 452] on p "Summary: I really commend you for your question about what she values about her…" at bounding box center [801, 442] width 624 height 37
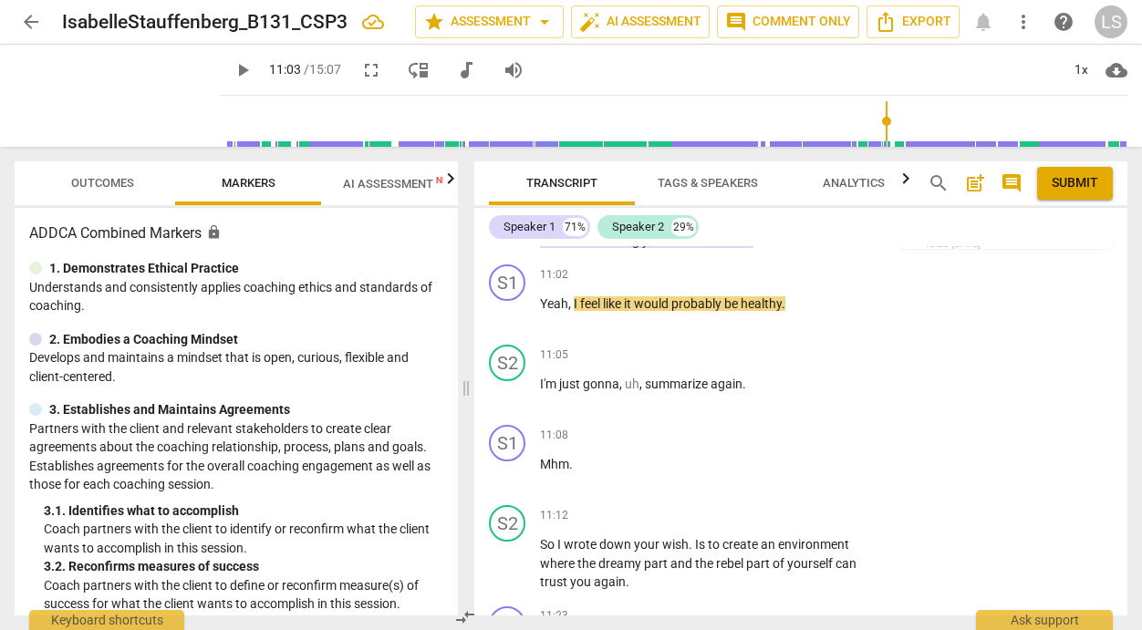
scroll to position [5764, 0]
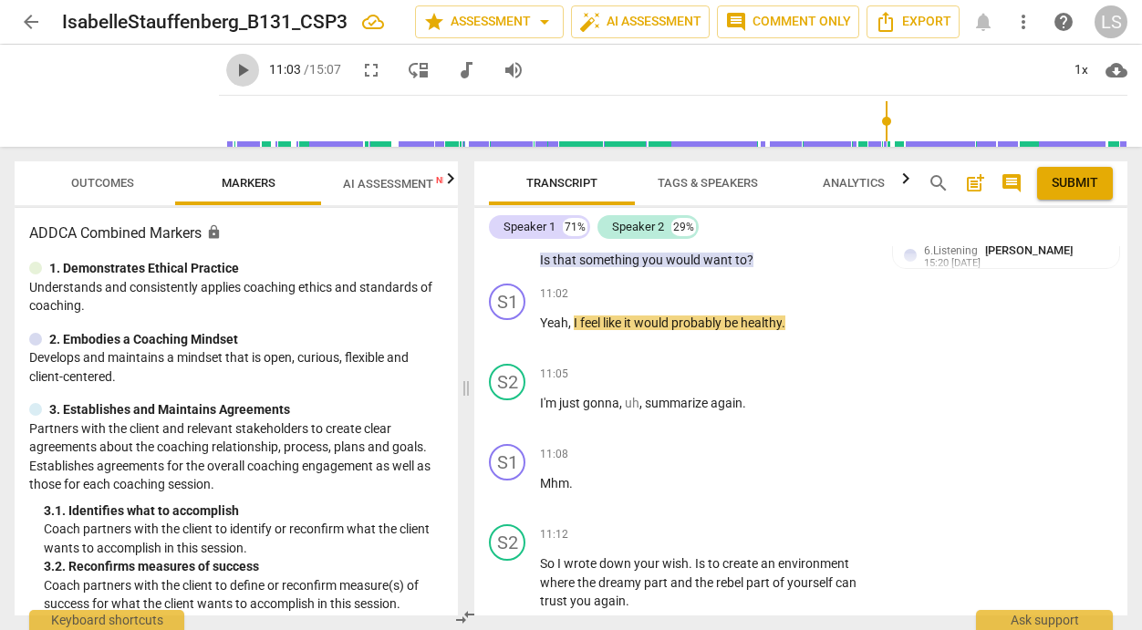
click at [232, 69] on span "play_arrow" at bounding box center [243, 70] width 22 height 22
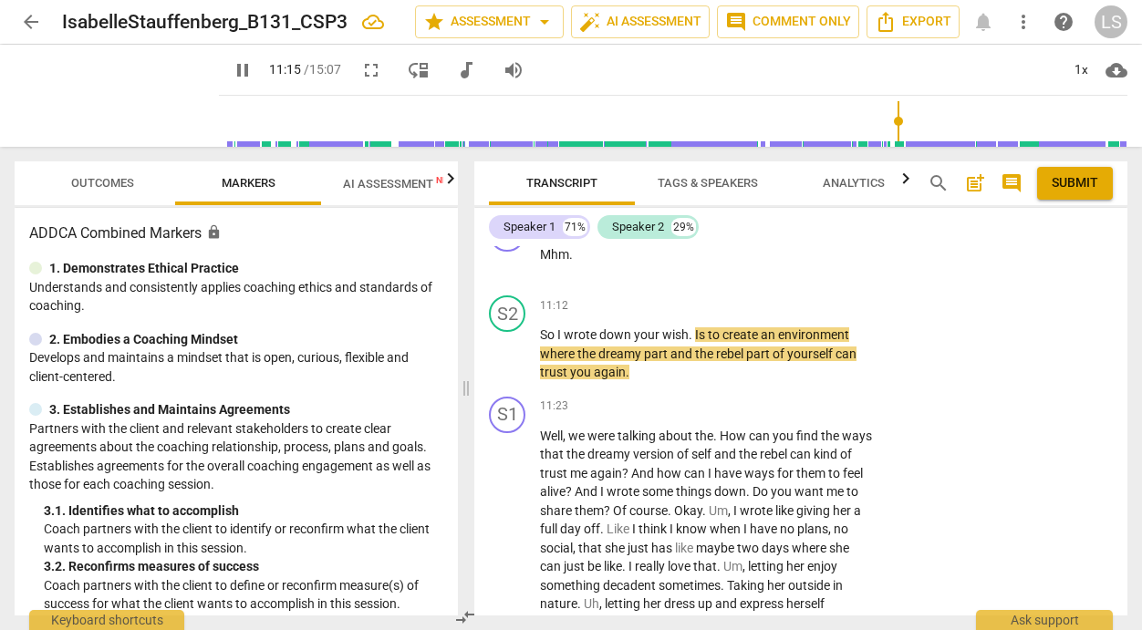
scroll to position [6032, 0]
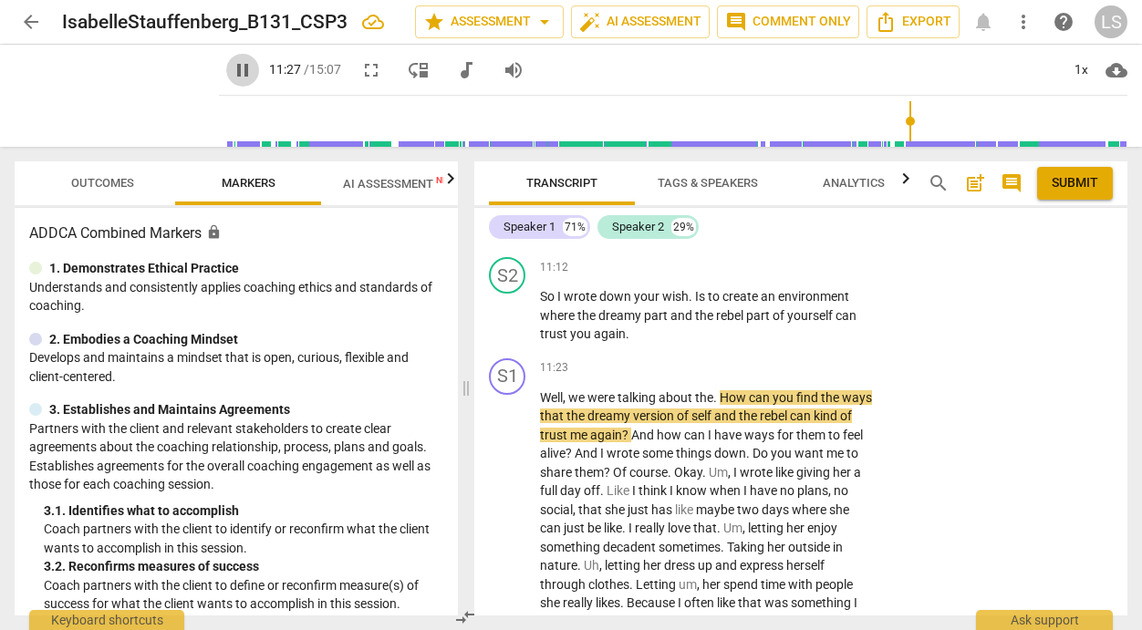
click at [232, 67] on span "pause" at bounding box center [243, 70] width 22 height 22
click at [757, 276] on div "+" at bounding box center [760, 267] width 18 height 18
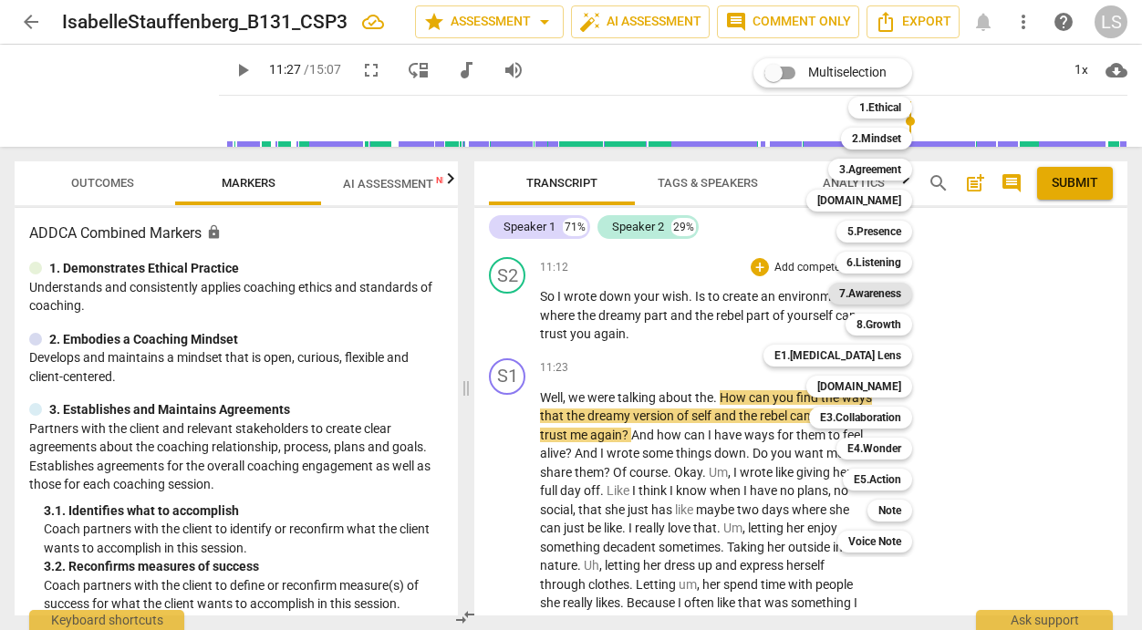
click at [865, 290] on b "7.Awareness" at bounding box center [870, 294] width 62 height 22
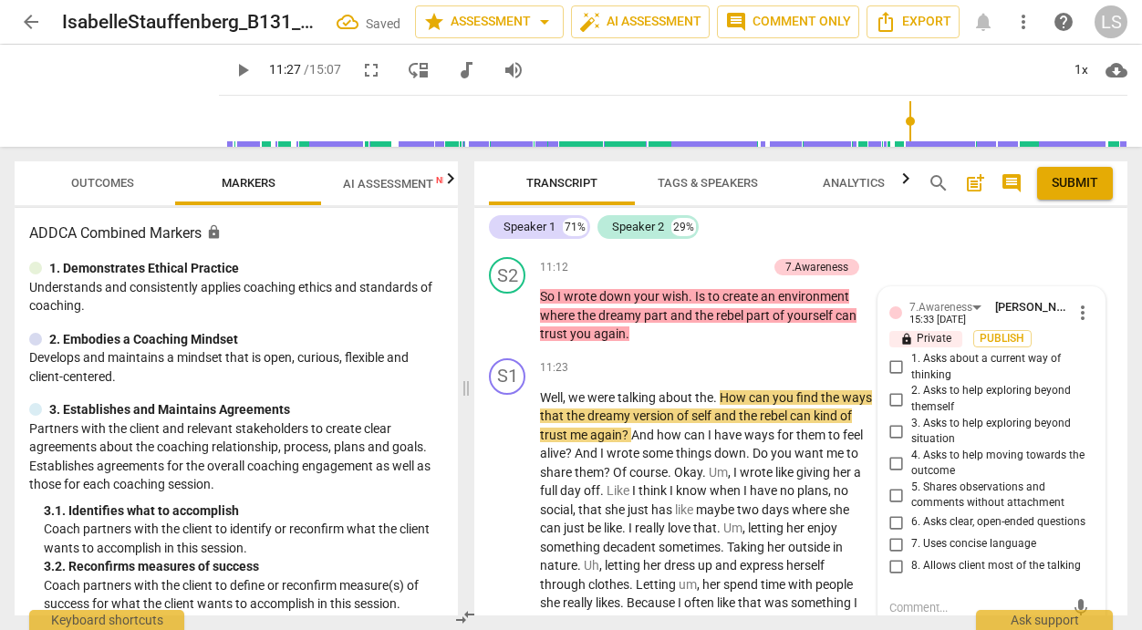
scroll to position [6257, 0]
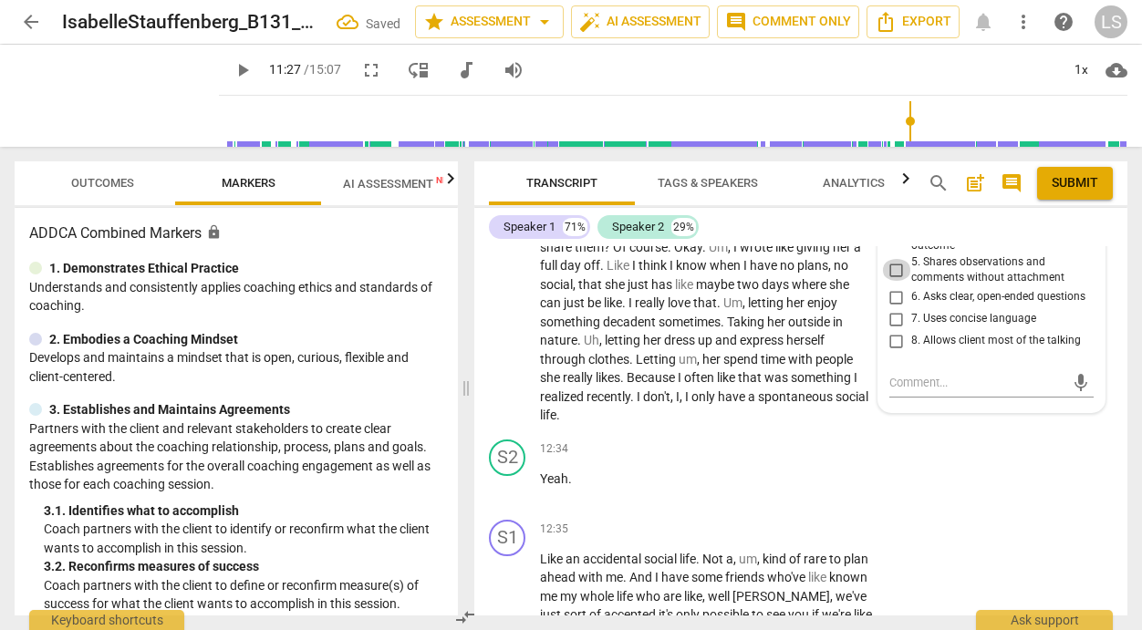
click at [886, 281] on input "5. Shares observations and comments without attachment" at bounding box center [896, 270] width 29 height 22
click at [891, 249] on input "4. Asks to help moving towards the outcome" at bounding box center [896, 238] width 29 height 22
click at [895, 330] on input "7. Uses concise language" at bounding box center [896, 319] width 29 height 22
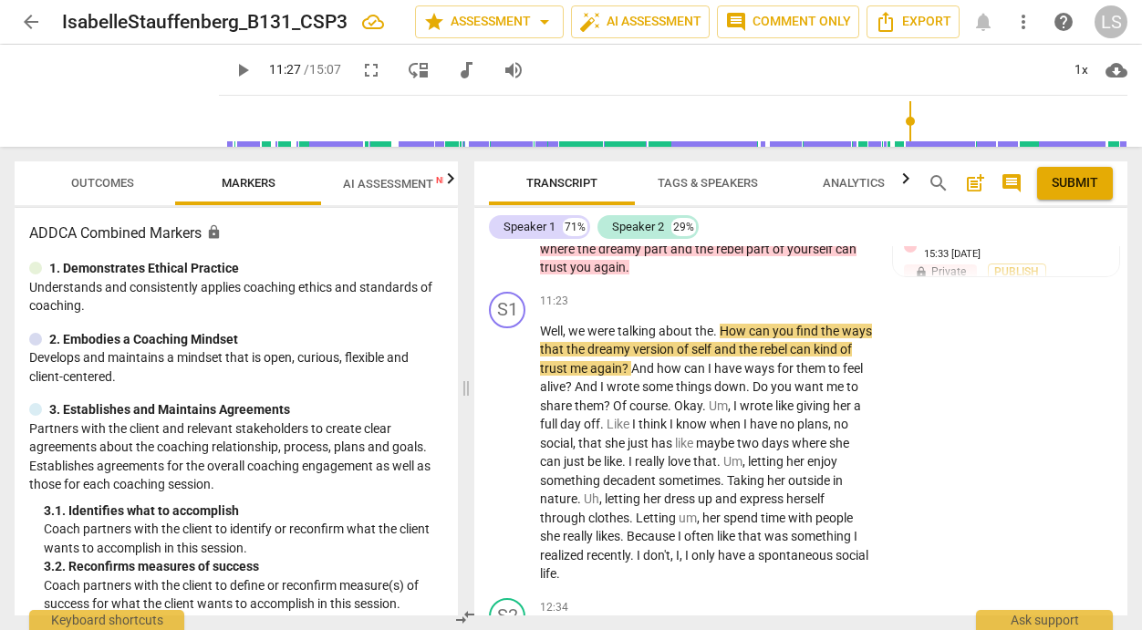
scroll to position [5936, 0]
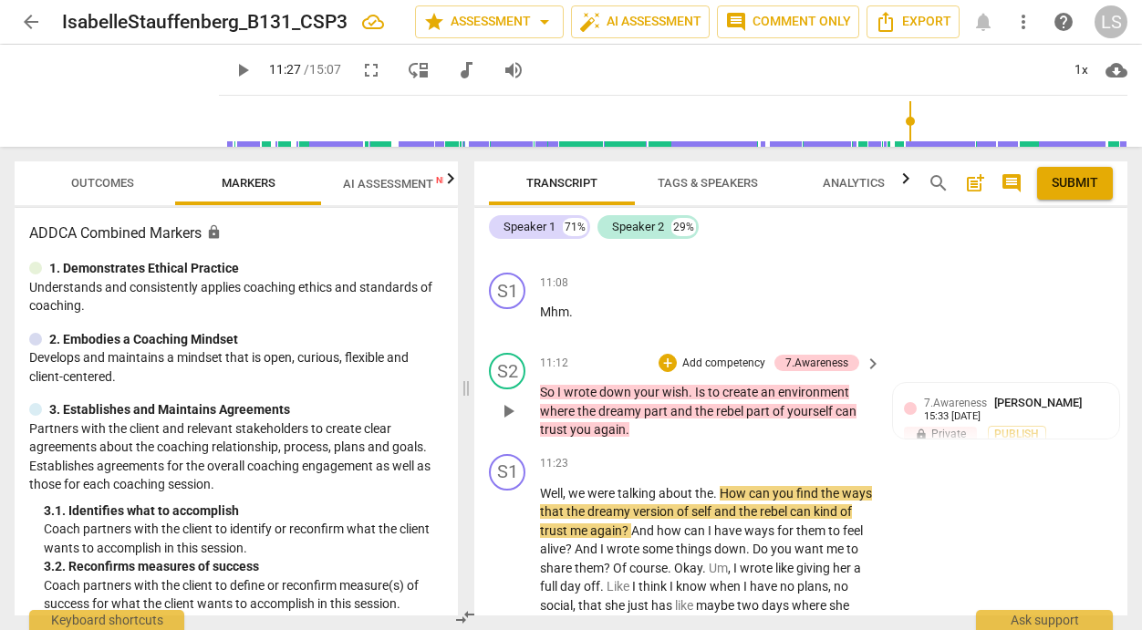
click at [731, 372] on p "Add competency" at bounding box center [724, 364] width 87 height 16
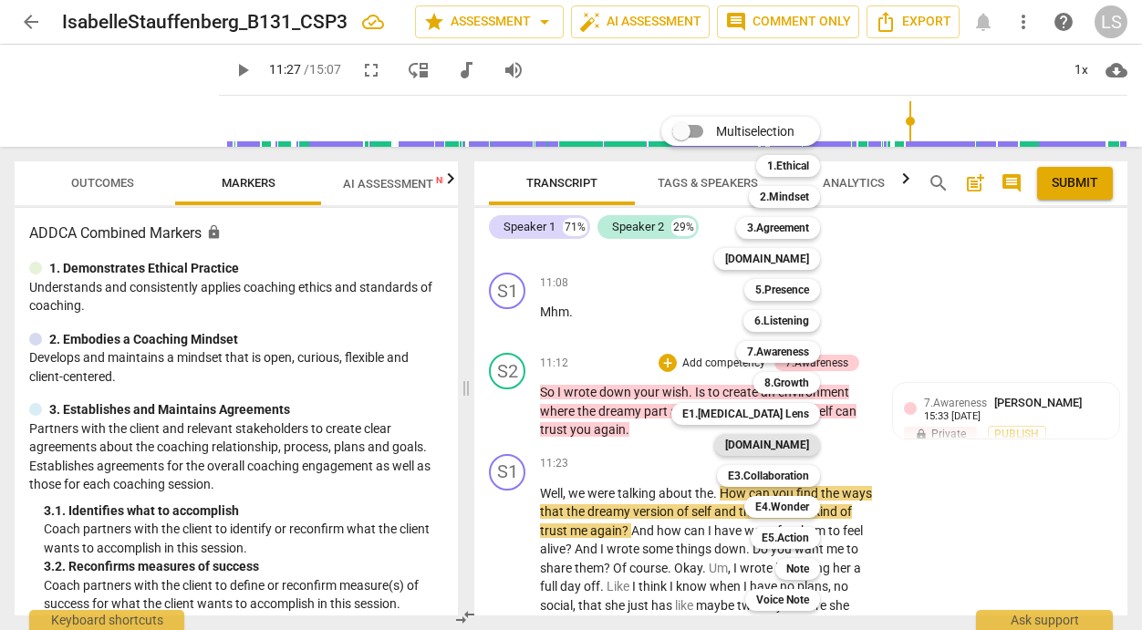
click at [777, 445] on b "[DOMAIN_NAME]" at bounding box center [767, 445] width 84 height 22
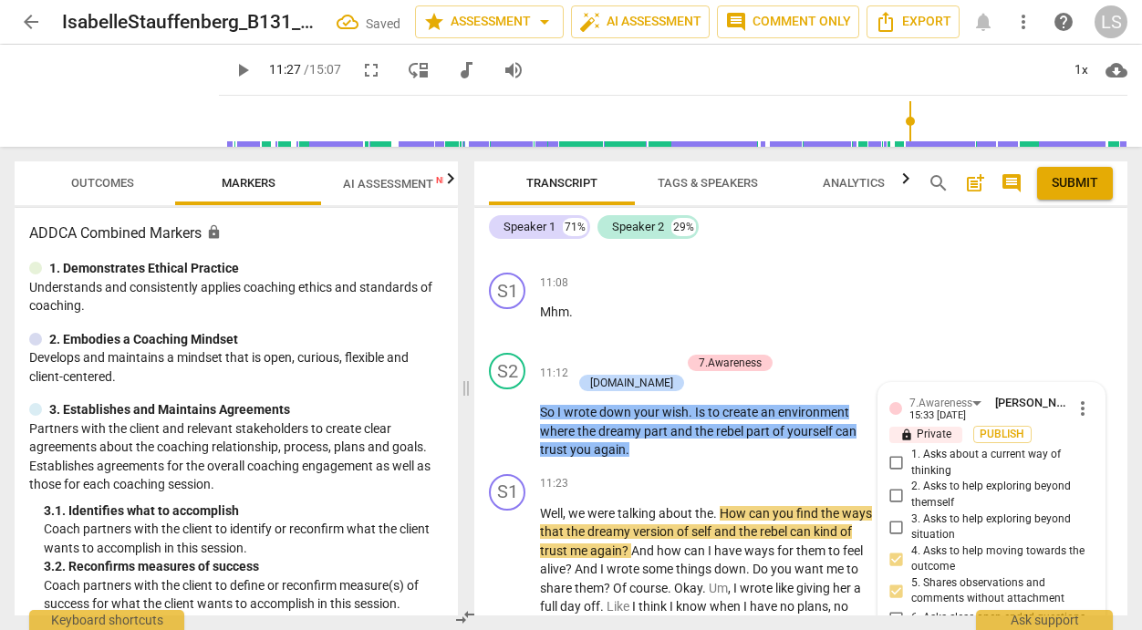
scroll to position [6257, 0]
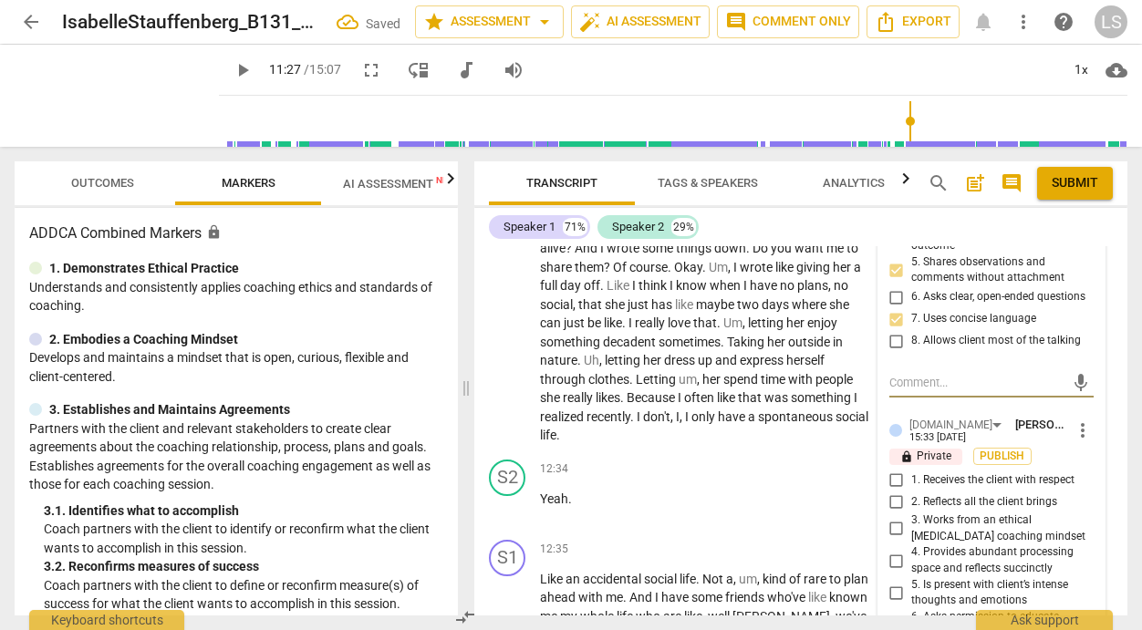
click at [888, 491] on input "1. Receives the client with respect" at bounding box center [896, 480] width 29 height 22
click at [894, 513] on input "2. Reflects all the client brings" at bounding box center [896, 502] width 29 height 22
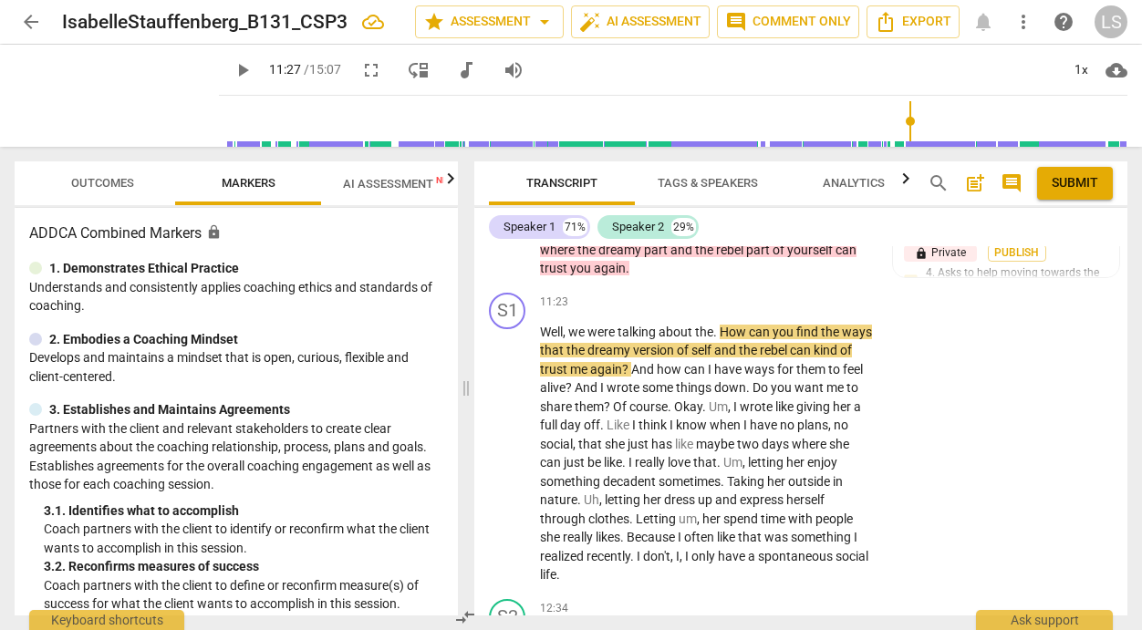
click at [232, 66] on span "play_arrow" at bounding box center [243, 70] width 22 height 22
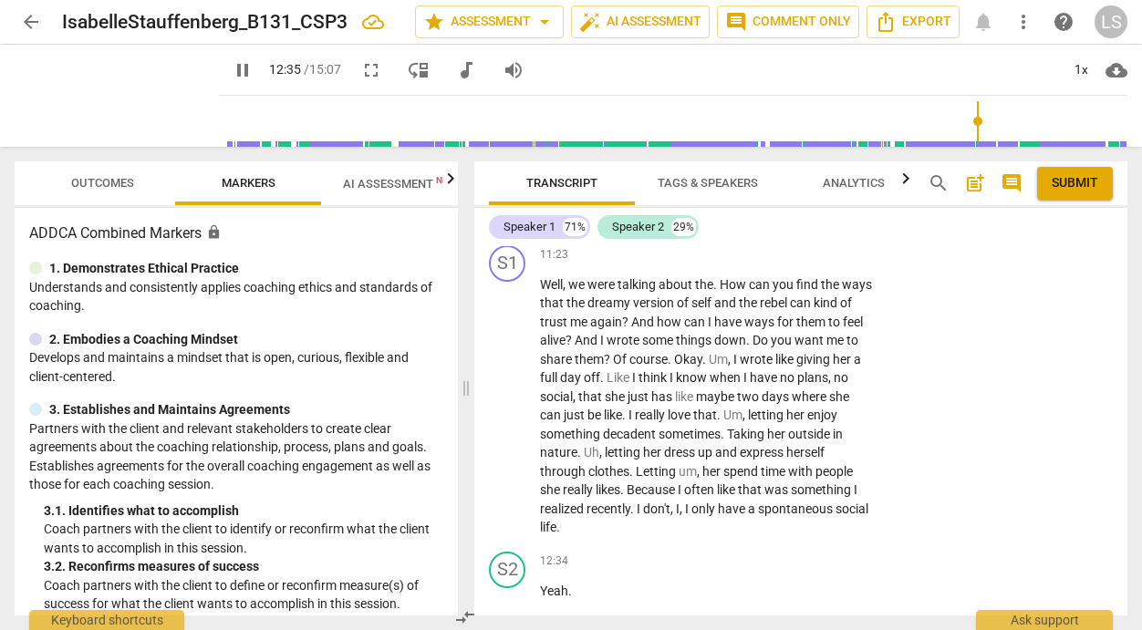
scroll to position [6598, 0]
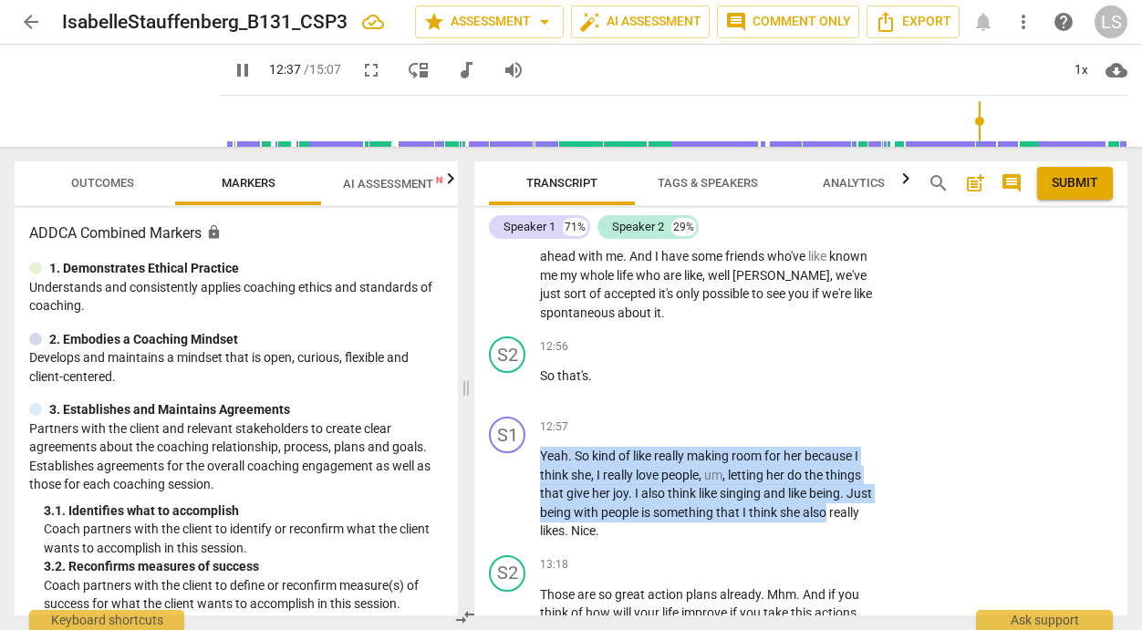
drag, startPoint x: 1128, startPoint y: 542, endPoint x: 1132, endPoint y: 533, distance: 9.8
click at [1132, 533] on div "Transcript Tags & Speakers Analytics search post_add comment Submit Speaker 1 7…" at bounding box center [804, 388] width 675 height 483
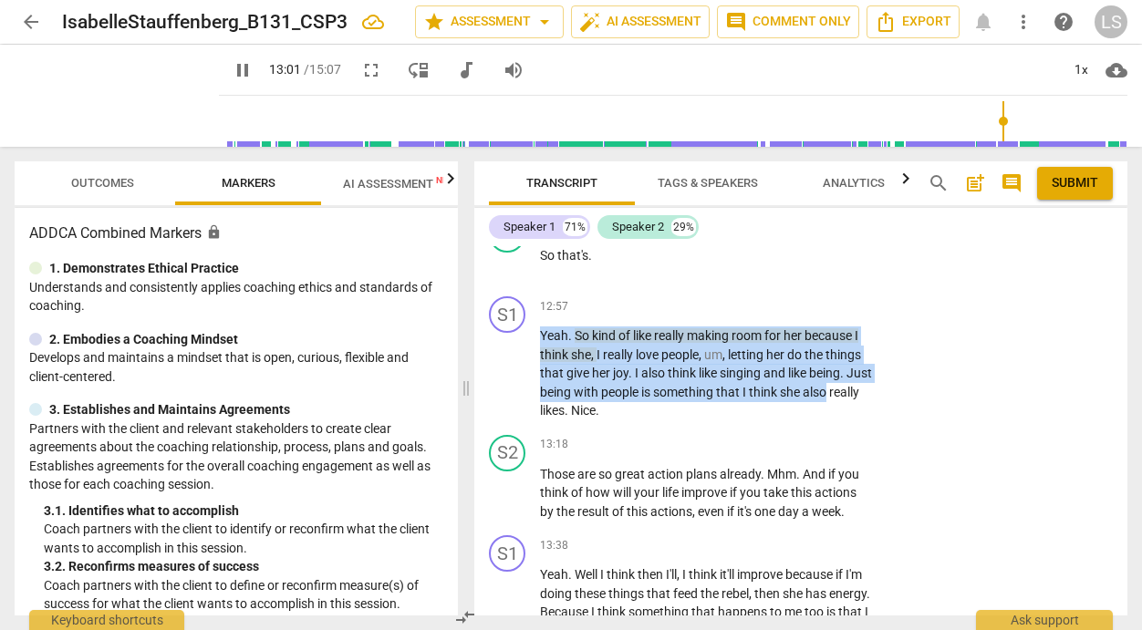
scroll to position [6729, 0]
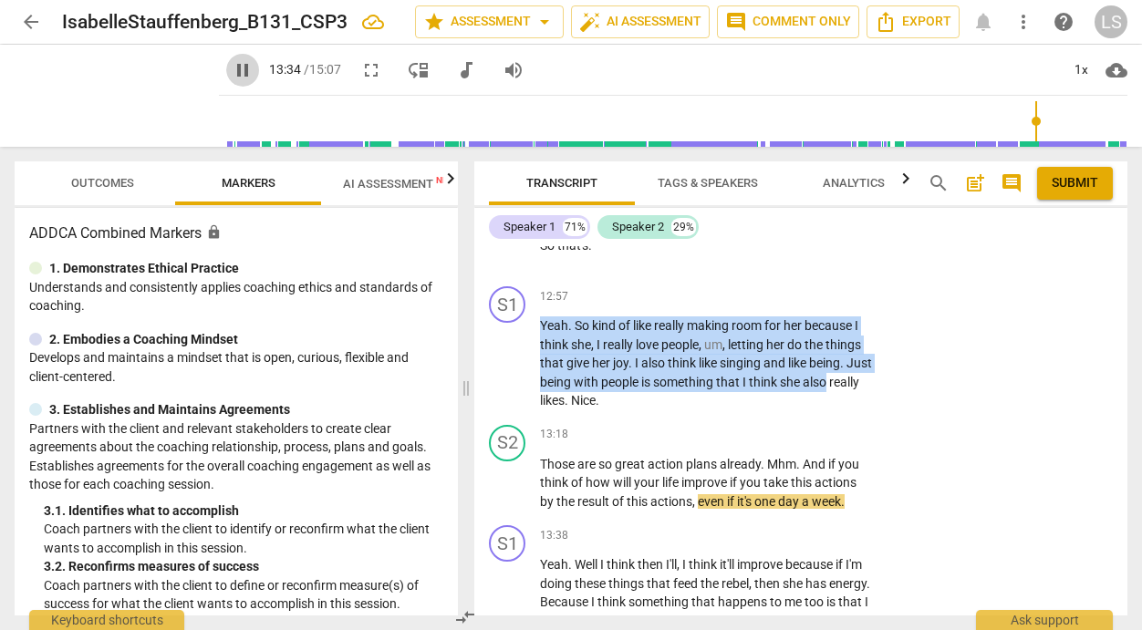
click at [232, 67] on span "pause" at bounding box center [243, 70] width 22 height 22
click at [755, 444] on div "+" at bounding box center [760, 435] width 18 height 18
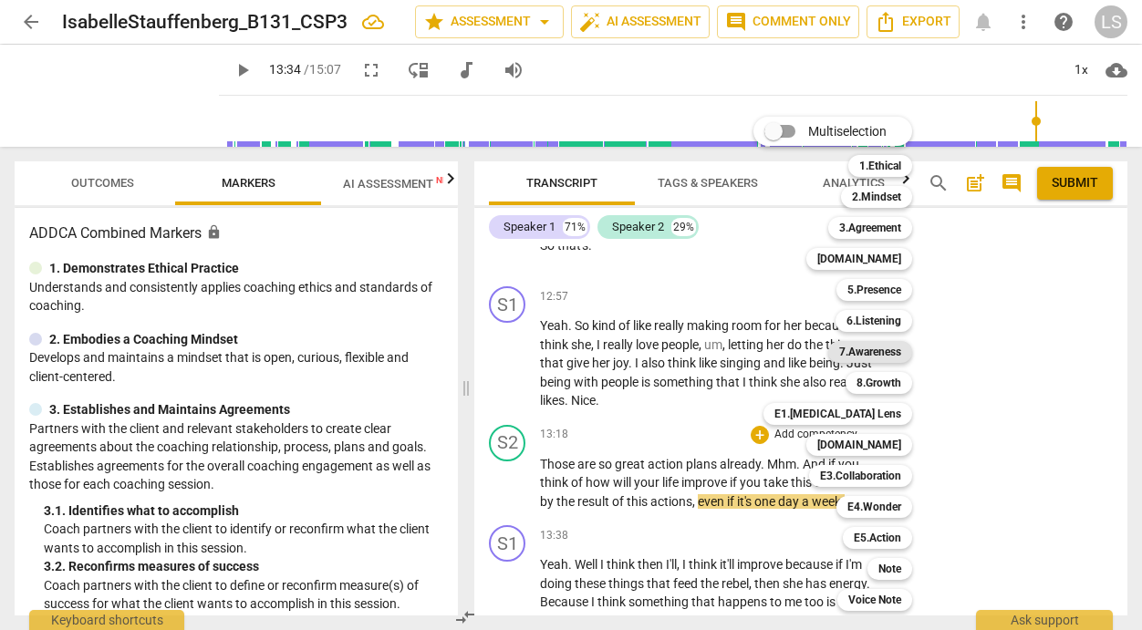
click at [847, 347] on b "7.Awareness" at bounding box center [870, 352] width 62 height 22
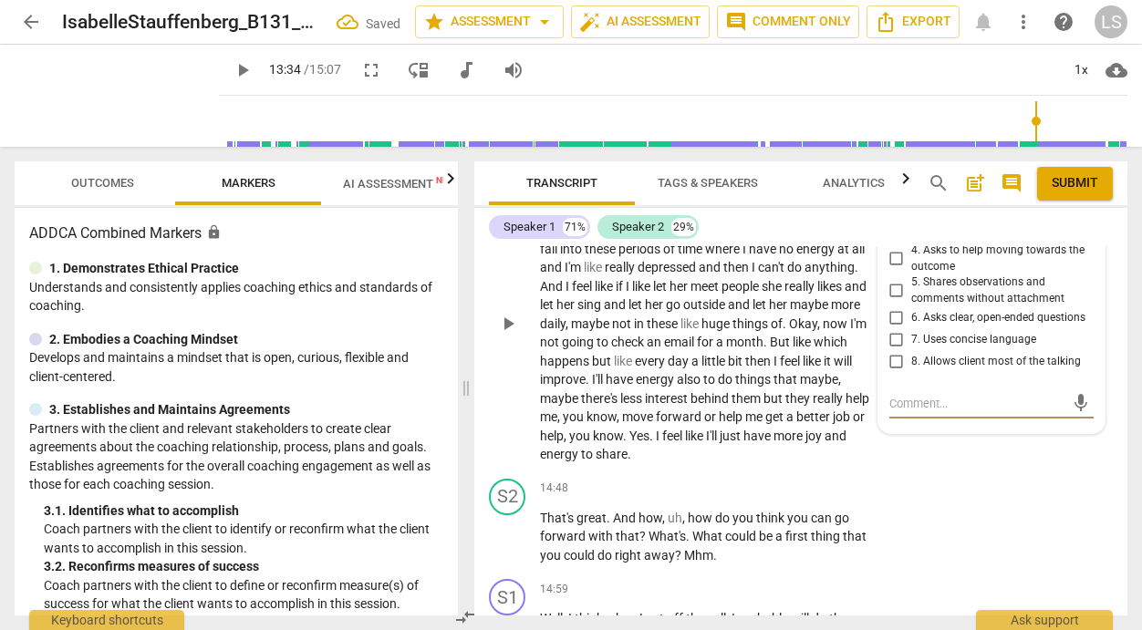
scroll to position [7102, 0]
click at [889, 328] on input "6. Asks clear, open-ended questions" at bounding box center [896, 318] width 29 height 22
click at [891, 350] on input "7. Uses concise language" at bounding box center [896, 339] width 29 height 22
click at [889, 372] on input "8. Allows client most of the talking" at bounding box center [896, 361] width 29 height 22
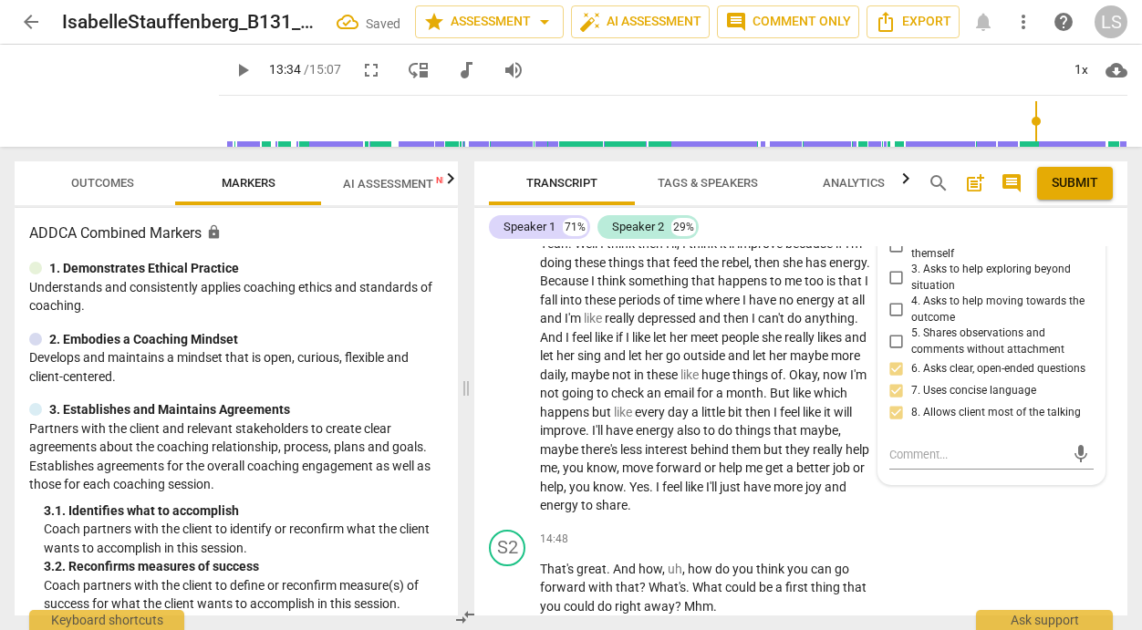
click at [893, 321] on input "4. Asks to help moving towards the outcome" at bounding box center [896, 310] width 29 height 22
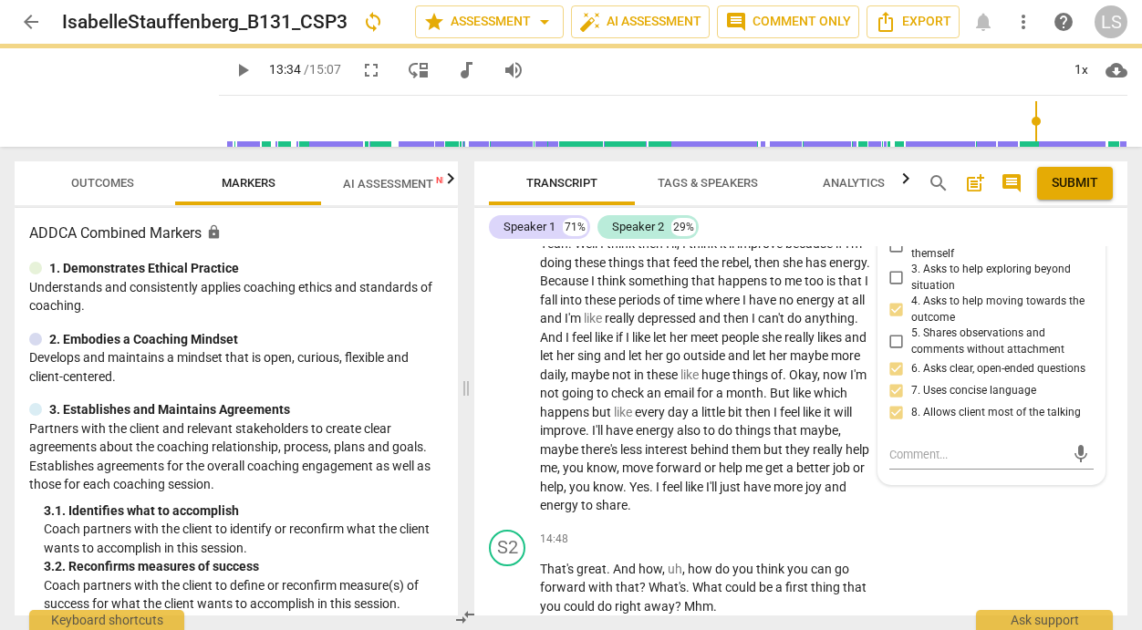
scroll to position [6998, 0]
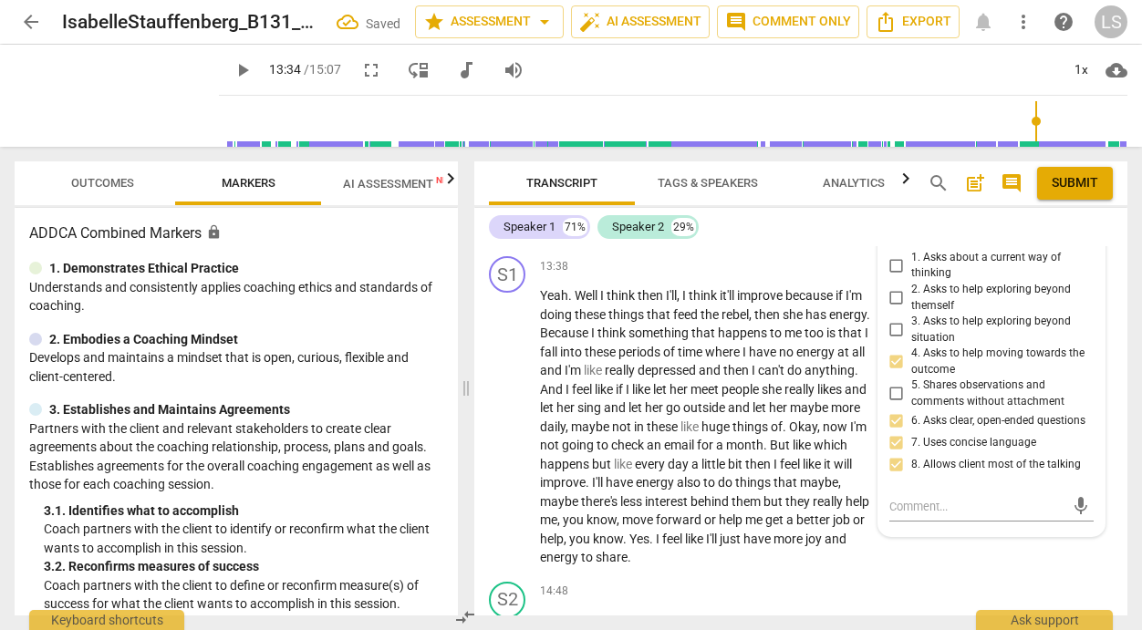
click at [892, 309] on input "2. Asks to help exploring beyond themself" at bounding box center [896, 298] width 29 height 22
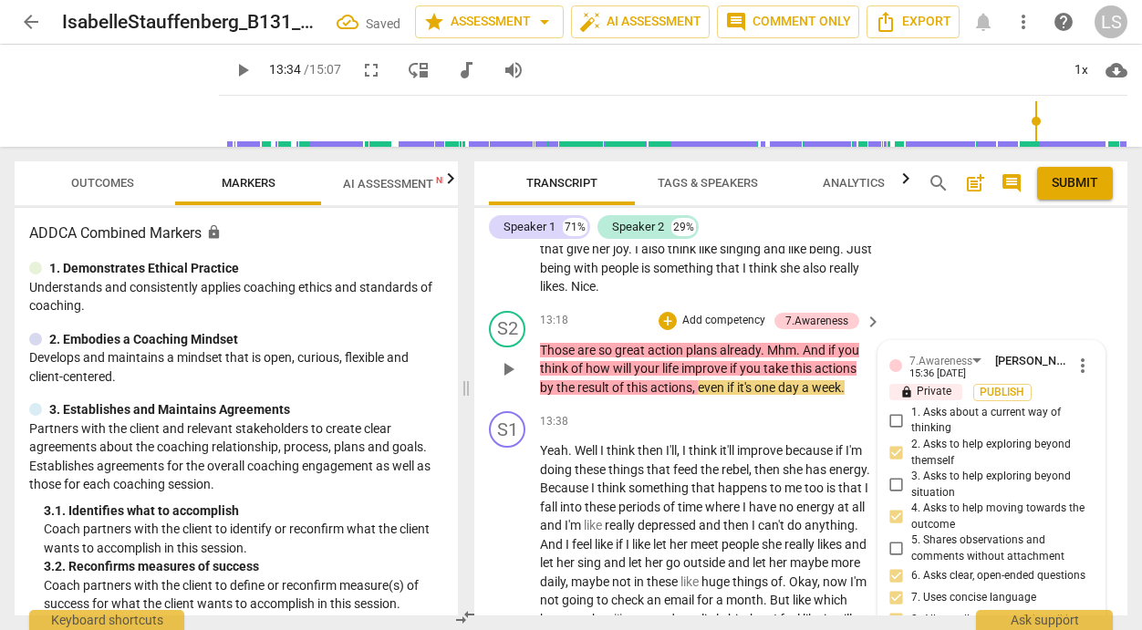
scroll to position [6842, 0]
click at [743, 330] on p "Add competency" at bounding box center [724, 322] width 87 height 16
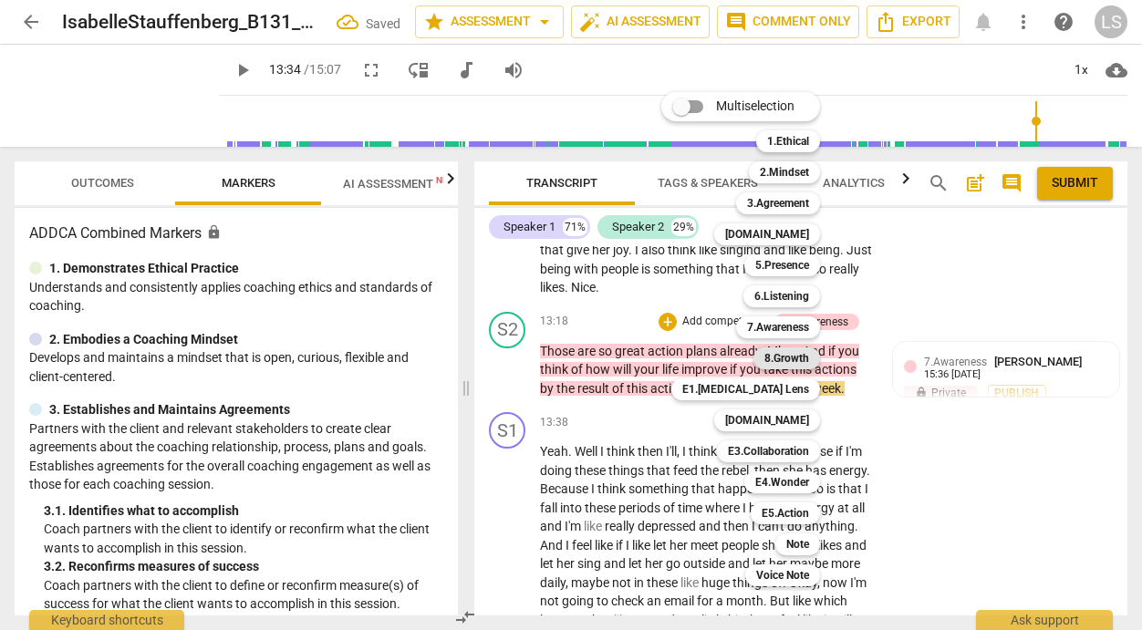
click at [785, 354] on b "8.Growth" at bounding box center [786, 359] width 45 height 22
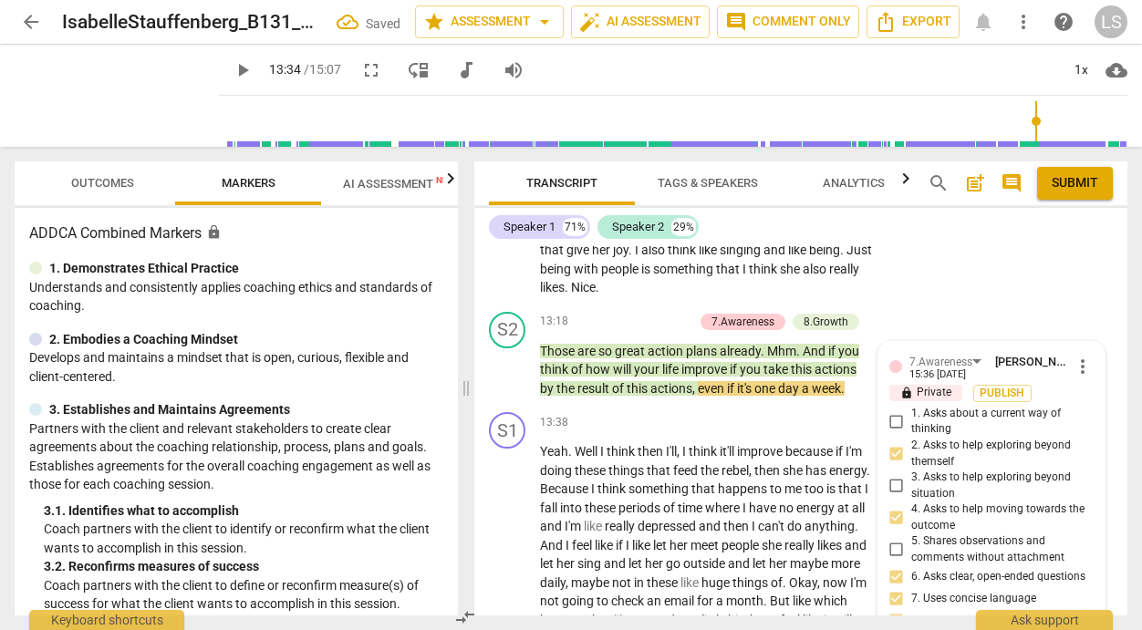
scroll to position [7101, 0]
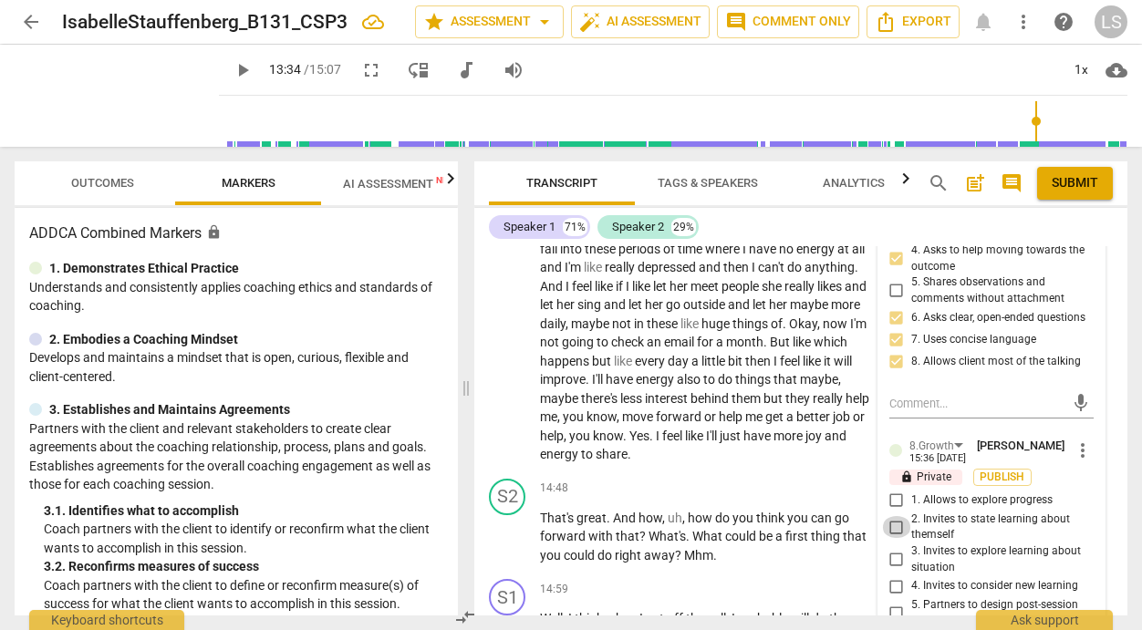
click at [892, 538] on input "2. Invites to state learning about themself" at bounding box center [896, 527] width 29 height 22
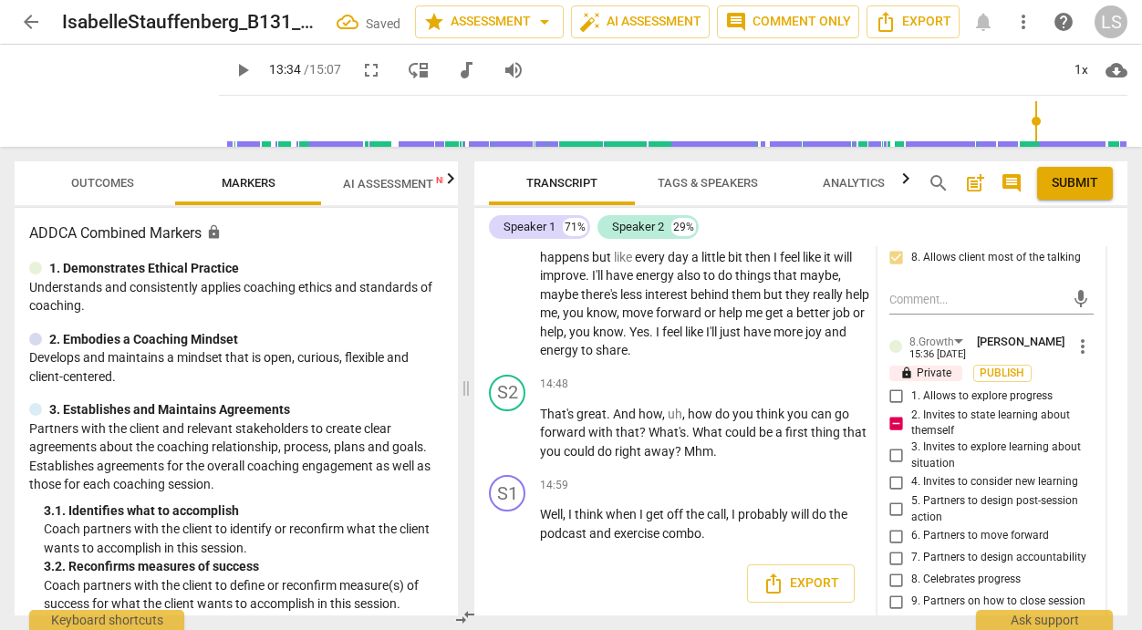
scroll to position [7257, 0]
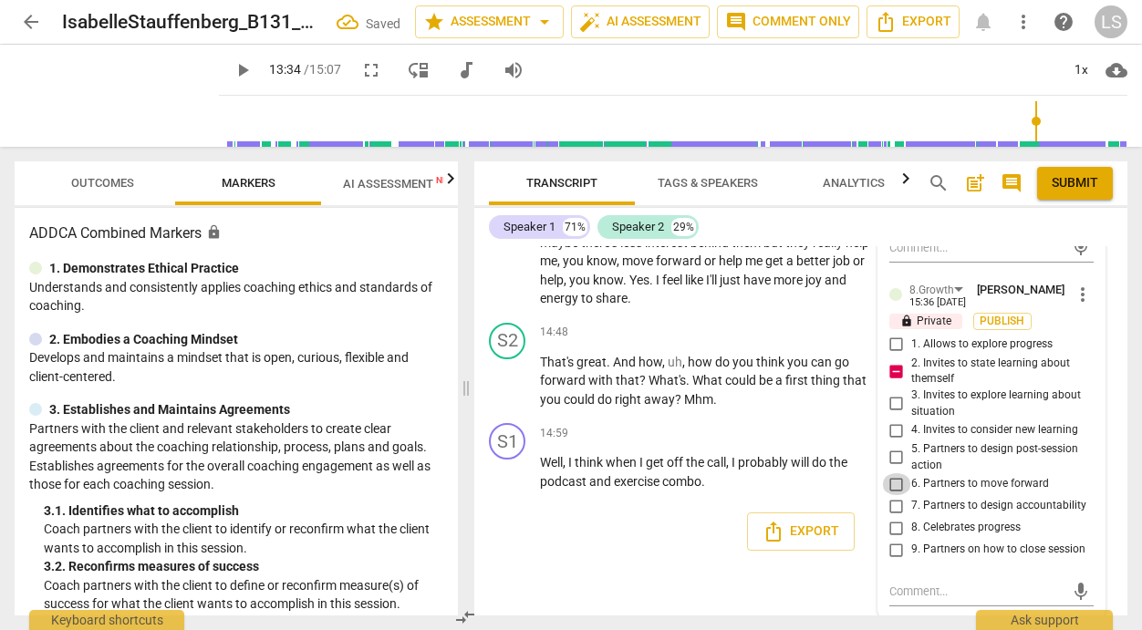
click at [895, 495] on input "6. Partners to move forward" at bounding box center [896, 484] width 29 height 22
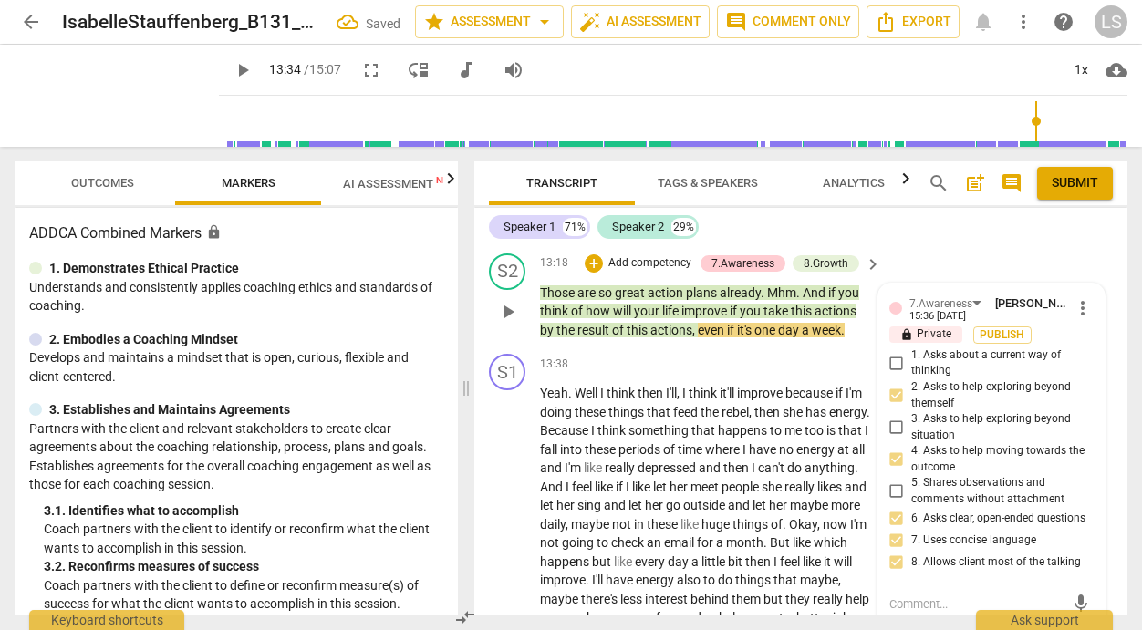
scroll to position [6893, 0]
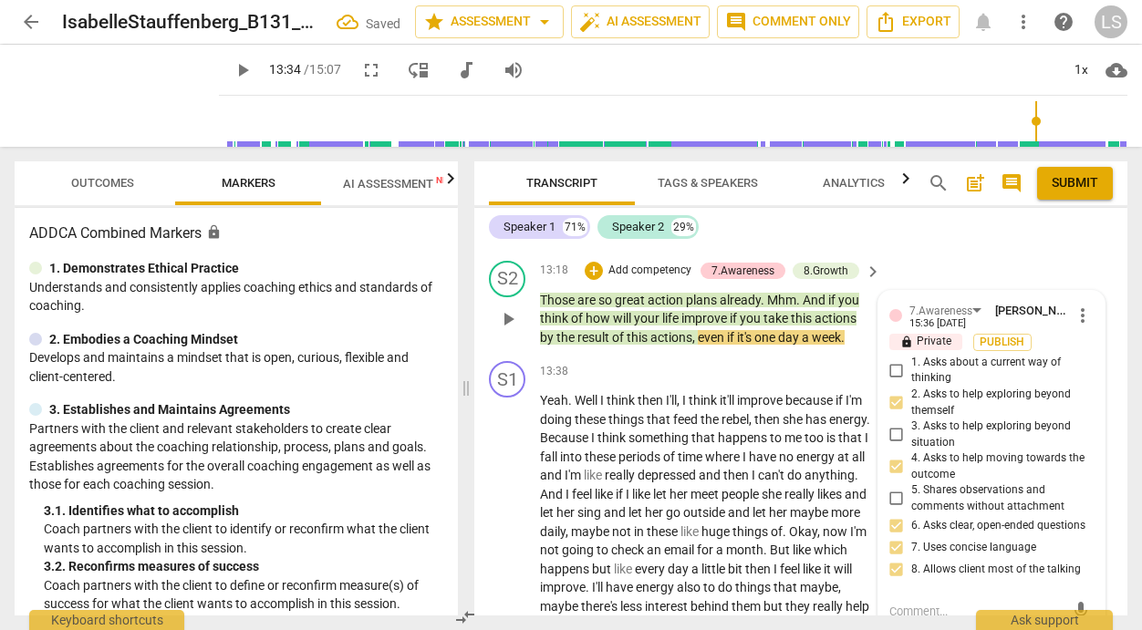
click at [658, 279] on p "Add competency" at bounding box center [650, 271] width 87 height 16
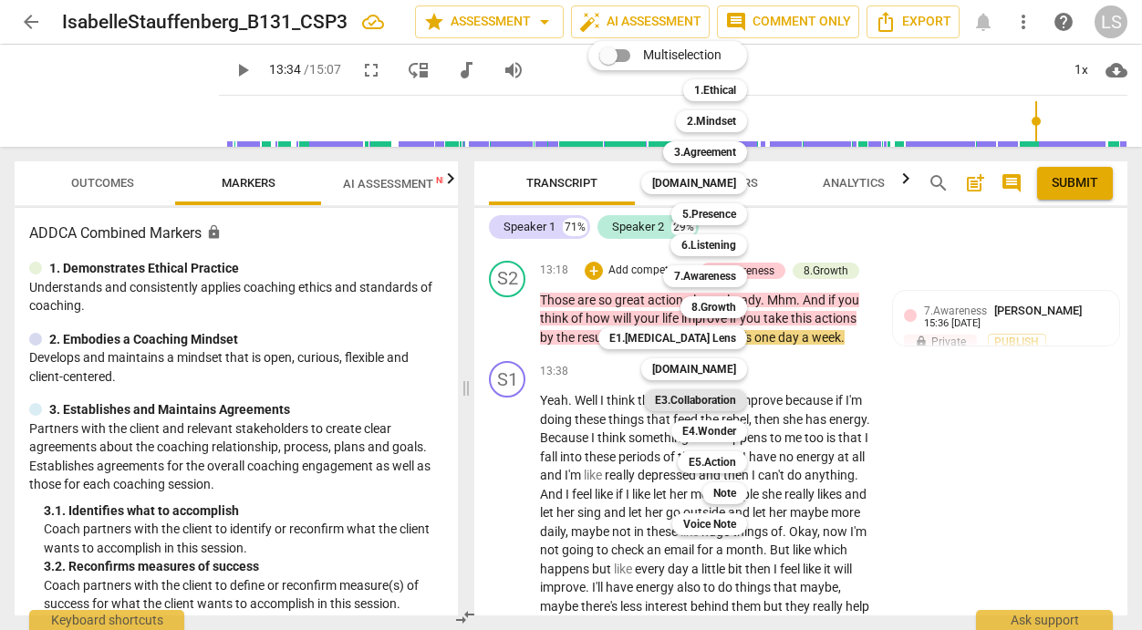
click at [716, 400] on b "E3.Collaboration" at bounding box center [695, 401] width 81 height 22
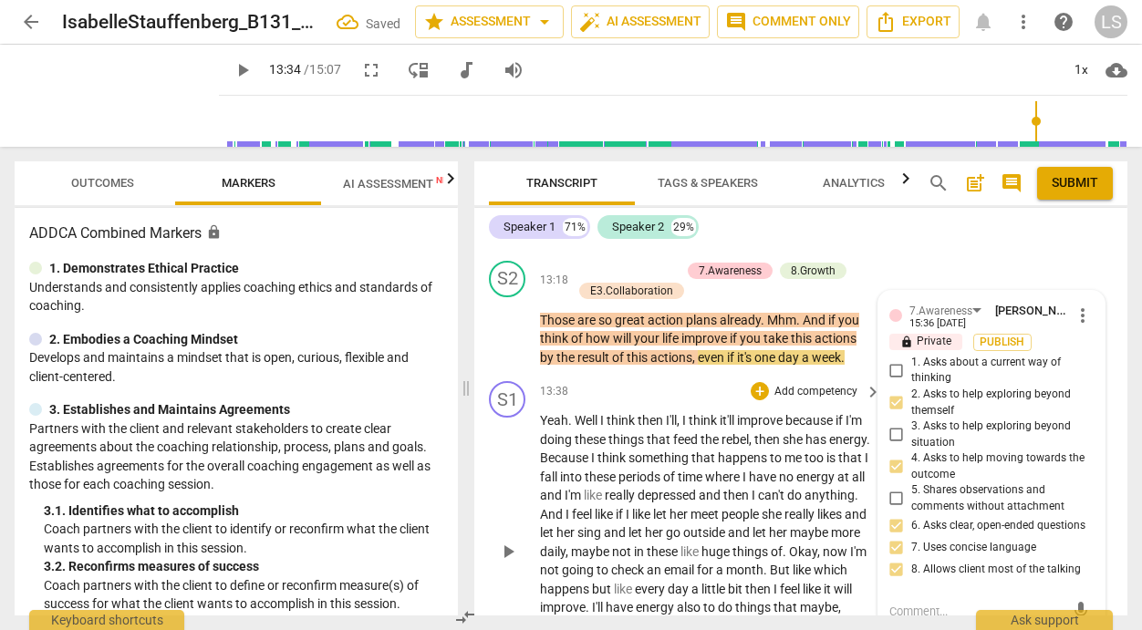
scroll to position [7101, 0]
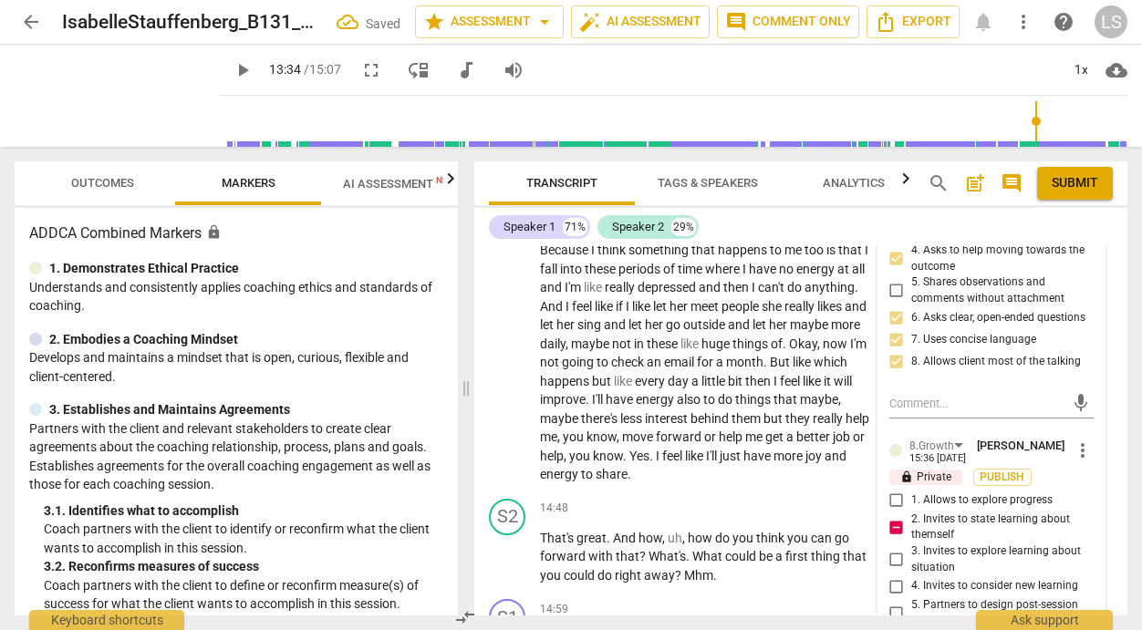
click at [912, 450] on div "7.Awareness Lynn Shumaker 15:36 09-10-2025 more_vert lock Private Publish 1. As…" at bounding box center [991, 586] width 226 height 1006
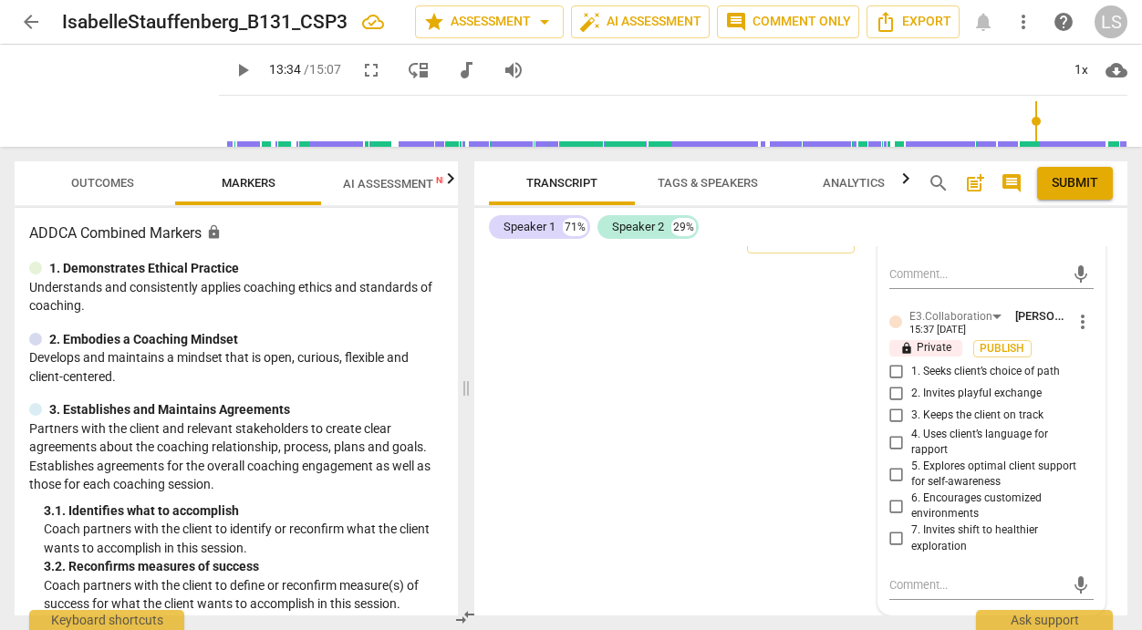
scroll to position [7621, 0]
click at [891, 394] on input "2. Invites playful exchange" at bounding box center [896, 394] width 29 height 22
click at [885, 442] on input "4. Uses client’s language for rapport" at bounding box center [896, 442] width 29 height 22
click at [889, 504] on input "6. Encourages customized environments" at bounding box center [896, 506] width 29 height 22
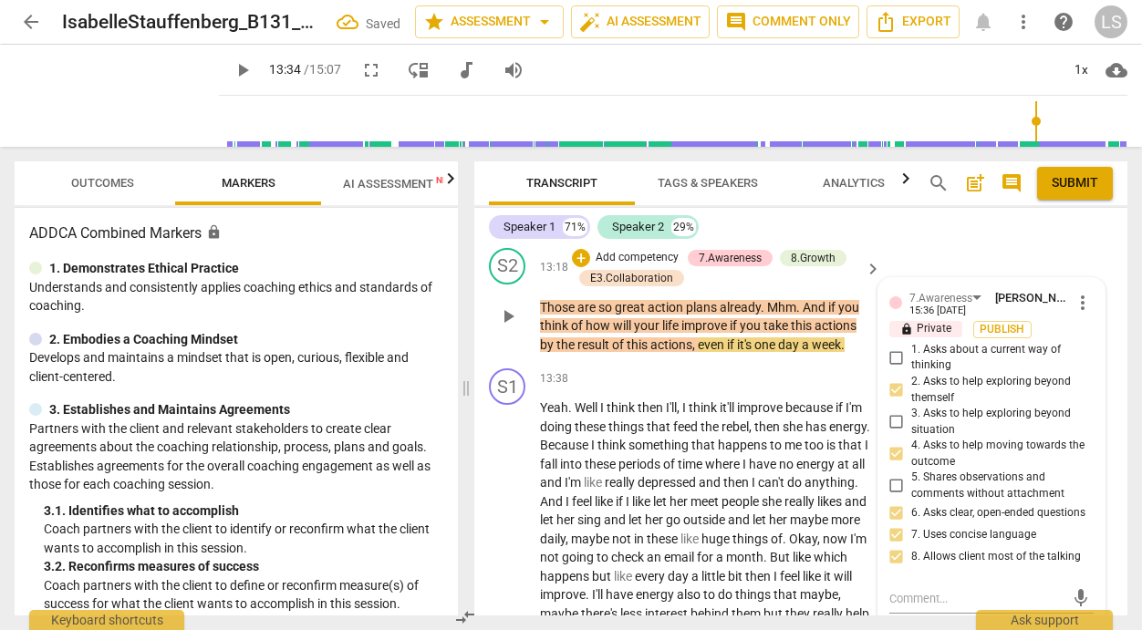
scroll to position [6893, 0]
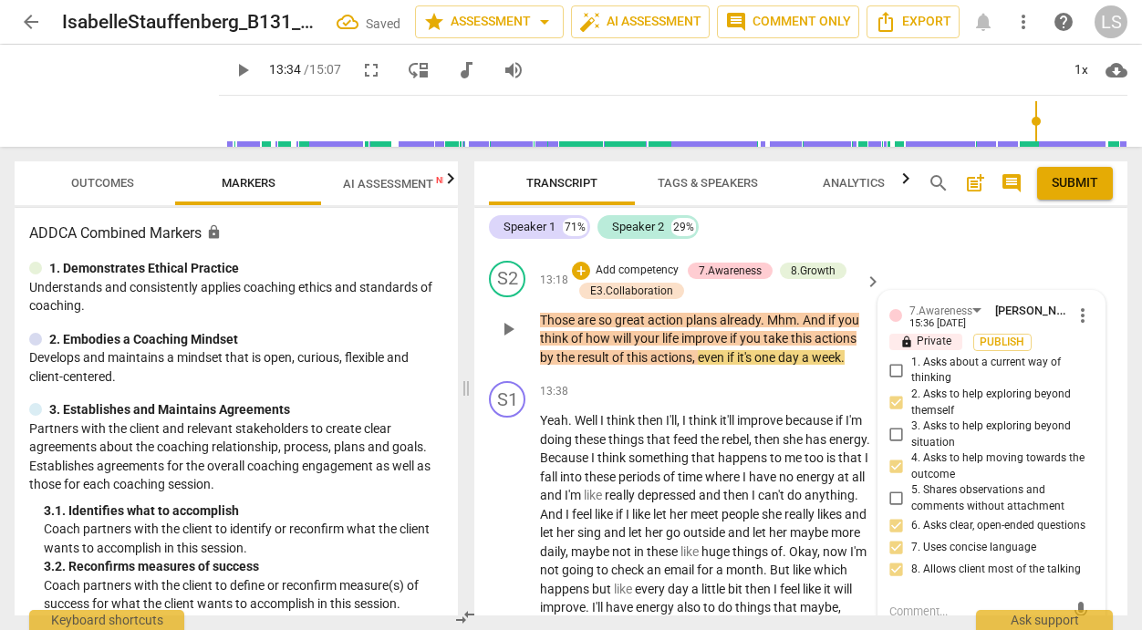
click at [656, 279] on p "Add competency" at bounding box center [637, 271] width 87 height 16
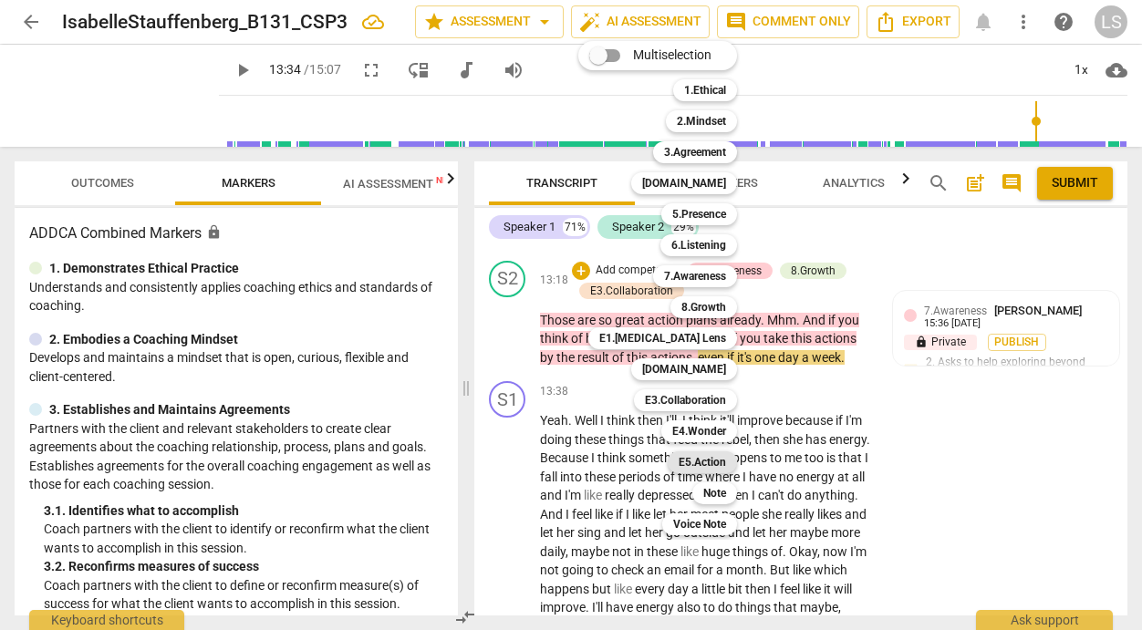
click at [706, 461] on b "E5.Action" at bounding box center [702, 463] width 47 height 22
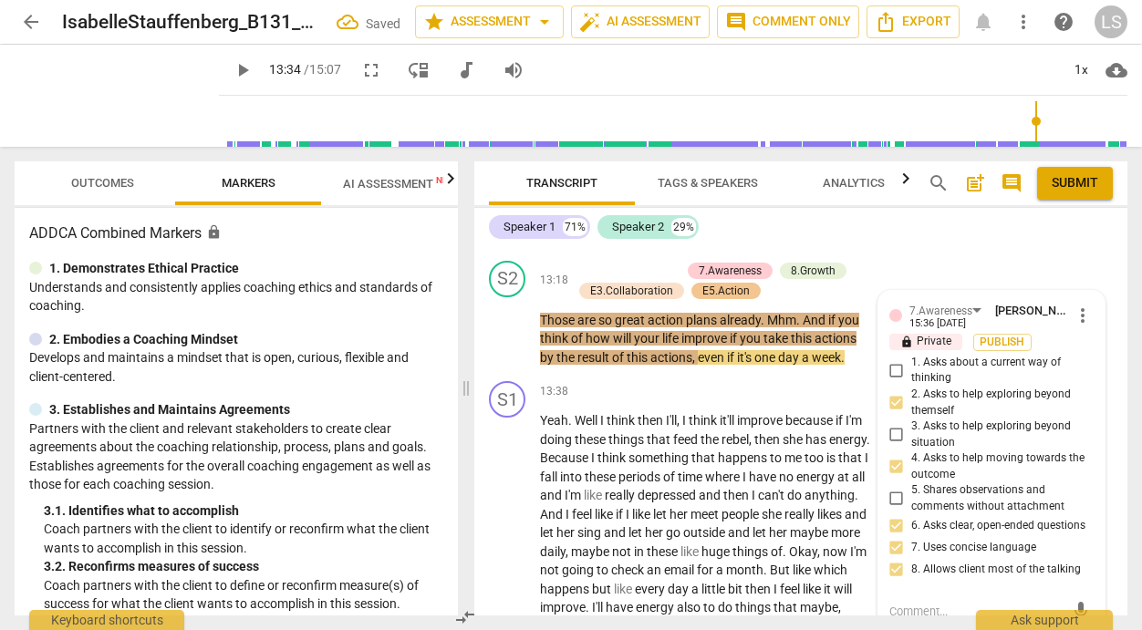
scroll to position [7101, 0]
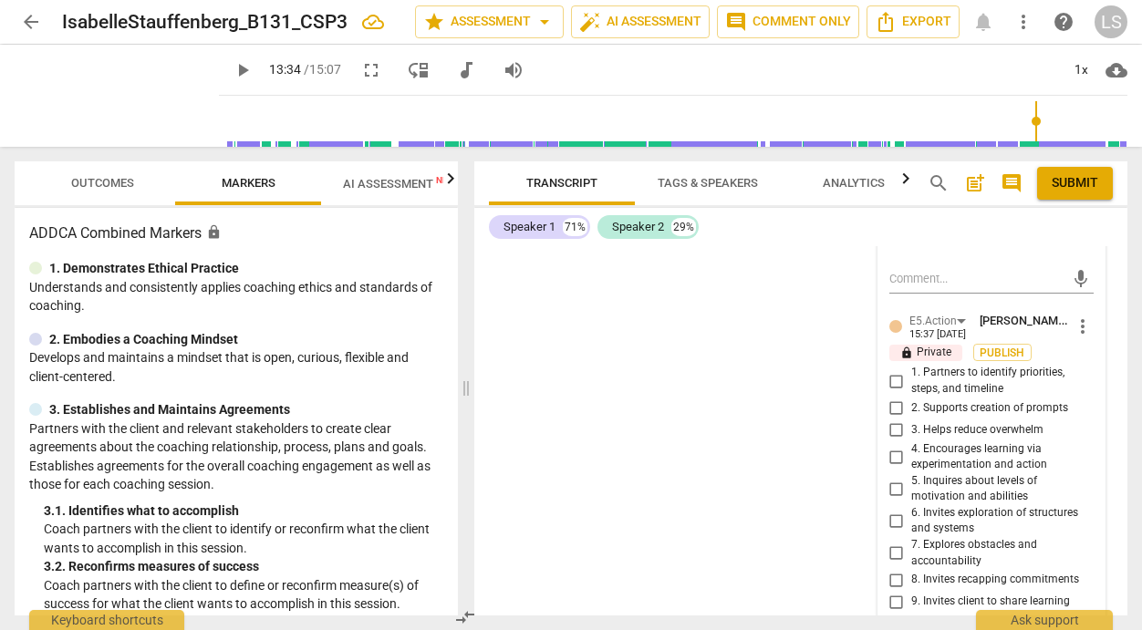
scroll to position [7933, 0]
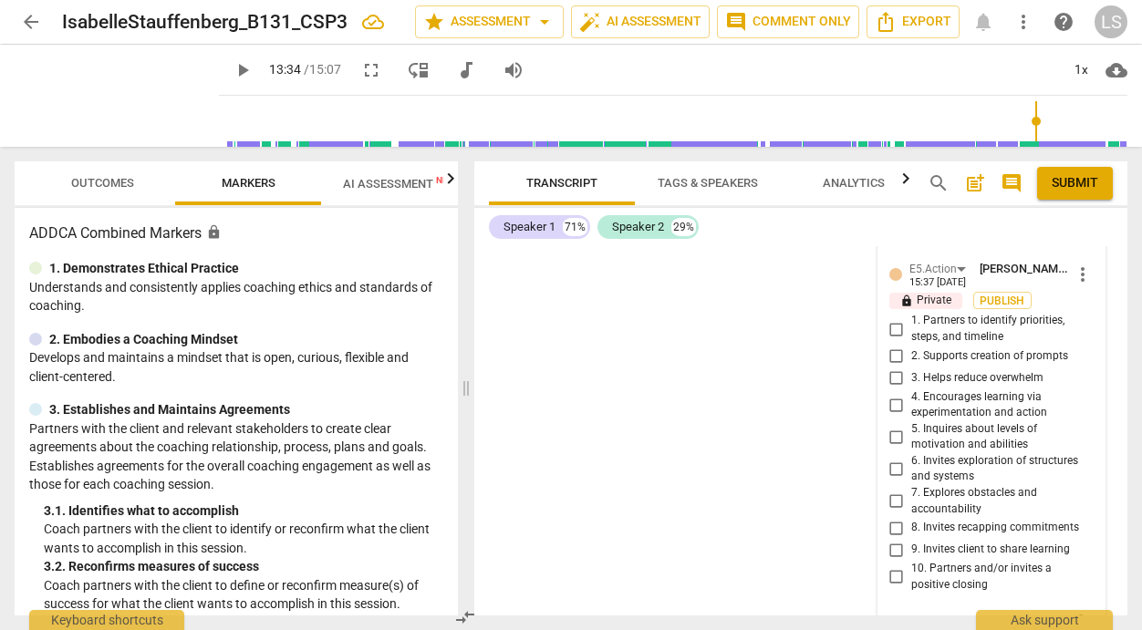
click at [893, 416] on input "4. Encourages learning via experimentation and action" at bounding box center [896, 405] width 29 height 22
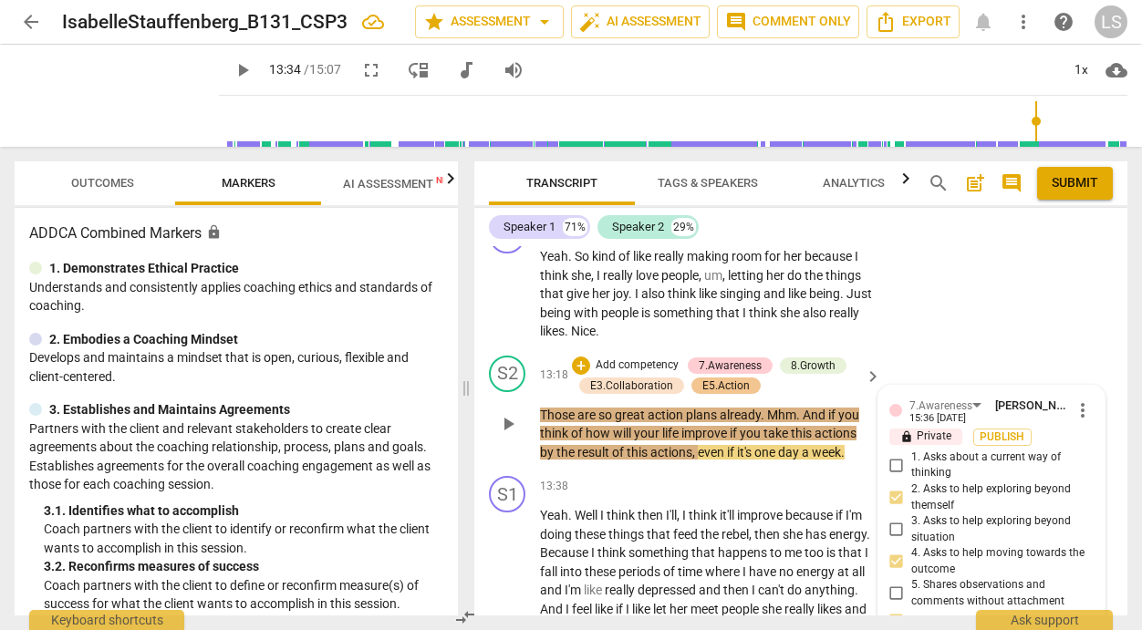
scroll to position [6720, 0]
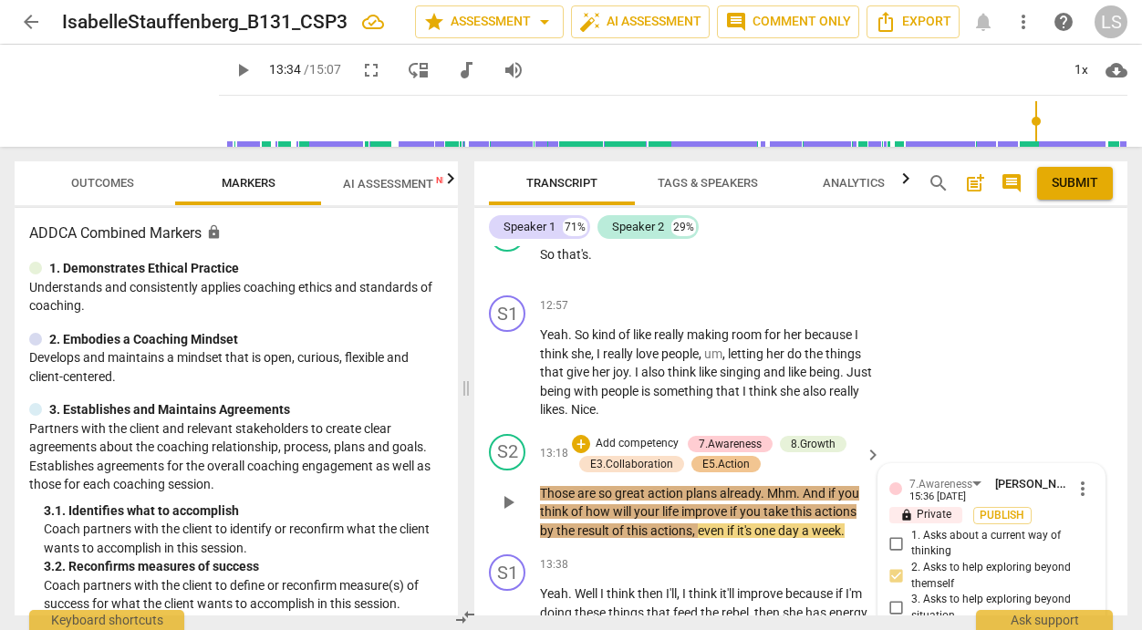
click at [615, 452] on p "Add competency" at bounding box center [637, 444] width 87 height 16
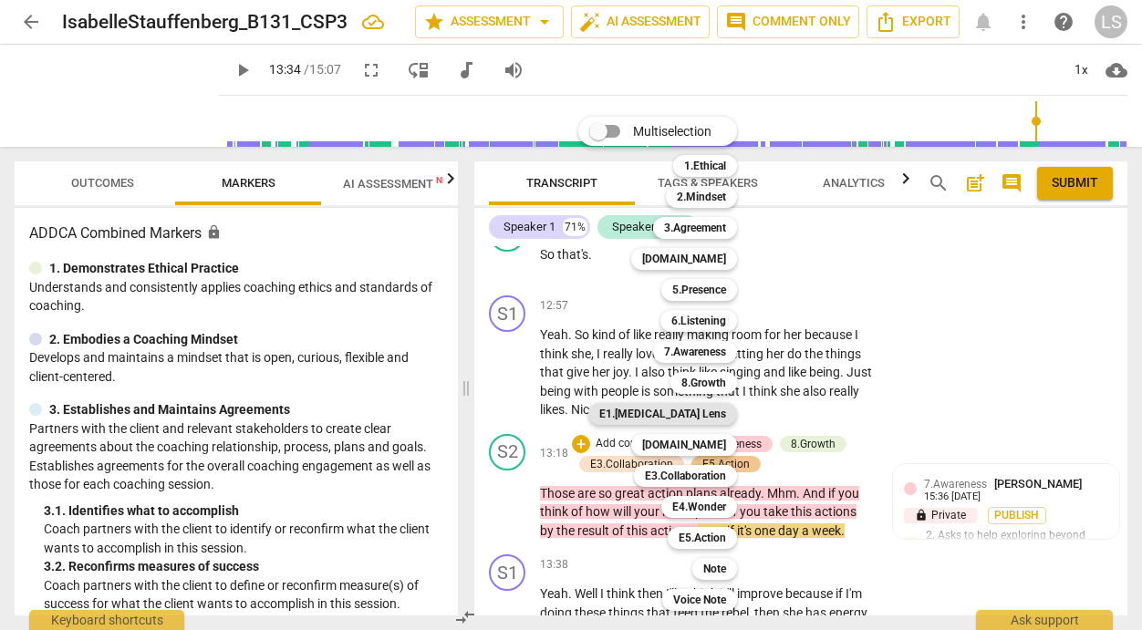
click at [701, 416] on b "E1.[MEDICAL_DATA] Lens" at bounding box center [662, 414] width 127 height 22
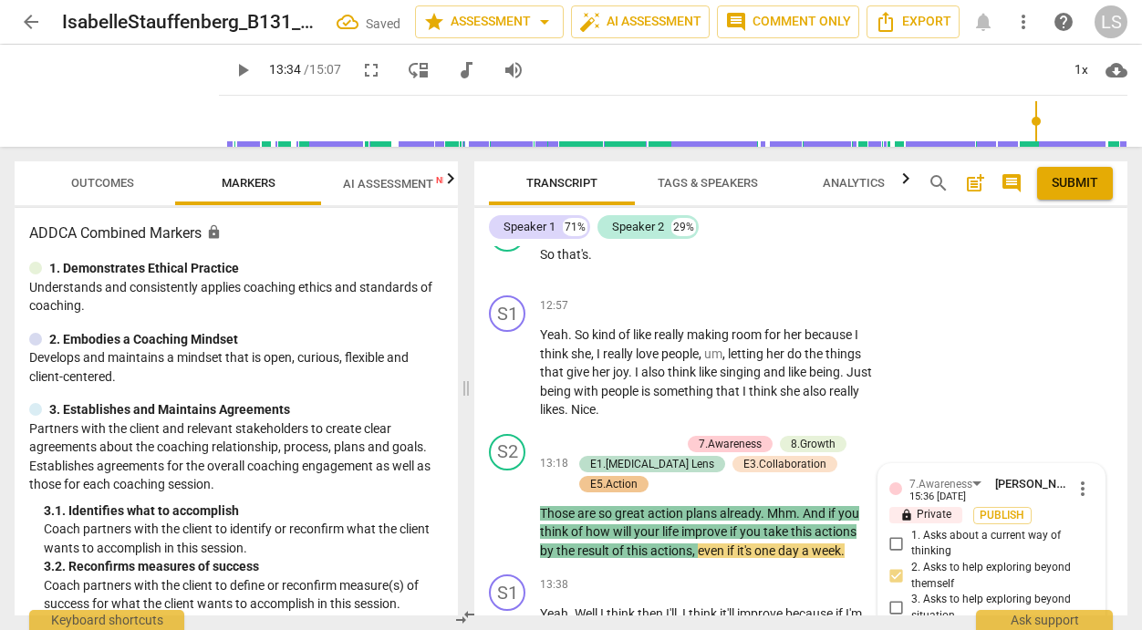
scroll to position [7101, 0]
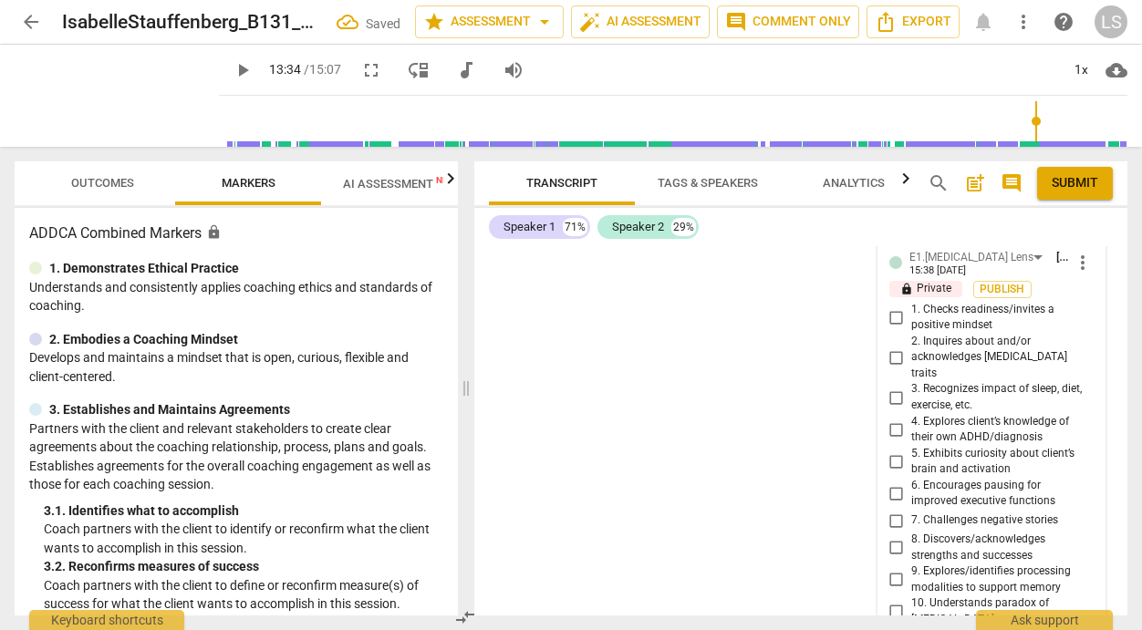
scroll to position [7673, 0]
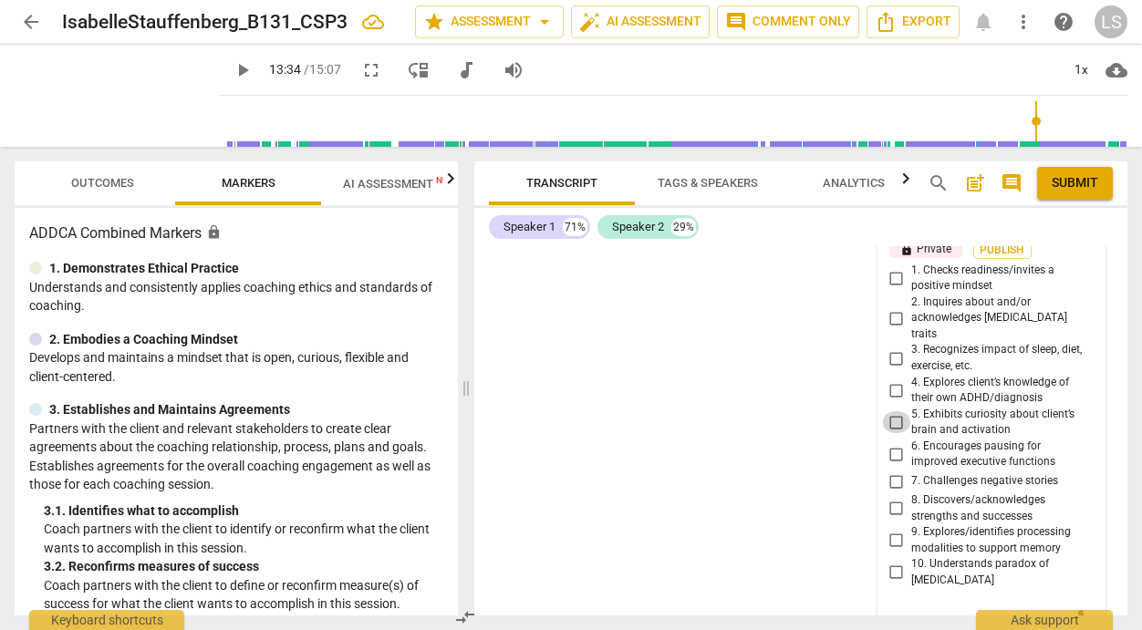
click at [902, 433] on input "5. Exhibits curiosity about client’s brain and activation" at bounding box center [896, 422] width 29 height 22
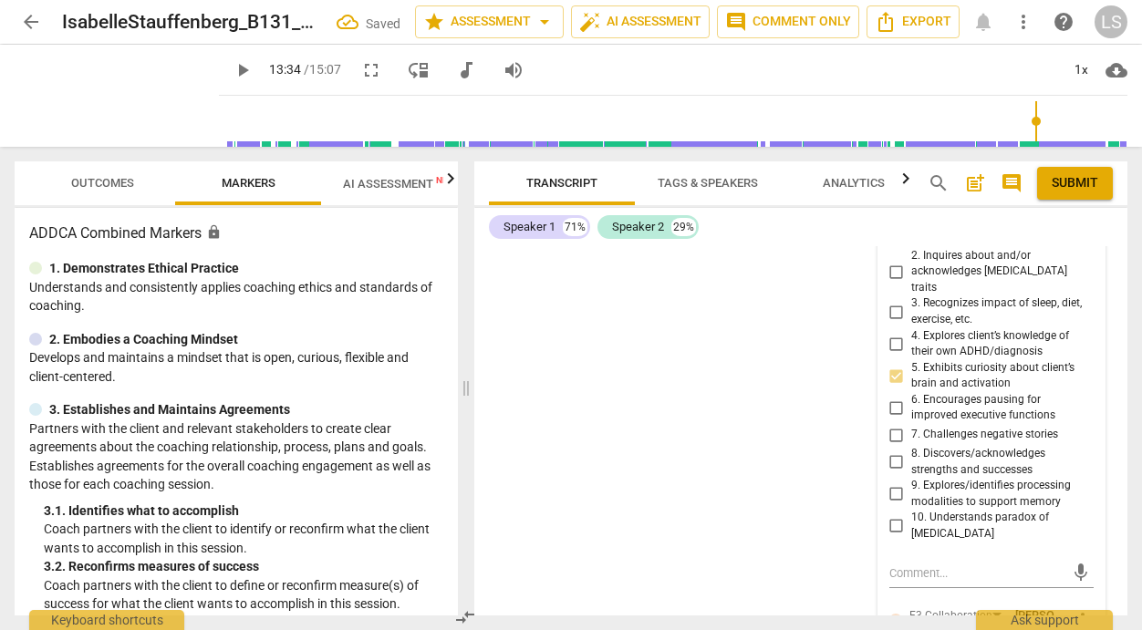
scroll to position [7725, 0]
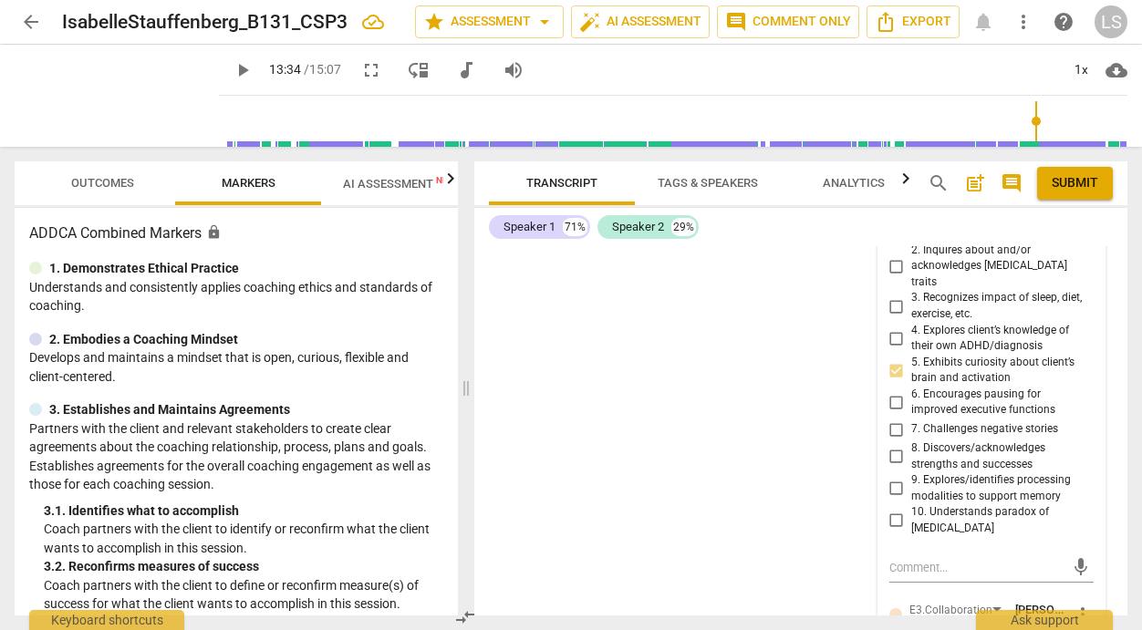
click at [896, 532] on input "10. Understands paradox of [MEDICAL_DATA]" at bounding box center [896, 521] width 29 height 22
click at [893, 468] on input "8. Discovers/acknowledges strengths and successes" at bounding box center [896, 457] width 29 height 22
click at [897, 468] on input "8. Discovers/acknowledges strengths and successes" at bounding box center [896, 457] width 29 height 22
click at [894, 577] on textarea at bounding box center [976, 567] width 175 height 17
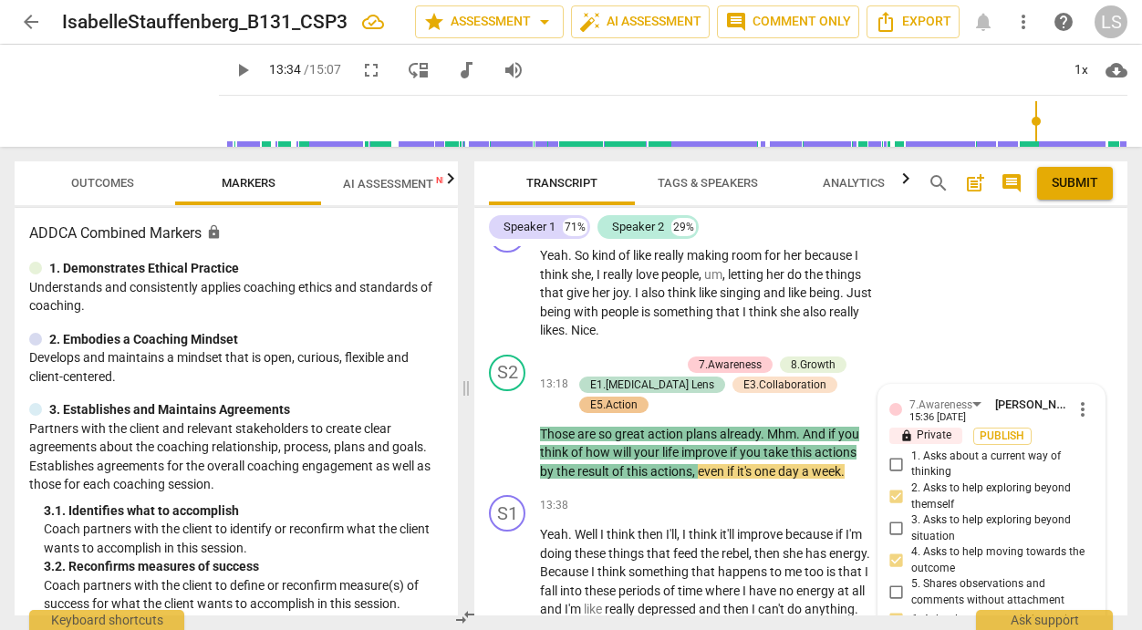
scroll to position [6787, 0]
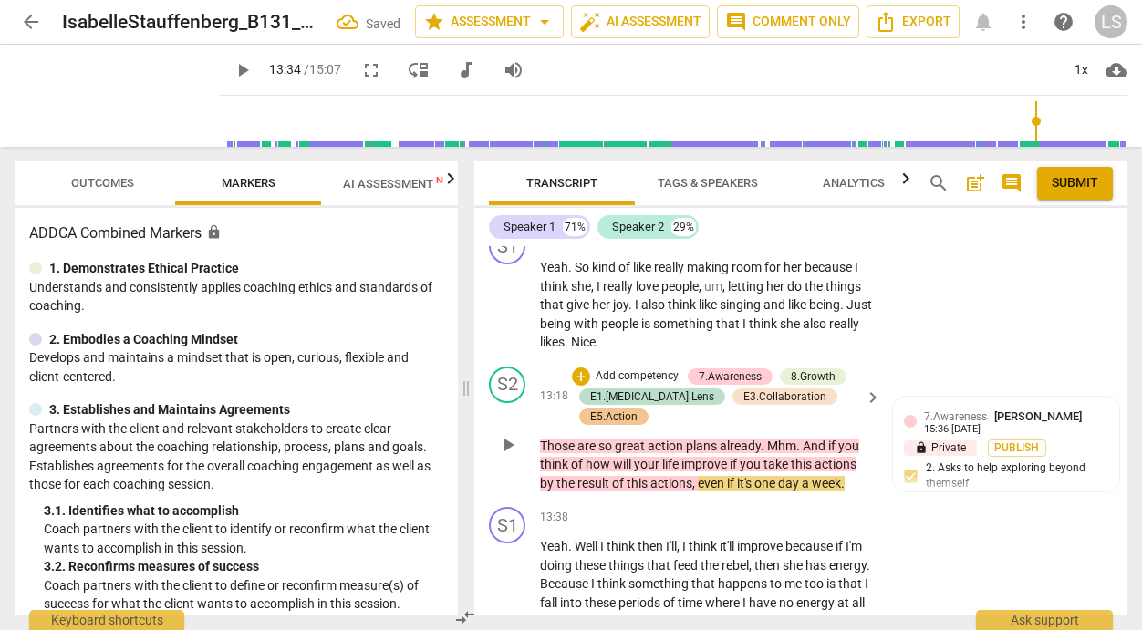
click at [633, 385] on p "Add competency" at bounding box center [637, 377] width 87 height 16
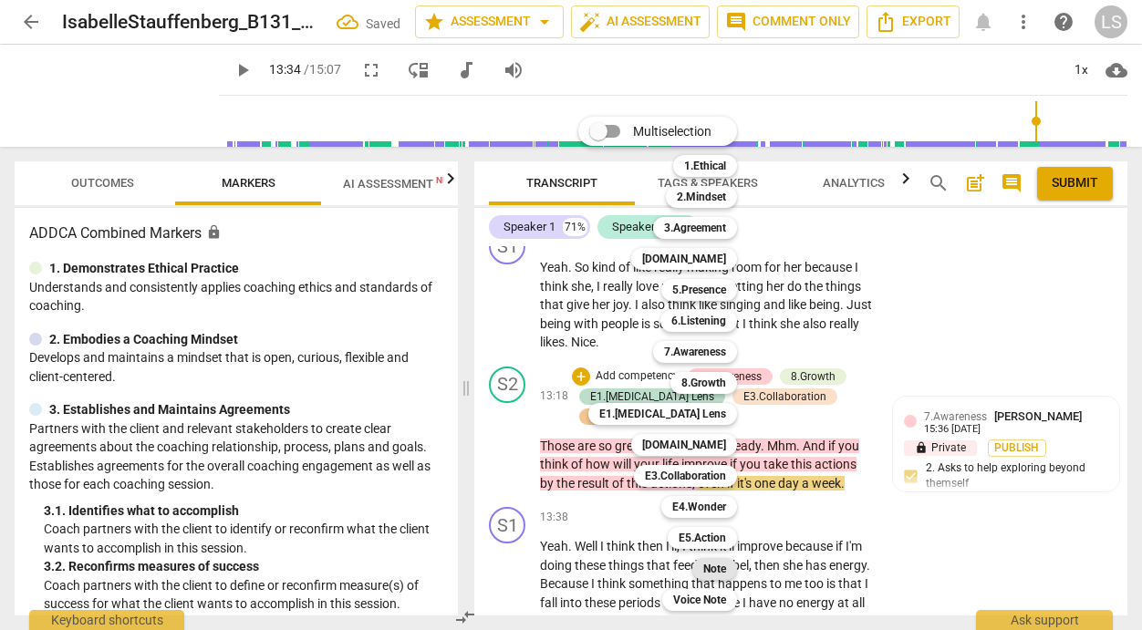
click at [705, 567] on b "Note" at bounding box center [714, 569] width 23 height 22
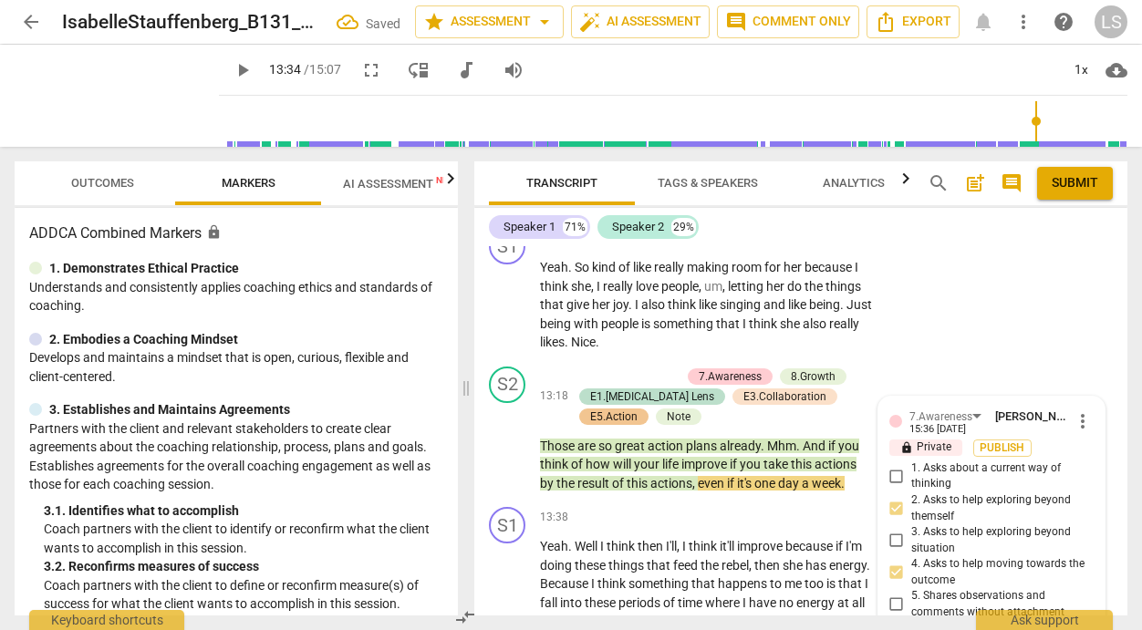
scroll to position [7101, 0]
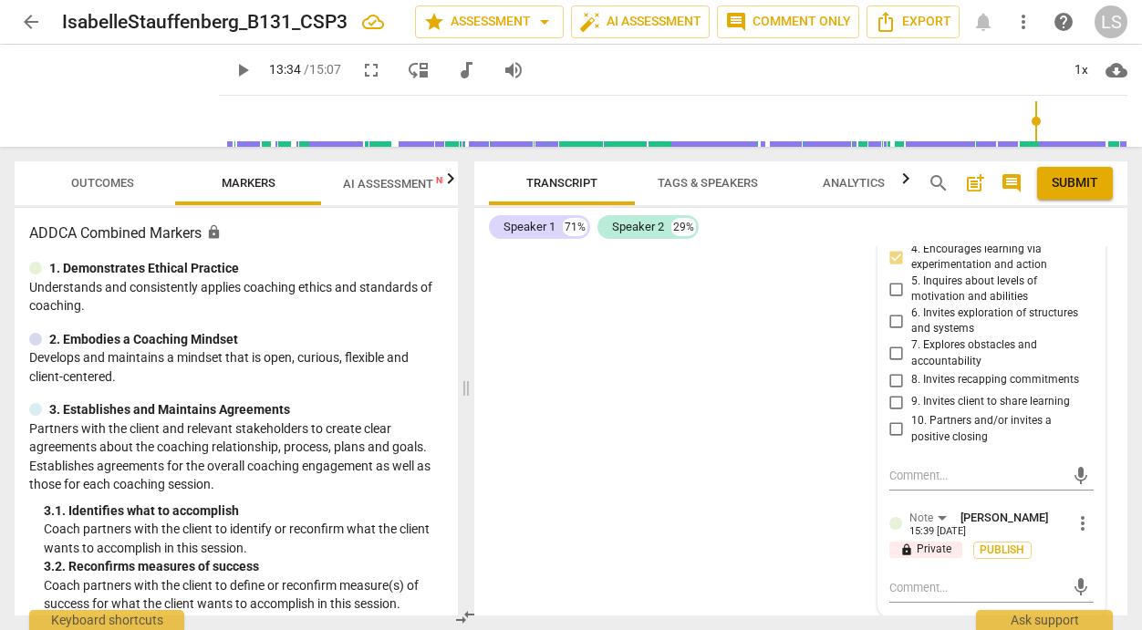
scroll to position [8566, 0]
click at [901, 587] on textarea at bounding box center [976, 585] width 175 height 17
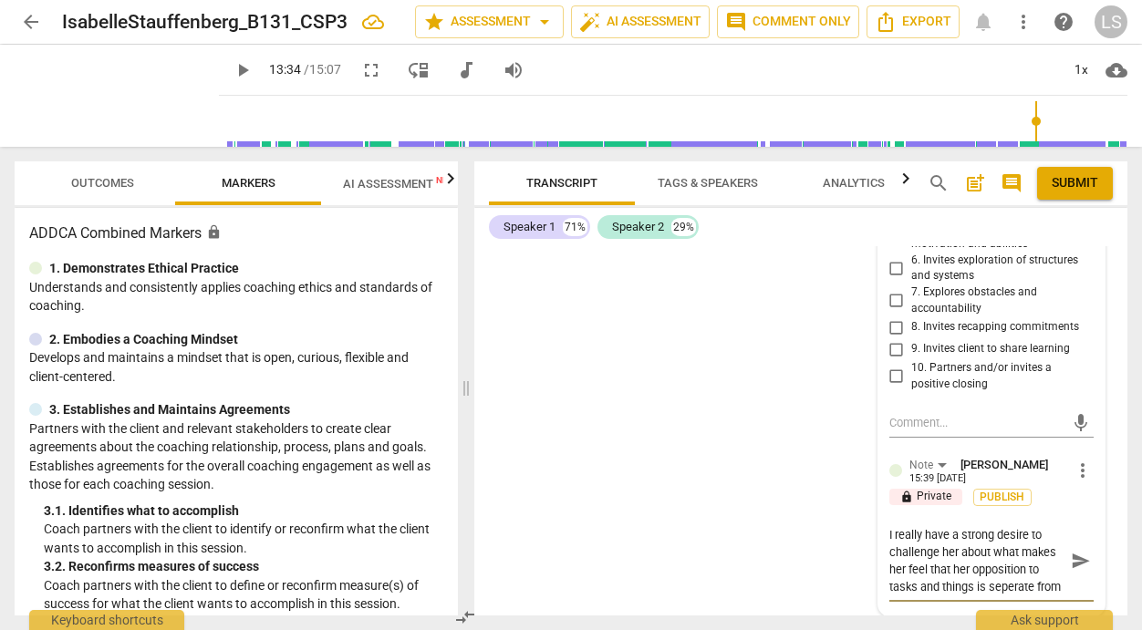
scroll to position [8596, 0]
click at [921, 594] on textarea "I really have a strong desire to challenge her about what makes her feel that h…" at bounding box center [976, 559] width 175 height 69
click at [1038, 594] on textarea "I really have a strong desire to challenge her about what makes her feel that h…" at bounding box center [976, 559] width 175 height 69
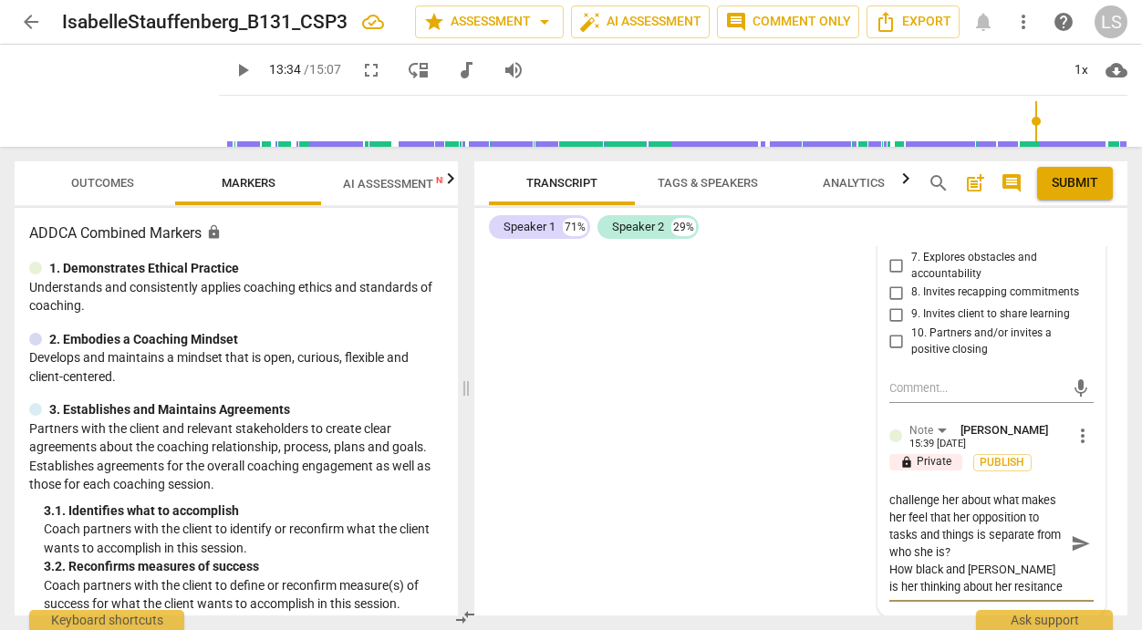
scroll to position [8631, 0]
click at [1000, 591] on textarea "I really have a strong desire to challenge her about what makes her feel that h…" at bounding box center [976, 542] width 175 height 104
click at [1071, 552] on span "send" at bounding box center [1081, 542] width 20 height 20
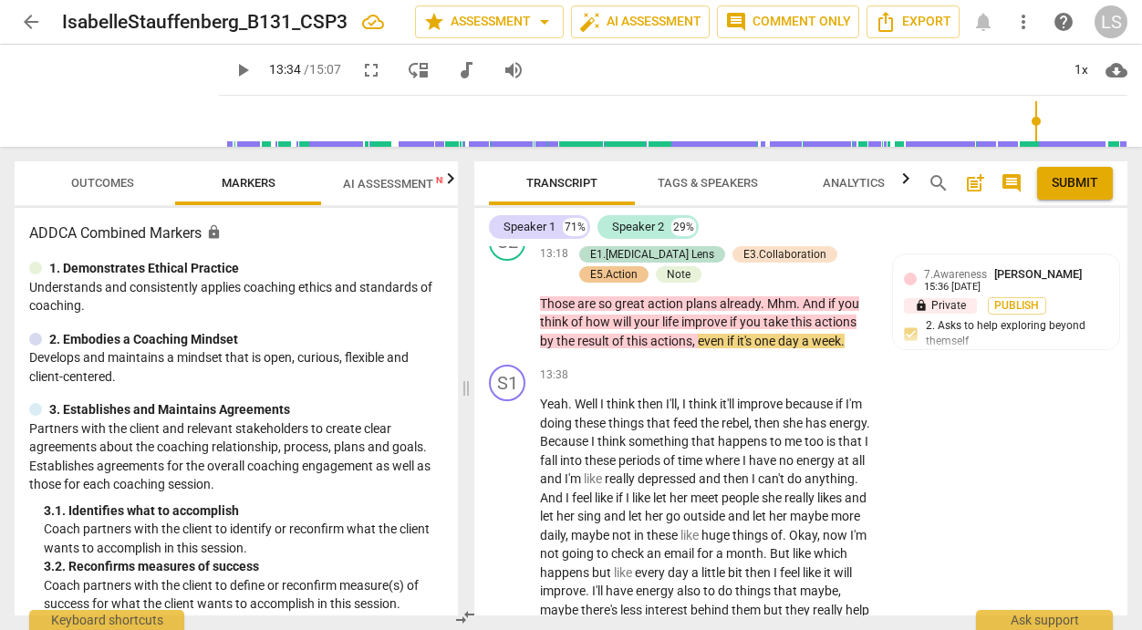
scroll to position [6949, 0]
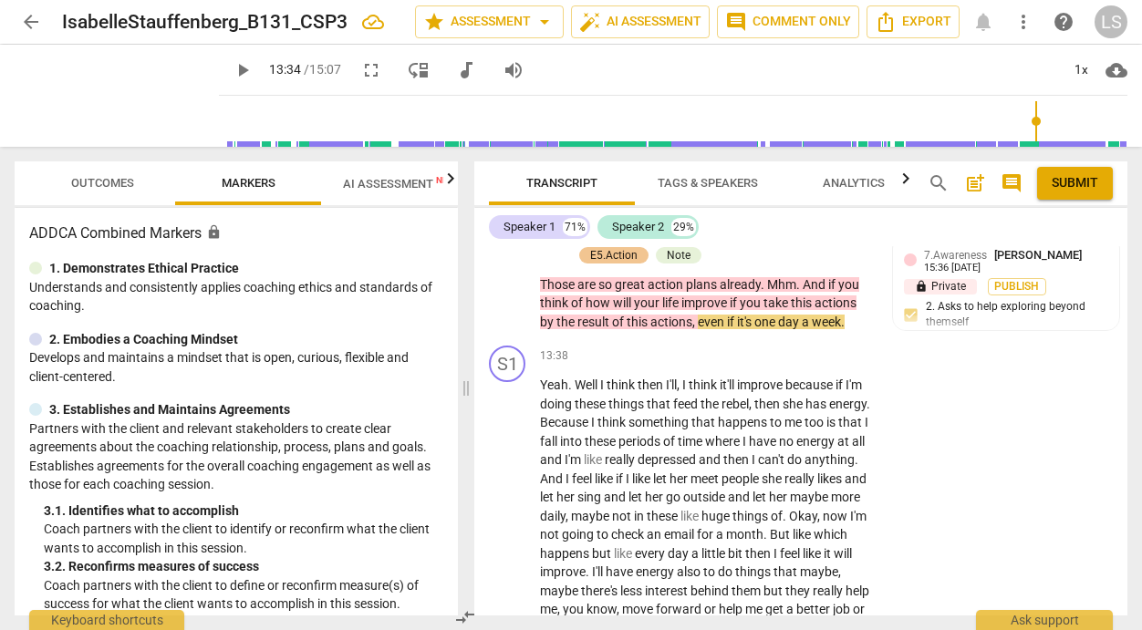
click at [232, 64] on span "play_arrow" at bounding box center [243, 70] width 22 height 22
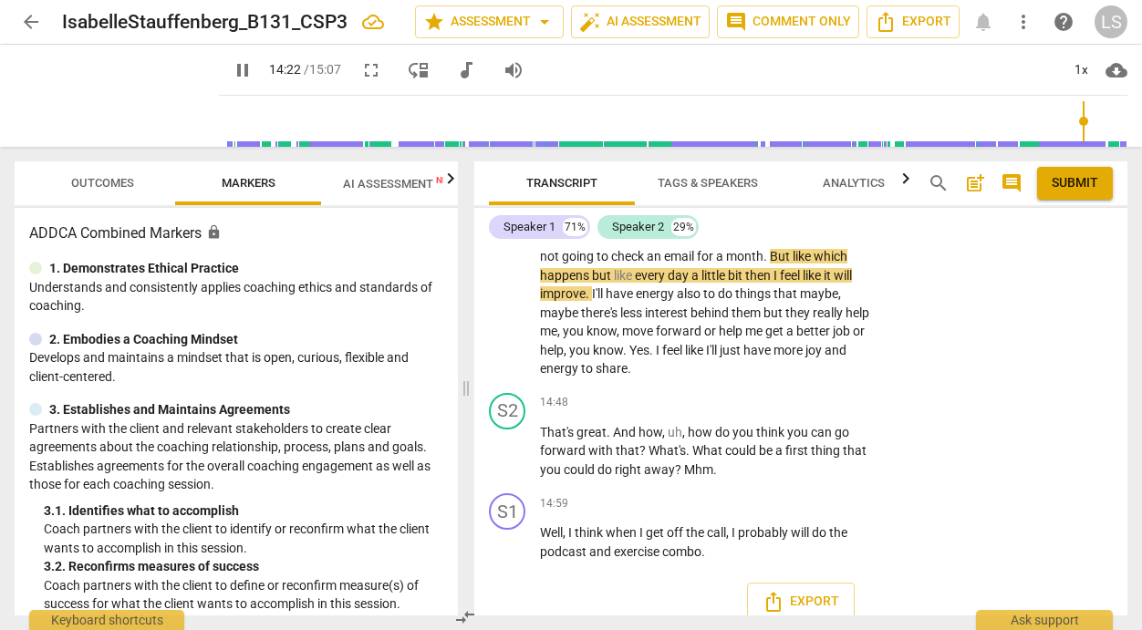
scroll to position [7236, 0]
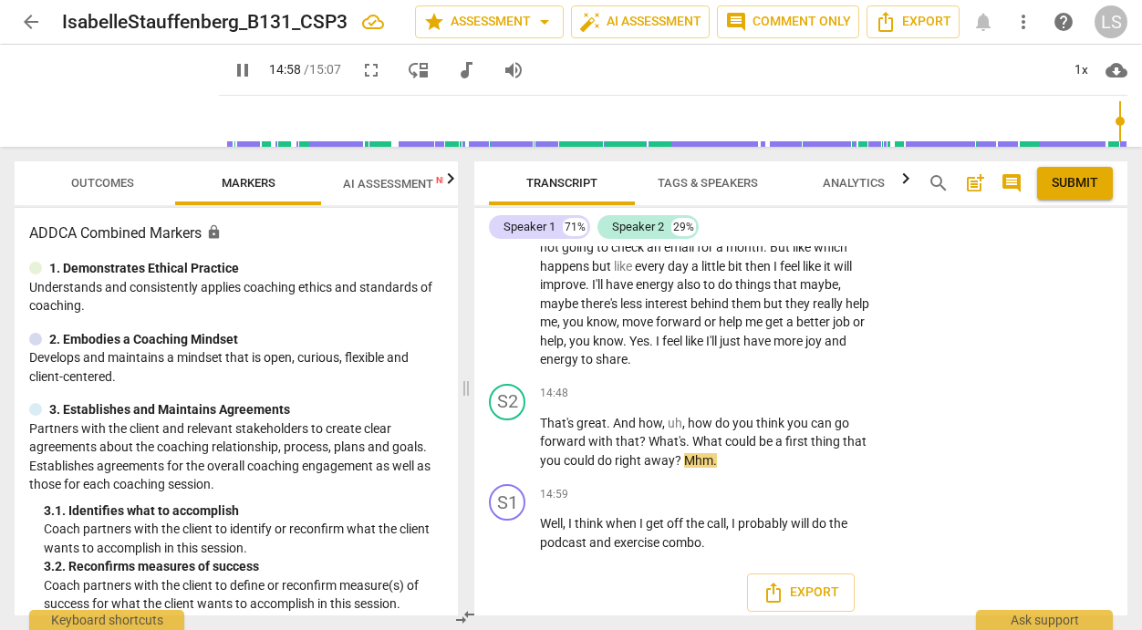
click at [232, 68] on span "pause" at bounding box center [243, 70] width 22 height 22
click at [753, 403] on div "+" at bounding box center [760, 394] width 18 height 18
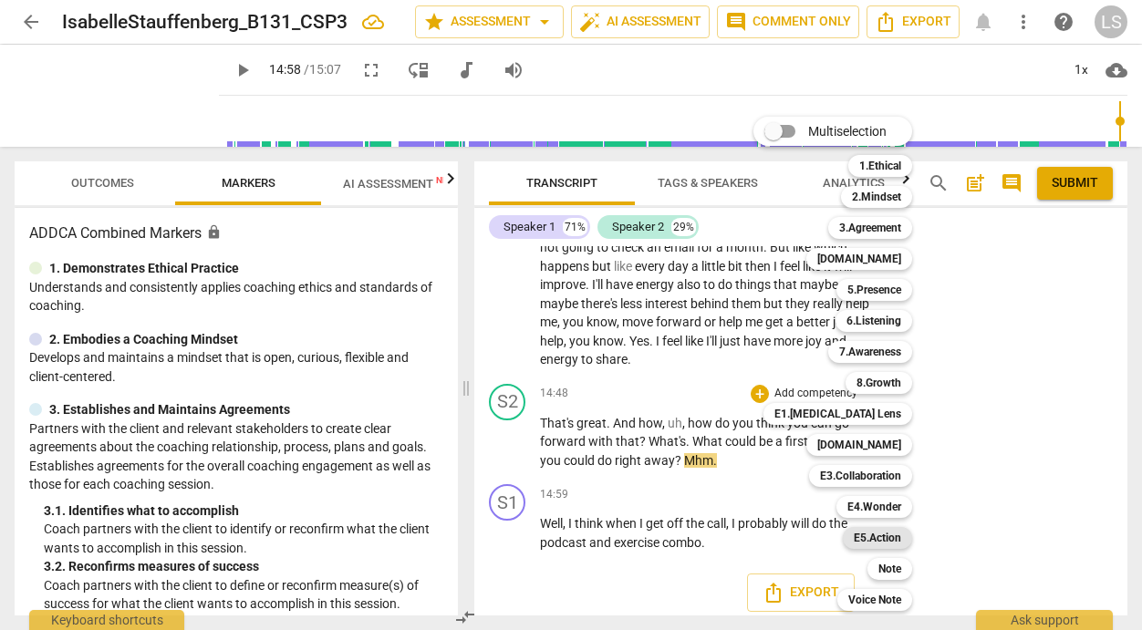
click at [862, 538] on b "E5.Action" at bounding box center [877, 538] width 47 height 22
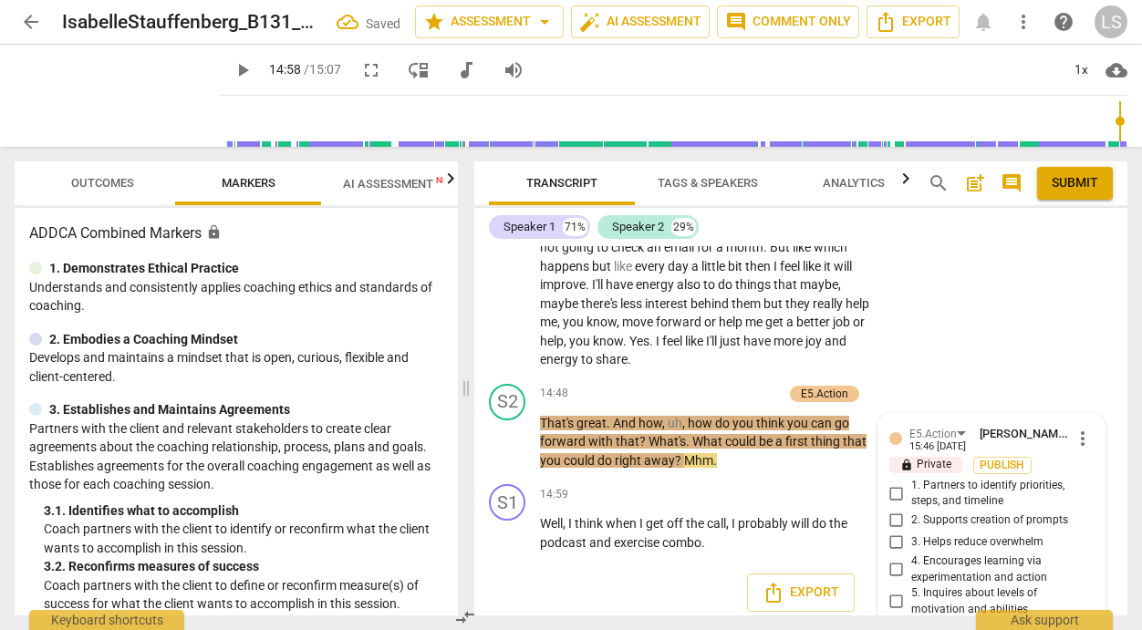
scroll to position [7457, 0]
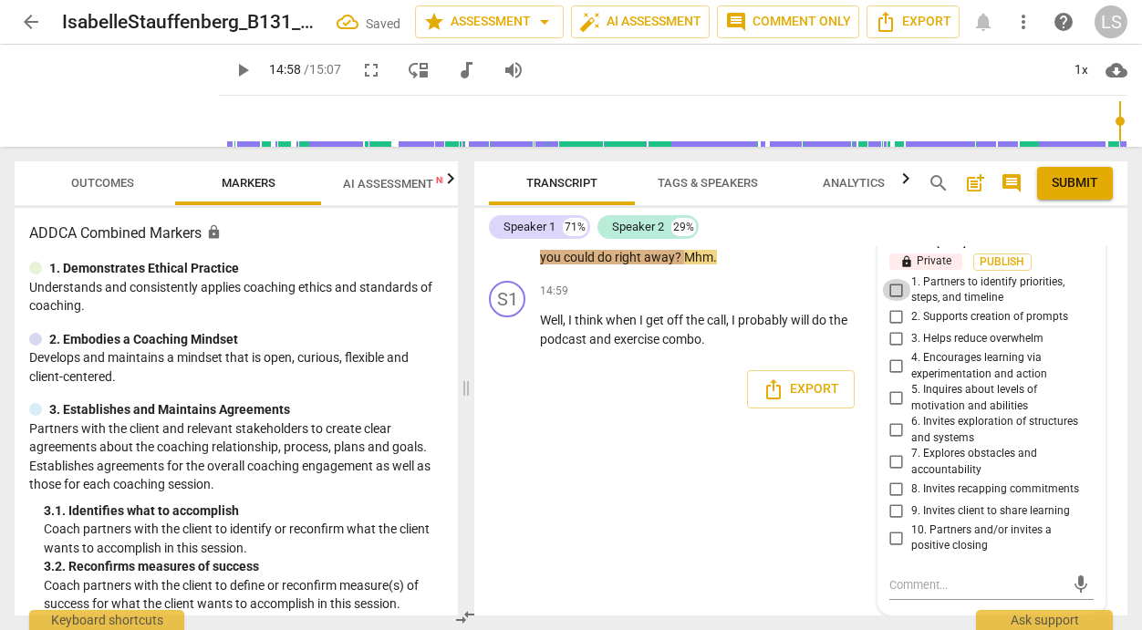
click at [889, 293] on input "1. Partners to identify priorities, steps, and timeline" at bounding box center [896, 290] width 29 height 22
click at [892, 341] on input "3. Helps reduce overwhelm" at bounding box center [896, 339] width 29 height 22
click at [922, 579] on textarea at bounding box center [976, 585] width 175 height 17
click at [894, 365] on input "4. Encourages learning via experimentation and action" at bounding box center [896, 367] width 29 height 22
click at [901, 583] on textarea at bounding box center [976, 585] width 175 height 17
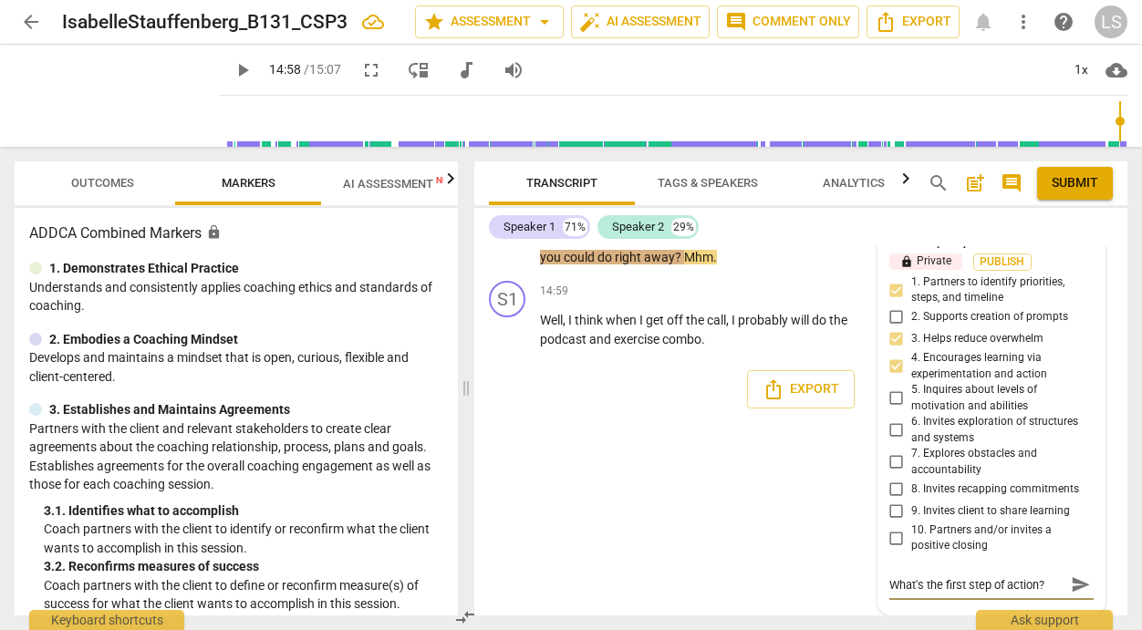
click at [1071, 578] on span "send" at bounding box center [1081, 585] width 20 height 20
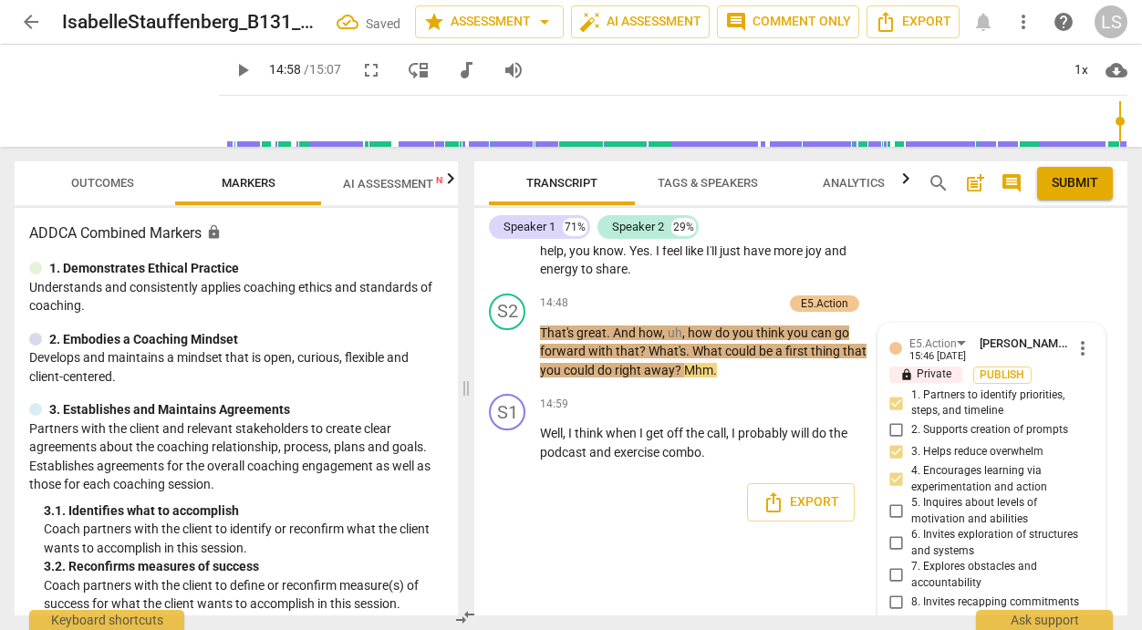
scroll to position [7265, 0]
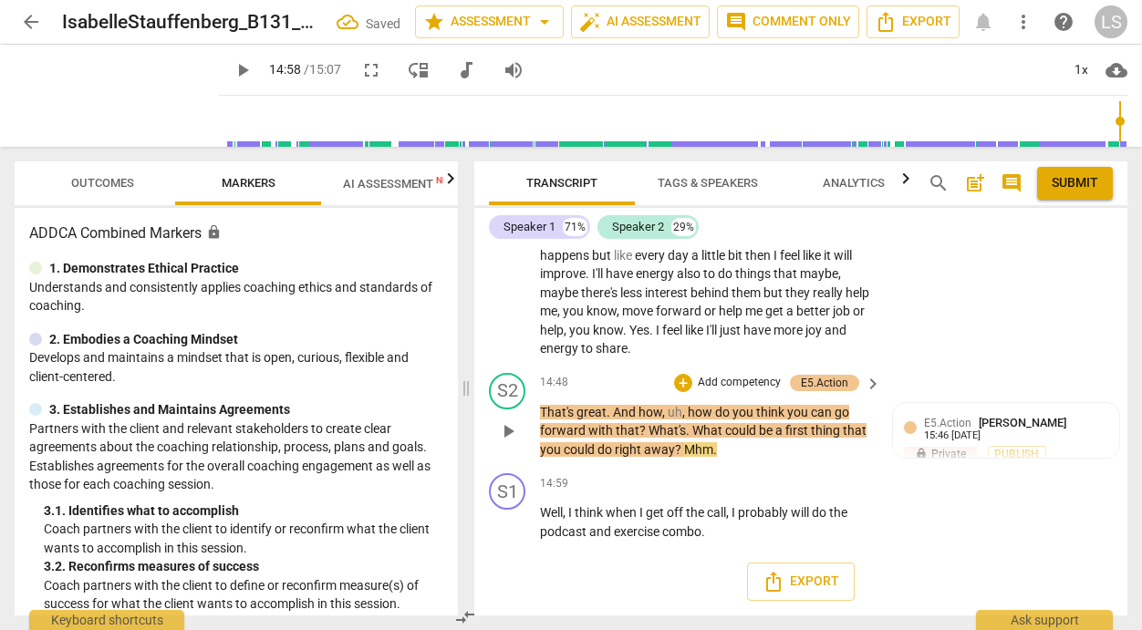
click at [737, 378] on p "Add competency" at bounding box center [739, 383] width 87 height 16
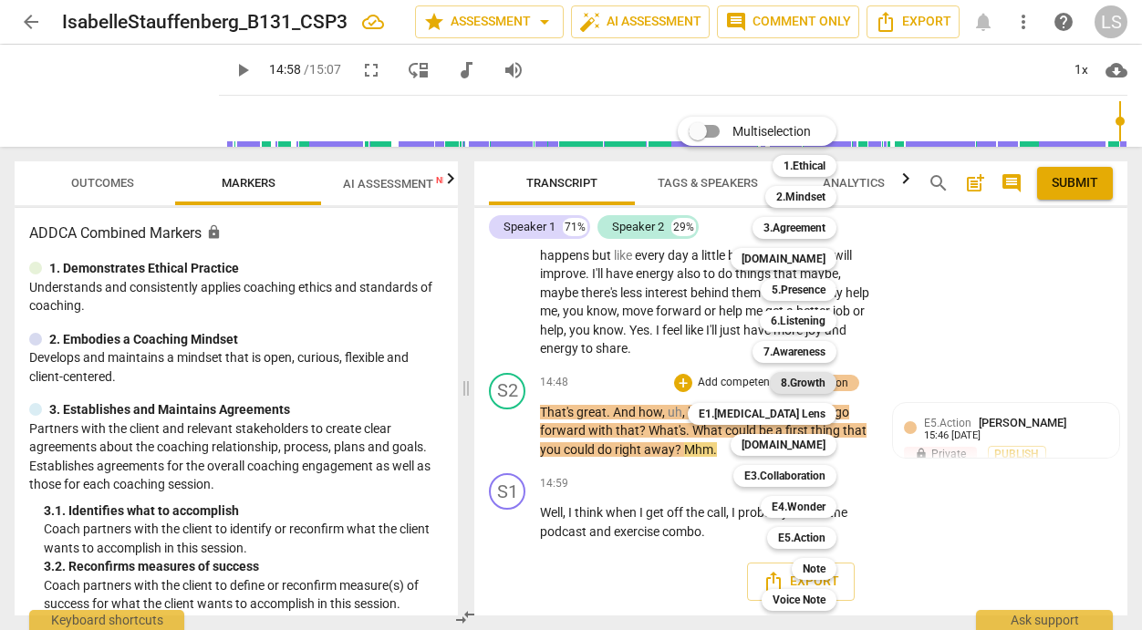
click at [821, 379] on b "8.Growth" at bounding box center [803, 383] width 45 height 22
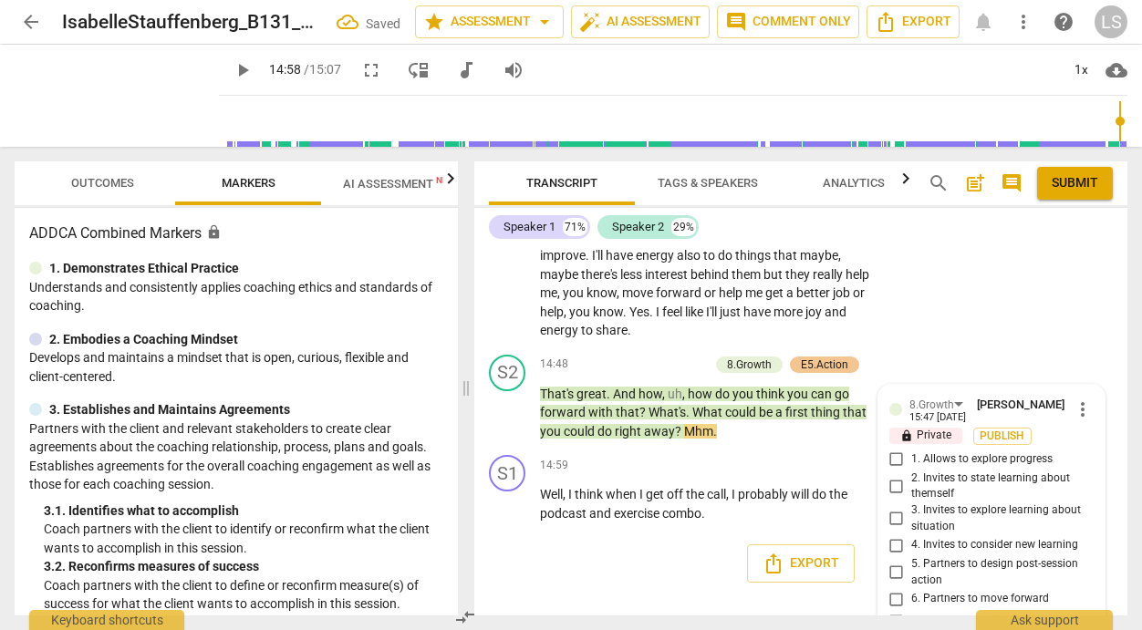
scroll to position [7579, 0]
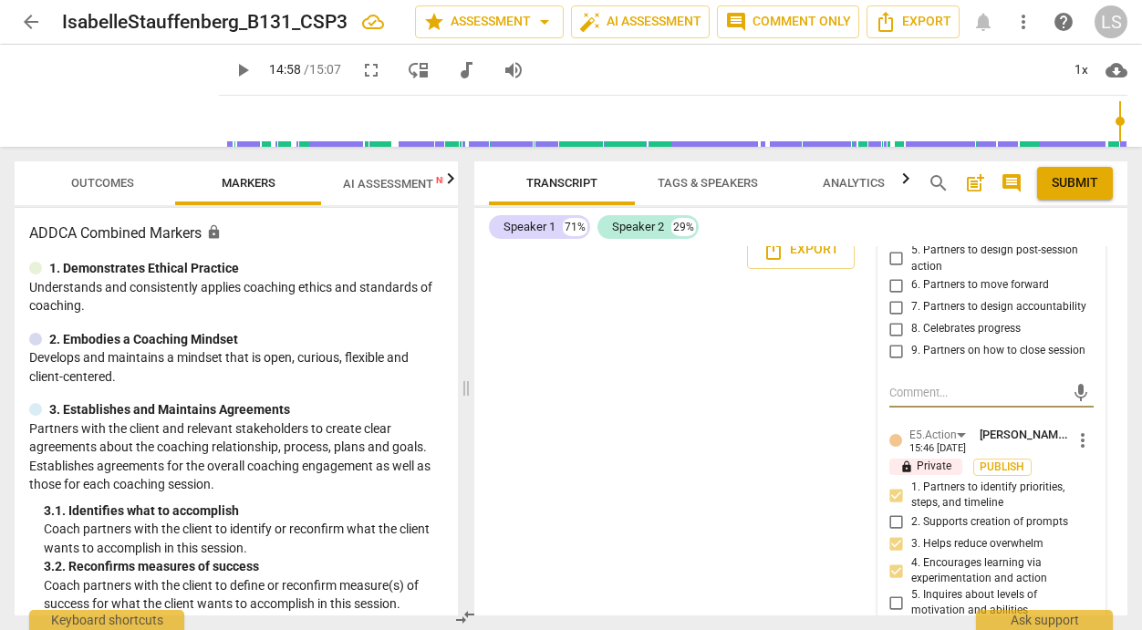
click at [894, 243] on input "4. Invites to consider new learning" at bounding box center [896, 232] width 29 height 22
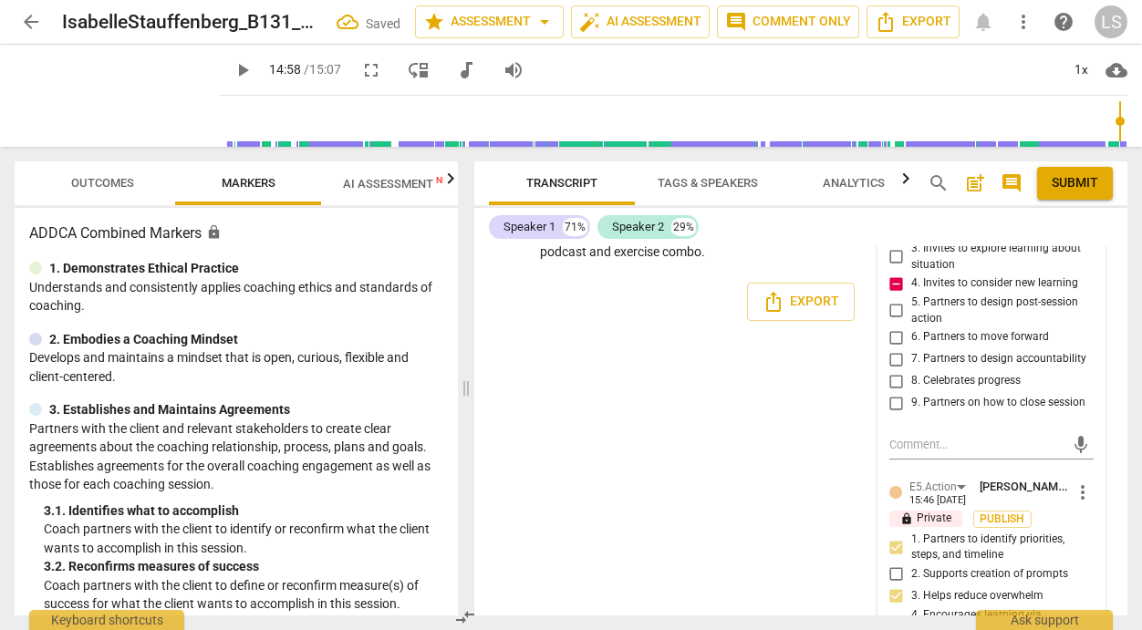
click at [896, 414] on input "9. Partners on how to close session" at bounding box center [896, 403] width 29 height 22
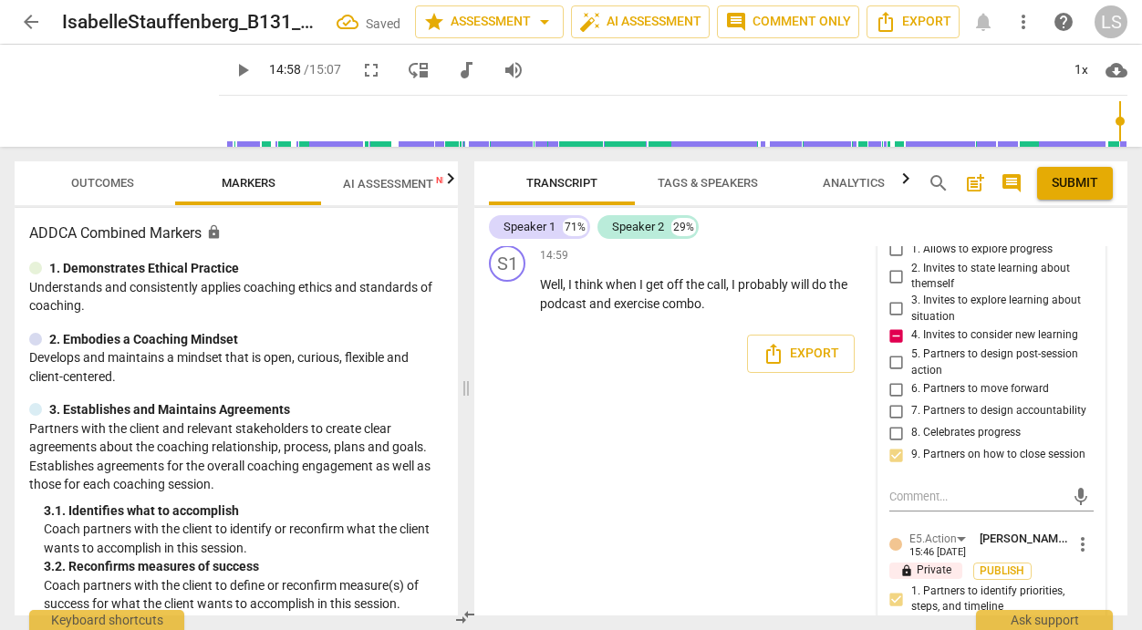
scroll to position [7423, 0]
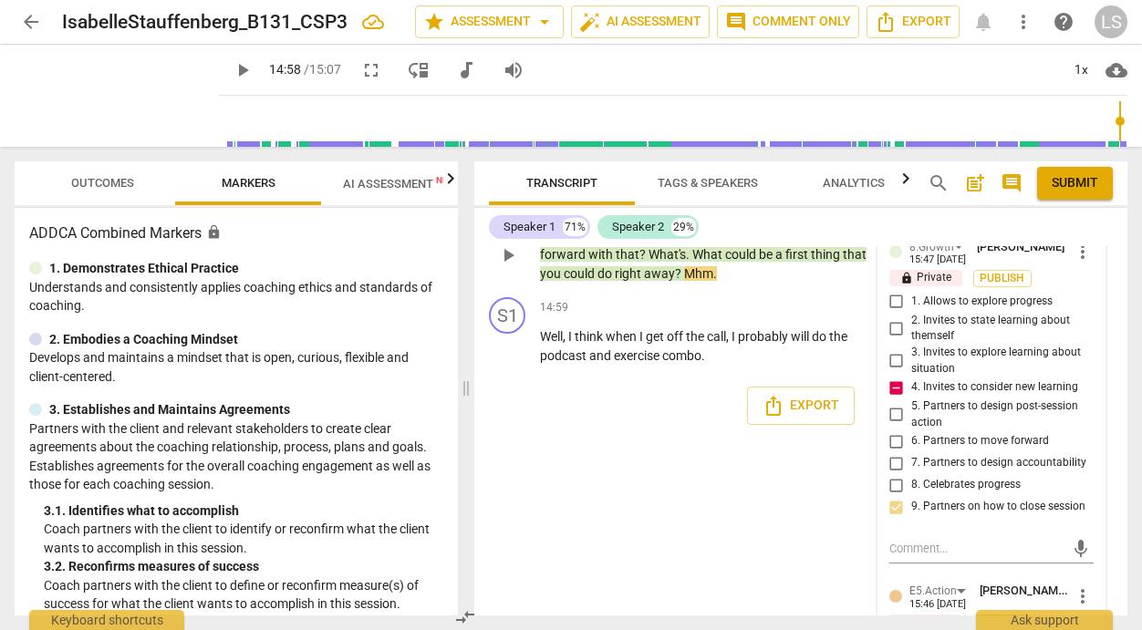
click at [886, 339] on input "2. Invites to state learning about themself" at bounding box center [896, 328] width 29 height 22
click at [900, 557] on textarea at bounding box center [976, 548] width 175 height 17
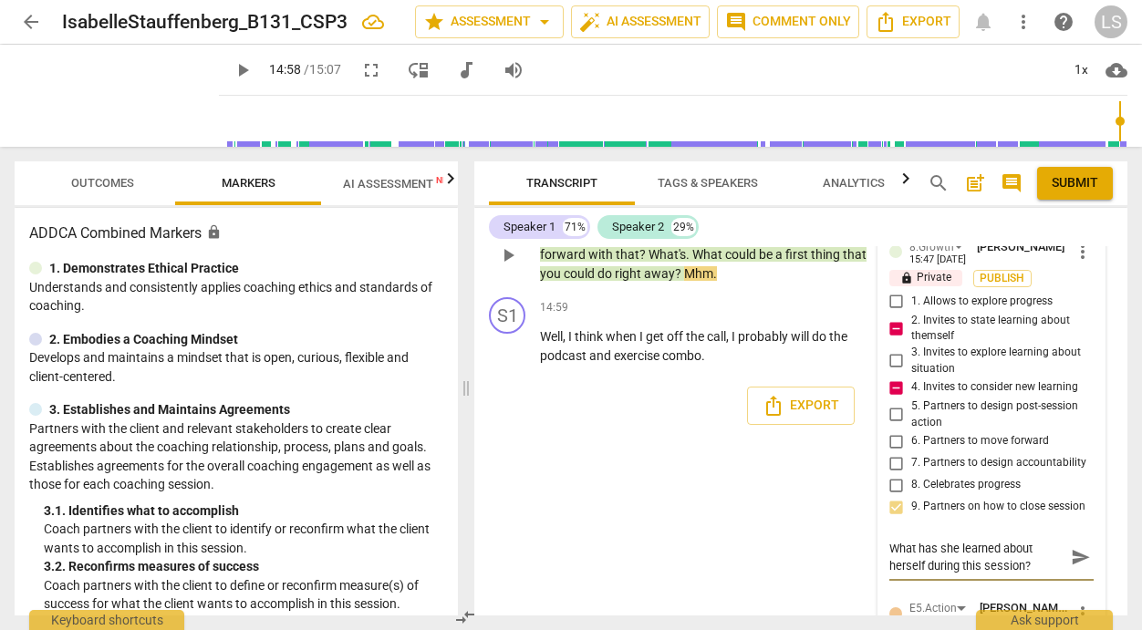
click at [1071, 567] on span "send" at bounding box center [1081, 557] width 20 height 20
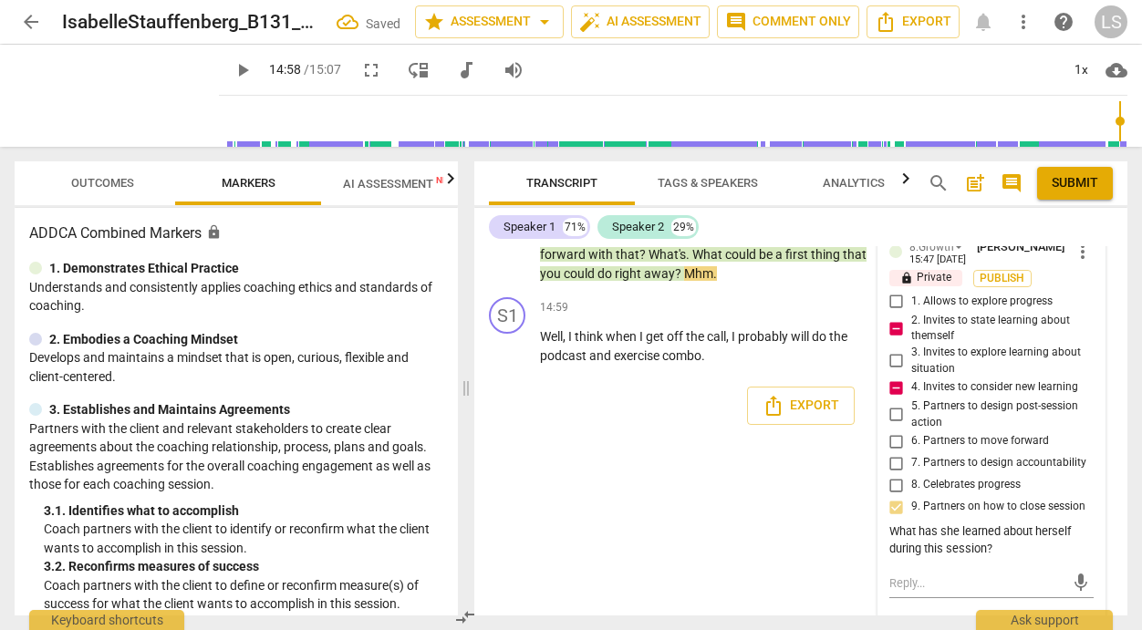
click at [1073, 177] on span "Submit" at bounding box center [1075, 183] width 47 height 18
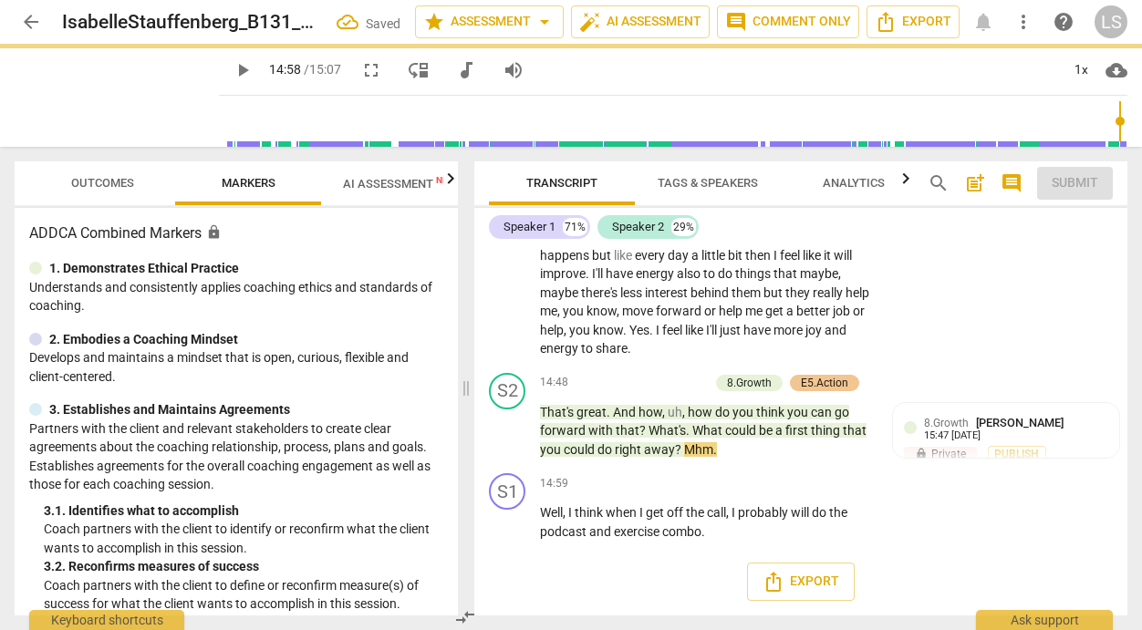
scroll to position [7265, 0]
